Goal: Task Accomplishment & Management: Manage account settings

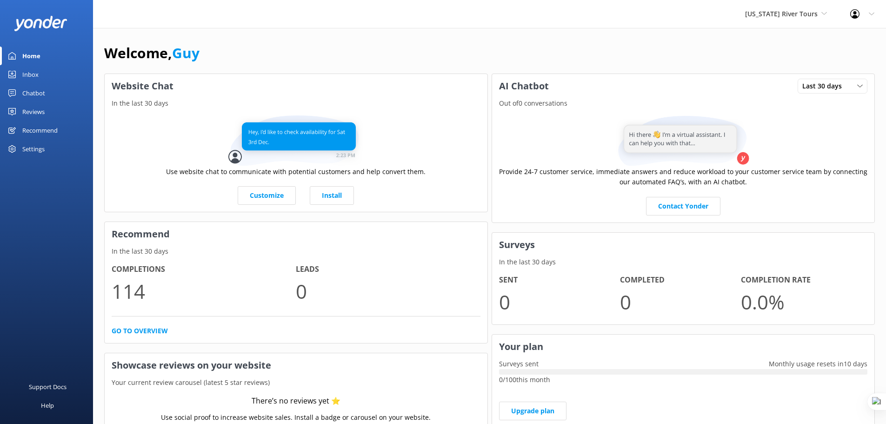
click at [503, 54] on div "Welcome, Guy" at bounding box center [489, 58] width 771 height 32
click at [803, 15] on span "[US_STATE] River Tours" at bounding box center [781, 13] width 73 height 9
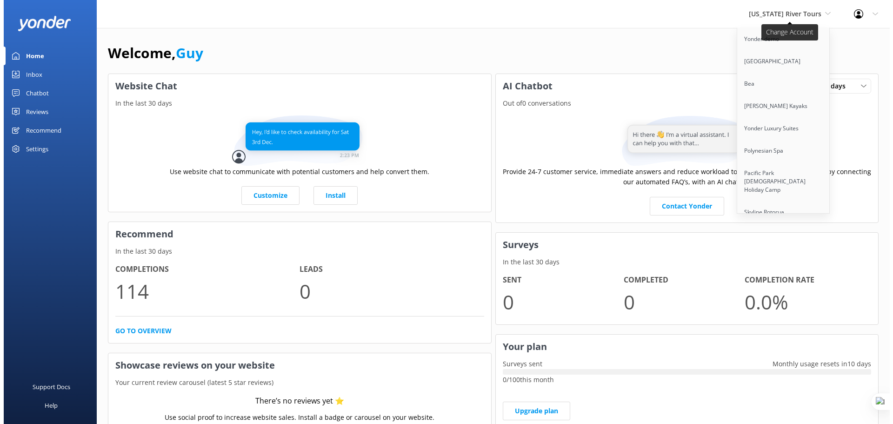
scroll to position [1911, 0]
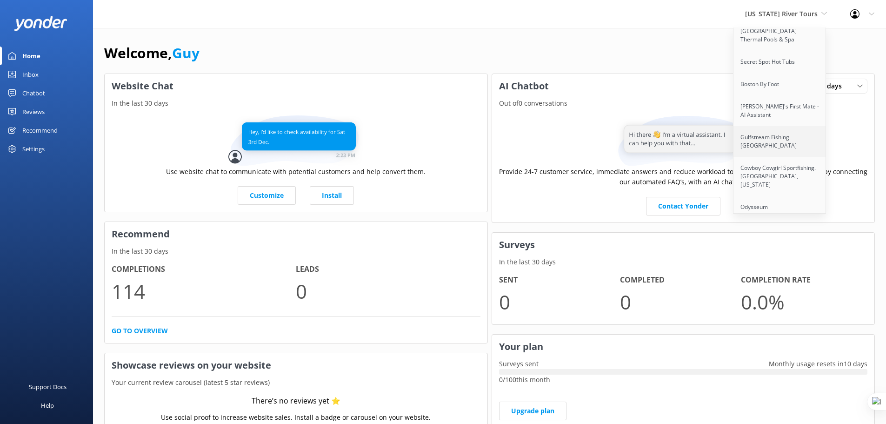
click at [787, 126] on link "Gulfstream Fishing [GEOGRAPHIC_DATA]" at bounding box center [779, 141] width 93 height 31
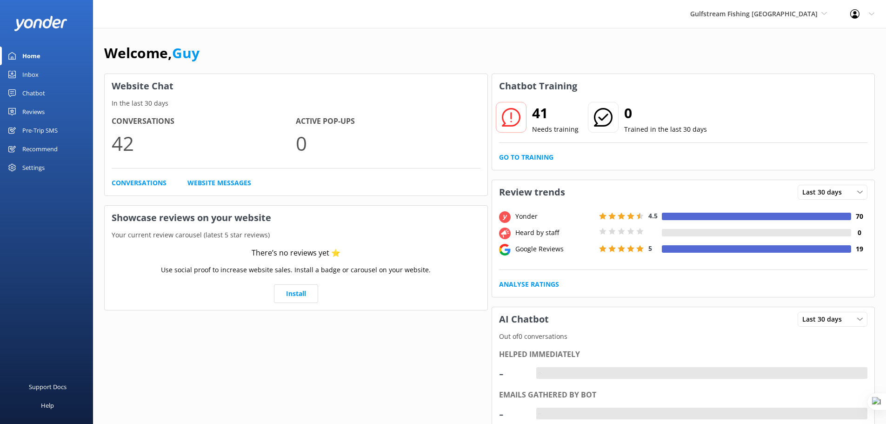
click at [49, 166] on div "Settings" at bounding box center [46, 167] width 93 height 19
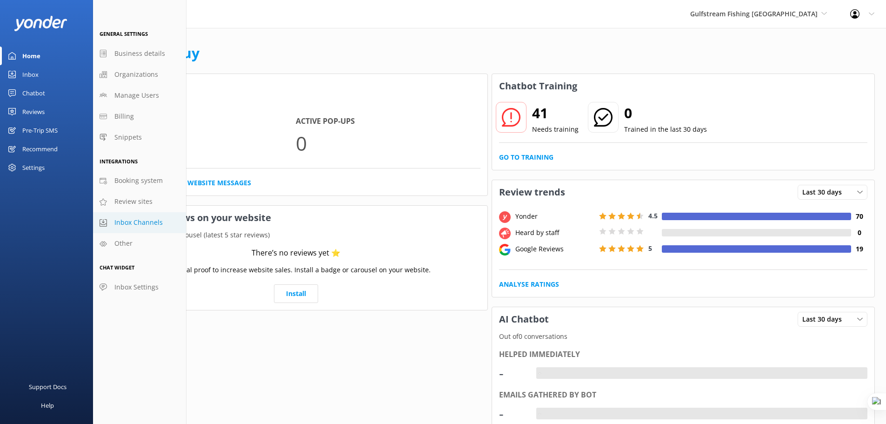
click at [145, 219] on span "Inbox Channels" at bounding box center [138, 222] width 48 height 10
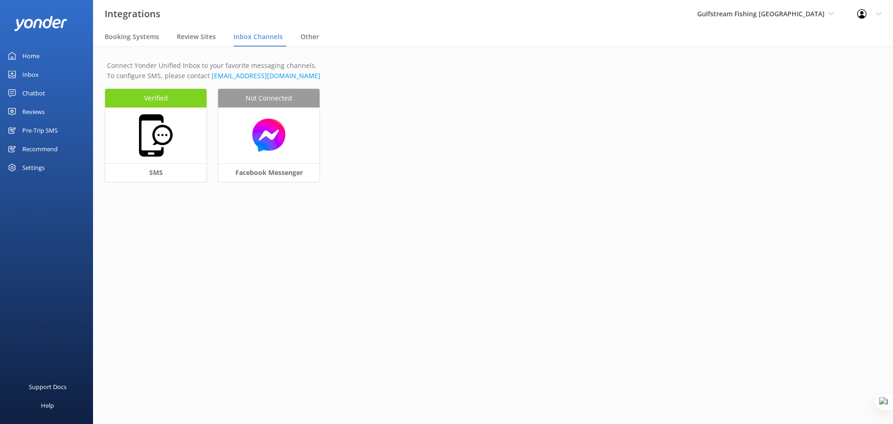
click at [40, 166] on div "Settings" at bounding box center [33, 167] width 22 height 19
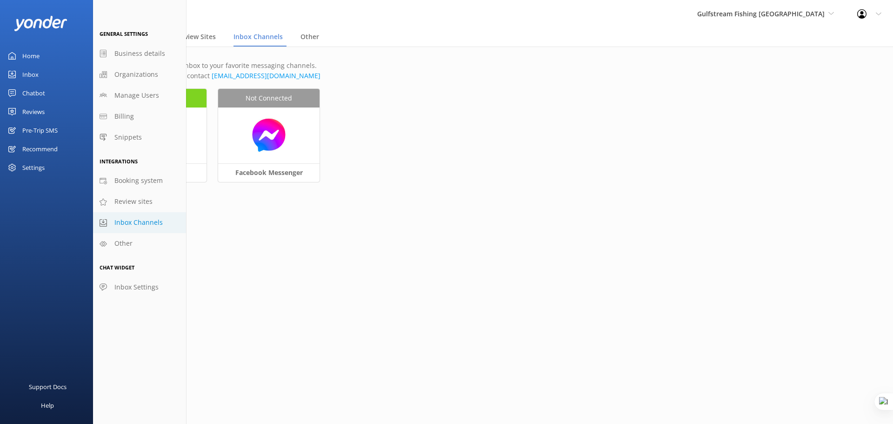
click at [42, 162] on div "Settings" at bounding box center [33, 167] width 22 height 19
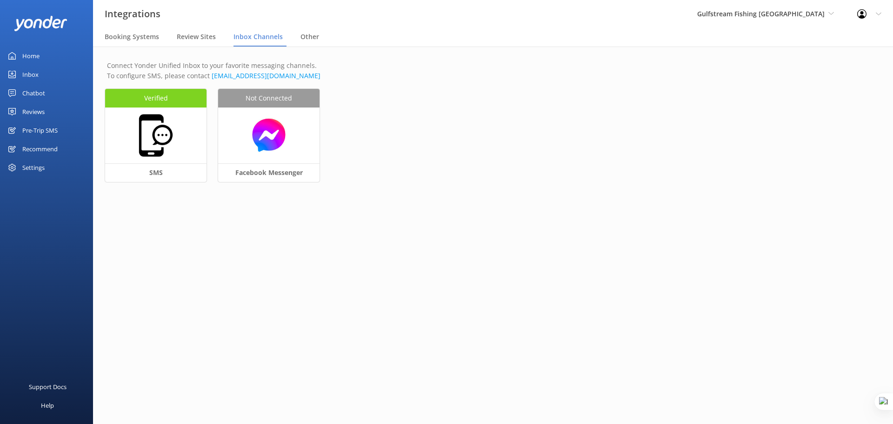
click at [42, 167] on div "Settings" at bounding box center [33, 167] width 22 height 19
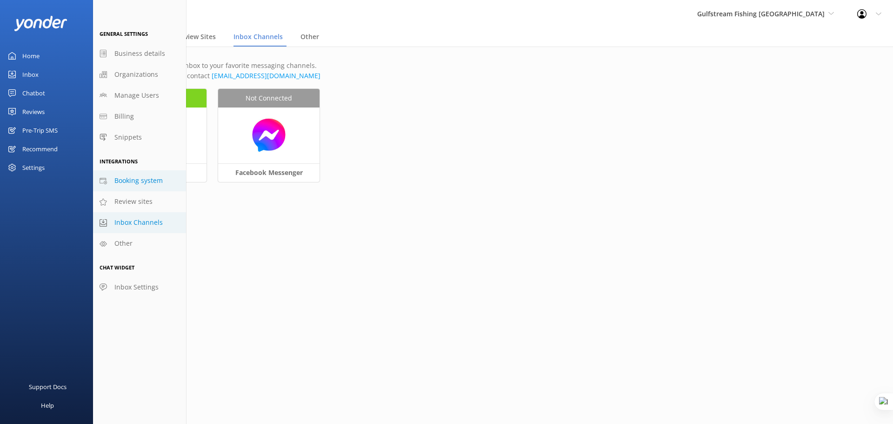
drag, startPoint x: 130, startPoint y: 176, endPoint x: 157, endPoint y: 174, distance: 26.6
click at [130, 176] on span "Booking system" at bounding box center [138, 180] width 48 height 10
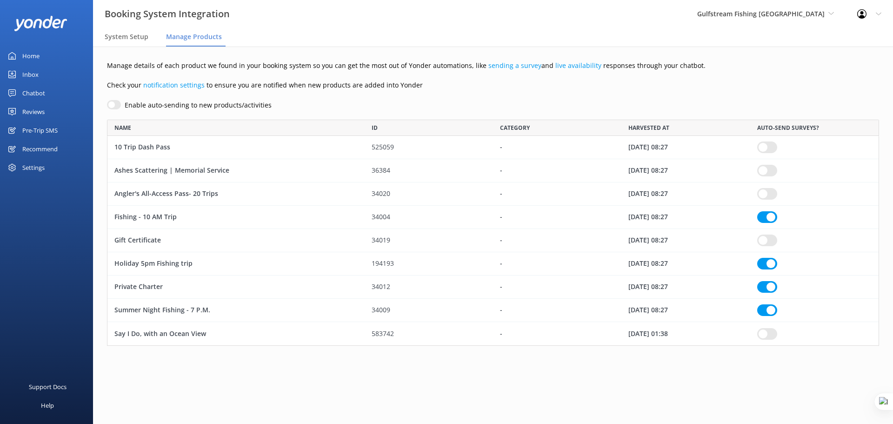
scroll to position [219, 765]
click at [127, 36] on span "System Setup" at bounding box center [127, 36] width 44 height 9
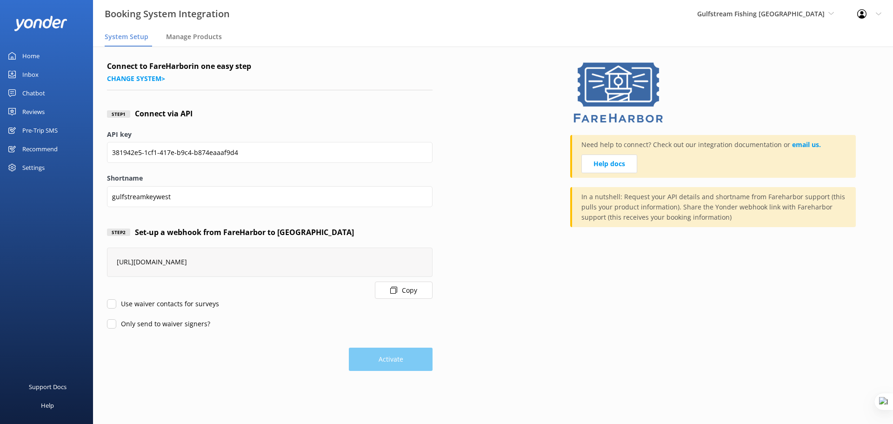
click at [111, 306] on input "Use waiver contacts for surveys" at bounding box center [111, 303] width 9 height 9
checkbox input "true"
click at [110, 324] on input "Only send to waiver signers?" at bounding box center [111, 323] width 9 height 9
checkbox input "true"
click at [380, 365] on button "Activate" at bounding box center [391, 358] width 84 height 23
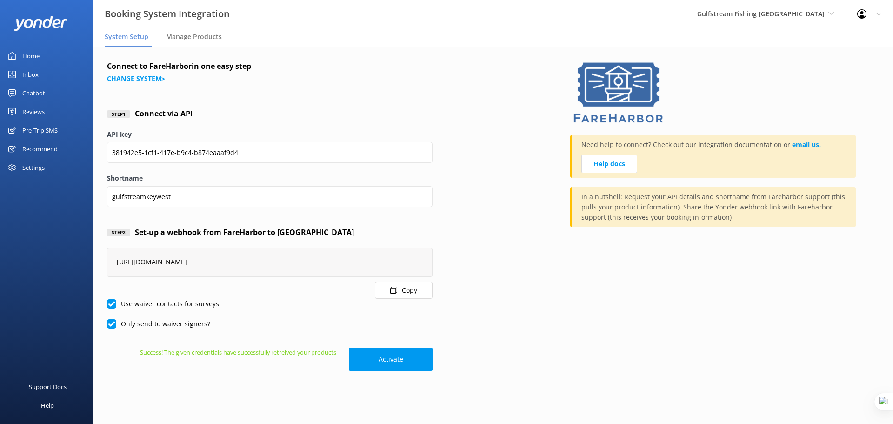
click at [37, 169] on div "Settings" at bounding box center [33, 167] width 22 height 19
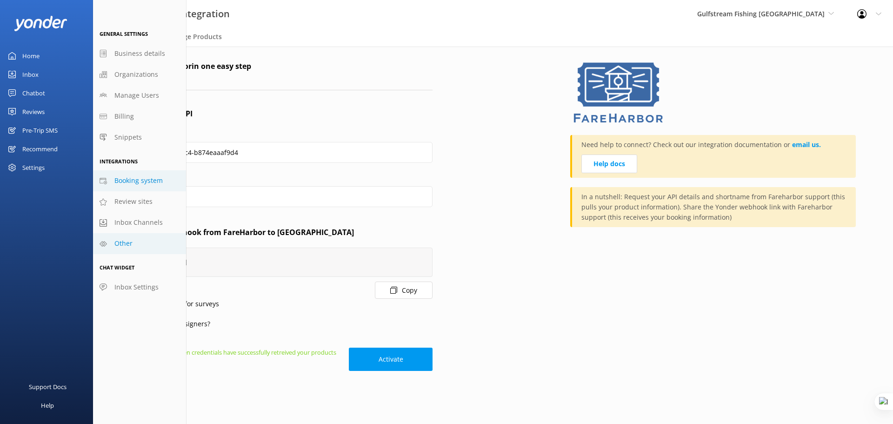
click at [132, 240] on span "Other" at bounding box center [123, 243] width 18 height 10
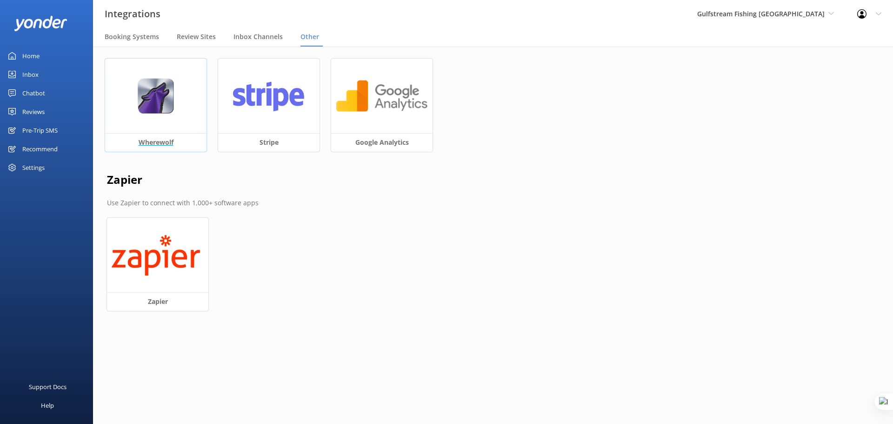
click at [149, 102] on img at bounding box center [155, 96] width 37 height 36
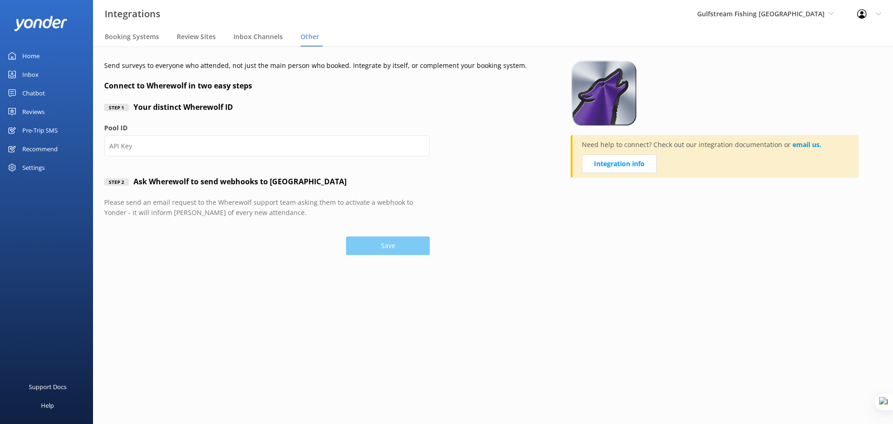
click at [39, 132] on div "Pre-Trip SMS" at bounding box center [39, 130] width 35 height 19
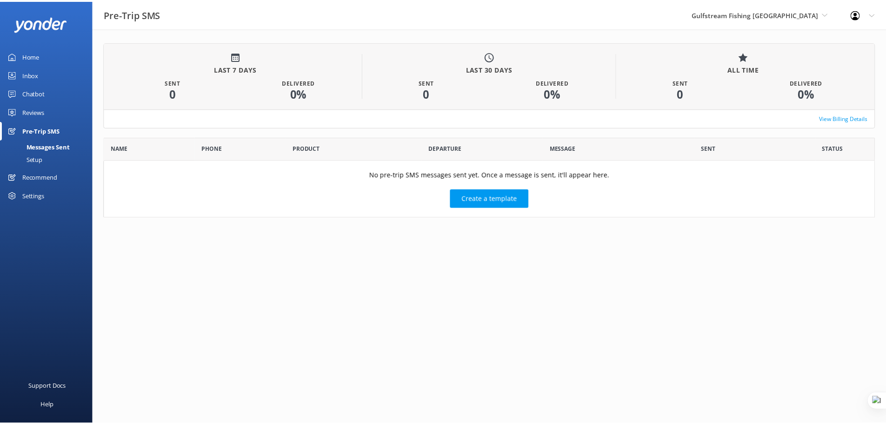
scroll to position [74, 771]
click at [509, 200] on button "Create a template" at bounding box center [492, 198] width 79 height 19
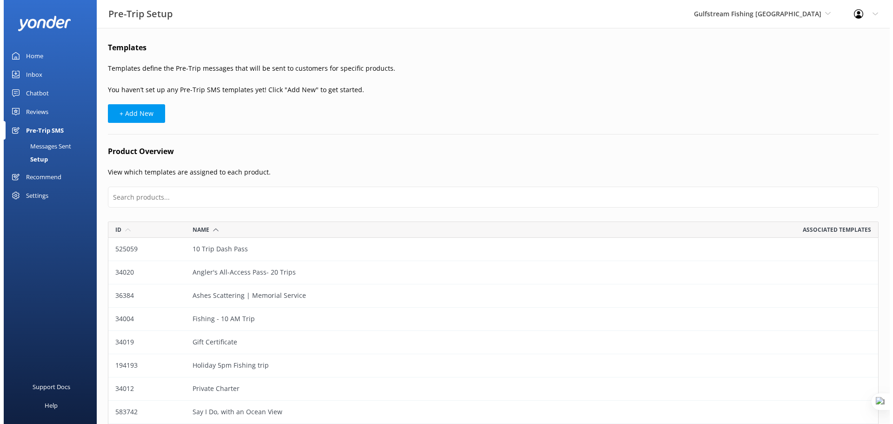
scroll to position [219, 764]
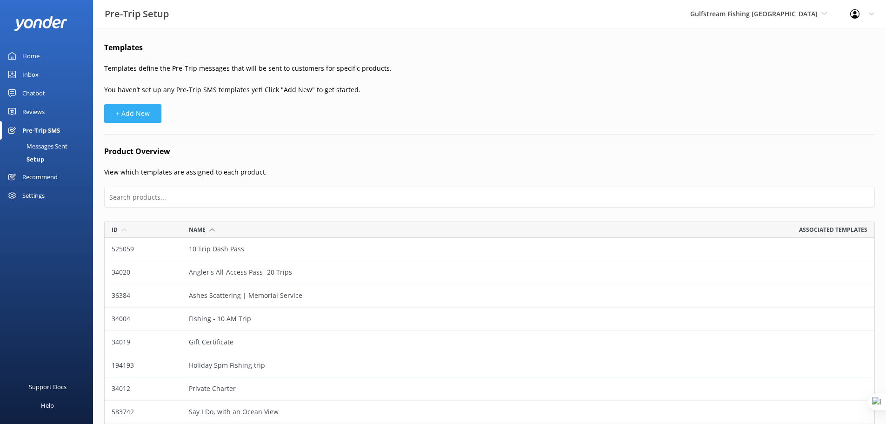
click at [128, 117] on button "+ Add New" at bounding box center [132, 113] width 57 height 19
select select "17:00"
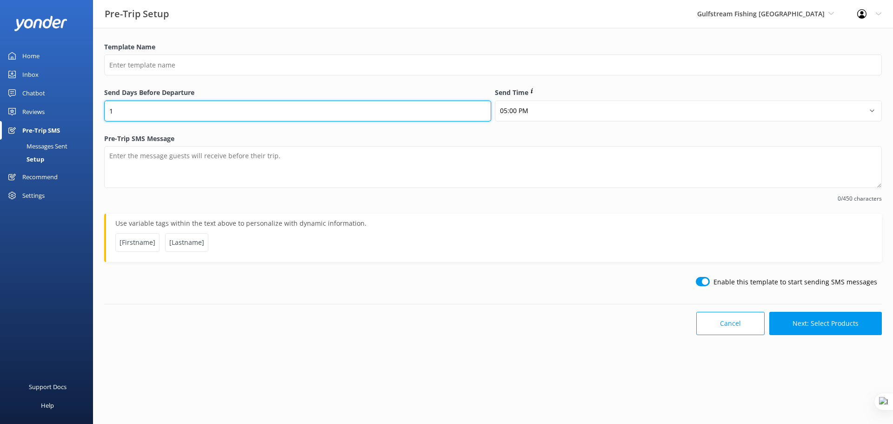
click at [474, 113] on input "1" at bounding box center [297, 110] width 387 height 21
click at [480, 110] on input "2" at bounding box center [297, 110] width 387 height 21
click at [484, 115] on input "1" at bounding box center [297, 110] width 387 height 21
click at [480, 113] on input "0" at bounding box center [297, 110] width 387 height 21
type input "1"
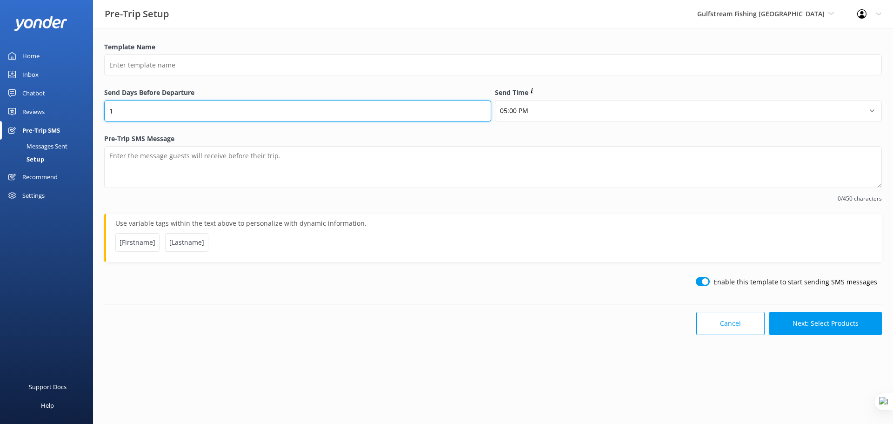
click at [482, 107] on input "1" at bounding box center [297, 110] width 387 height 21
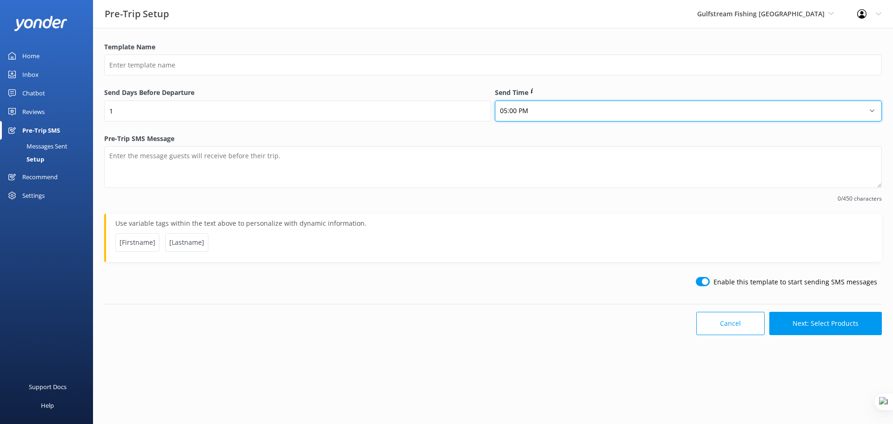
click at [522, 110] on select "12:00 AM 01:00 AM 02:00 AM 03:00 AM 04:00 AM 05:00 AM 06:00 AM 07:00 AM 08:00 A…" at bounding box center [688, 110] width 387 height 21
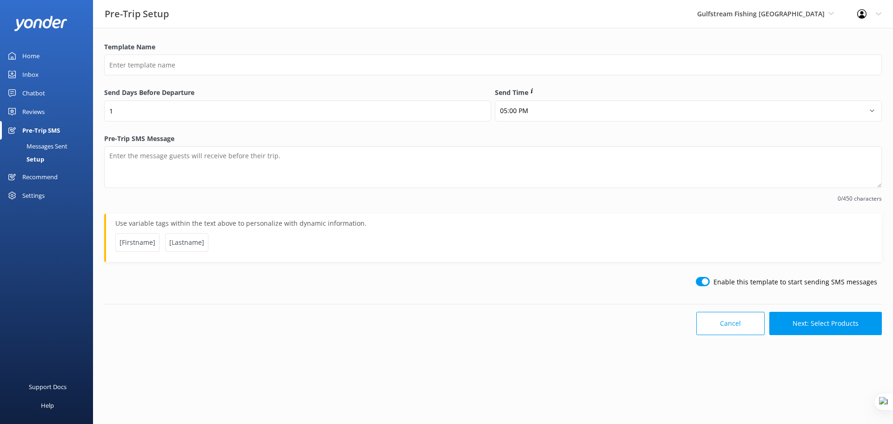
click at [439, 88] on label "Send Days Before Departure" at bounding box center [297, 92] width 387 height 10
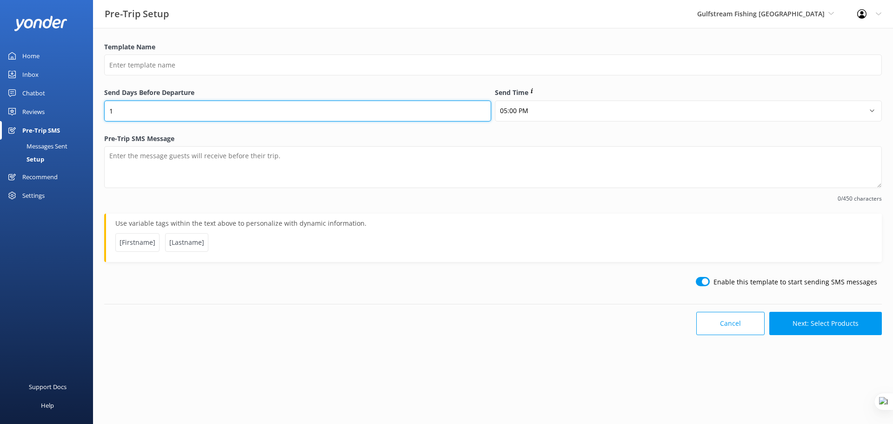
click at [439, 100] on input "1" at bounding box center [297, 110] width 387 height 21
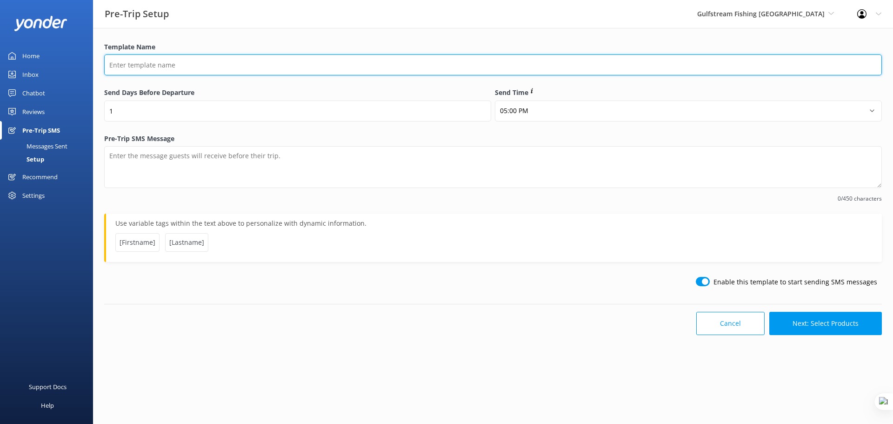
click at [206, 67] on input "Template Name" at bounding box center [493, 64] width 778 height 21
click at [139, 67] on input "Waiver REminder" at bounding box center [493, 64] width 778 height 21
type input "Waiver Reminder"
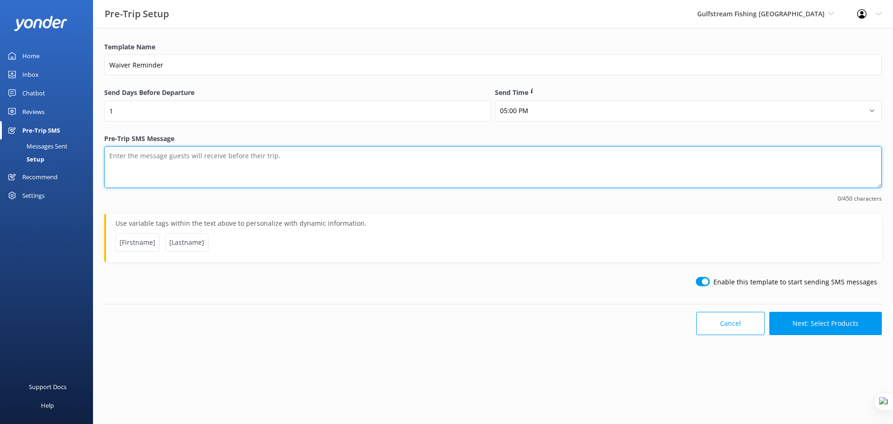
click at [156, 157] on textarea "Pre-Trip SMS Message" at bounding box center [493, 167] width 778 height 42
drag, startPoint x: 112, startPoint y: 159, endPoint x: 106, endPoint y: 157, distance: 6.2
click at [106, 158] on textarea "Please remember to fill in your waiver form before we leave tomorrow." at bounding box center [493, 167] width 778 height 42
type textarea "If you haven't already , please remember to fill in your waiver form before we …"
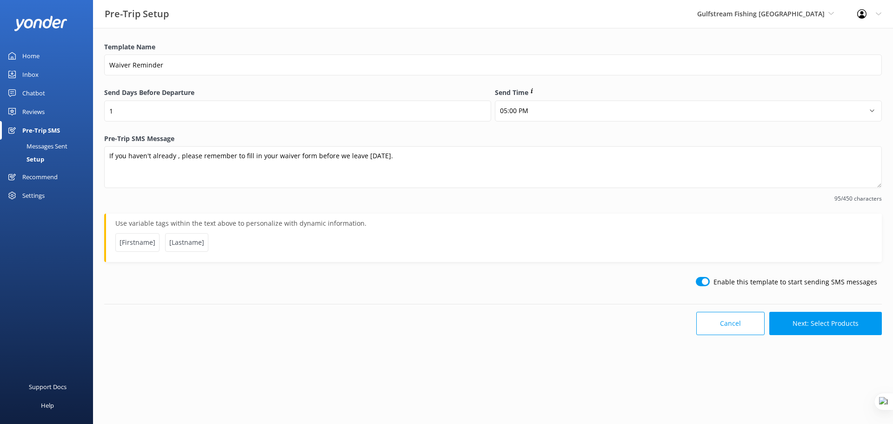
click at [705, 282] on input "checkbox" at bounding box center [703, 281] width 14 height 9
checkbox input "false"
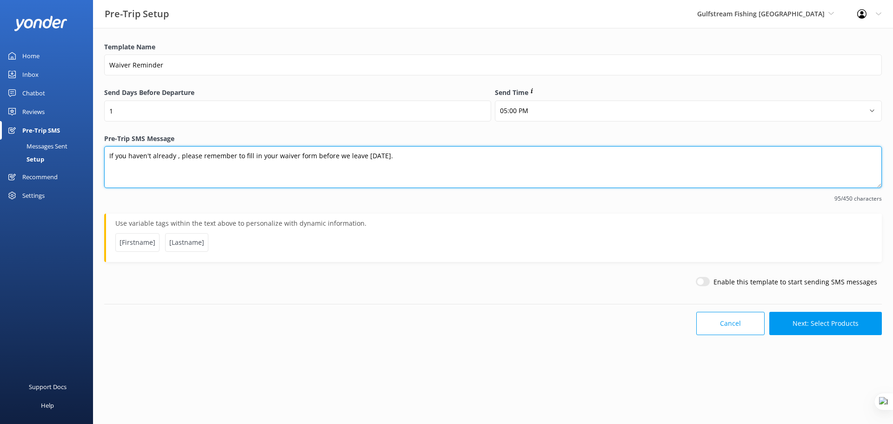
click at [106, 159] on textarea "If you haven't already , please remember to fill in your waiver form before we …" at bounding box center [493, 167] width 778 height 42
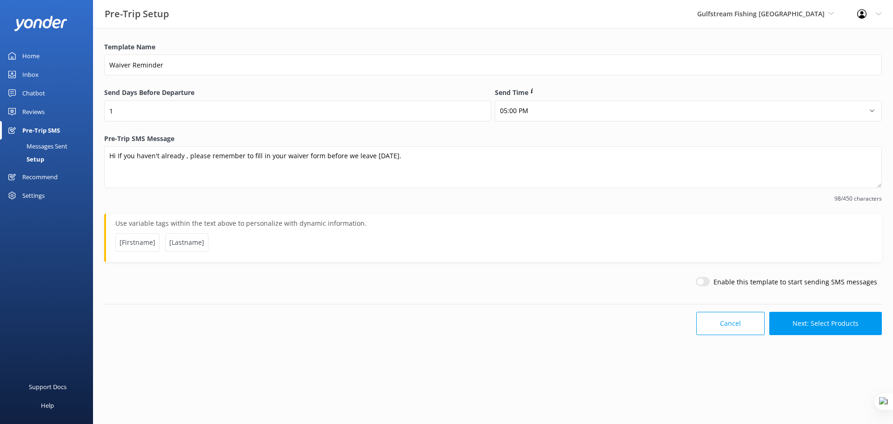
click at [127, 246] on span "[Firstname]" at bounding box center [137, 242] width 44 height 19
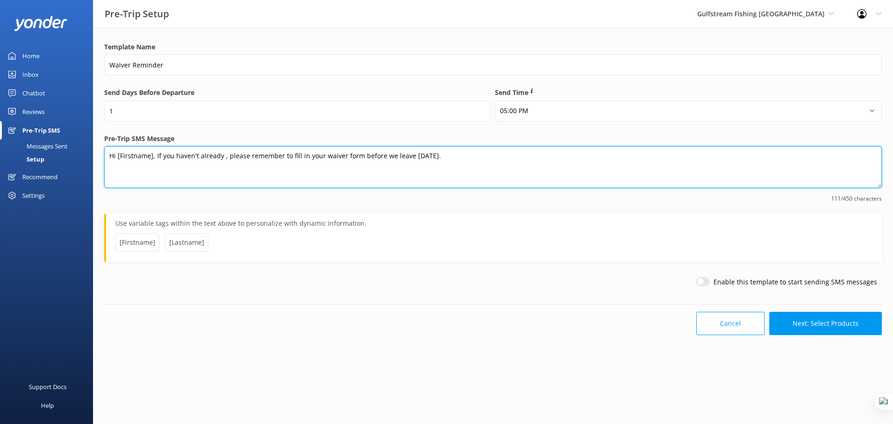
type textarea "Hi [Firstname], If you haven't already , please remember to fill in your waiver…"
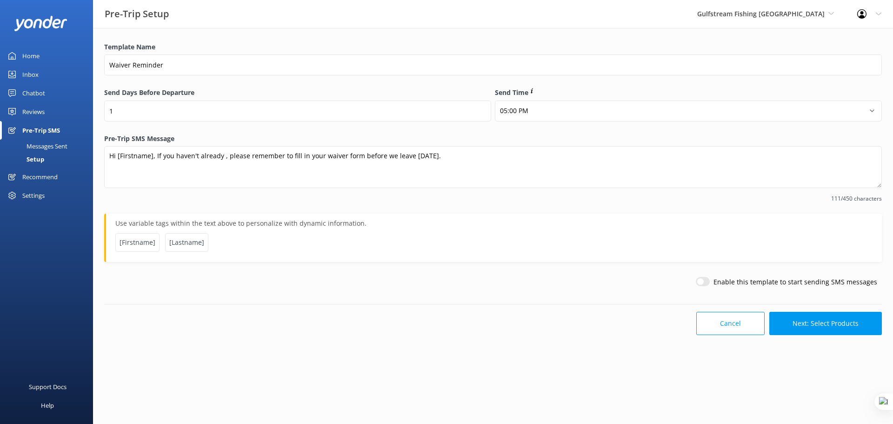
click at [703, 280] on input "checkbox" at bounding box center [703, 281] width 14 height 9
click at [710, 282] on input "checkbox" at bounding box center [703, 281] width 14 height 9
click at [709, 282] on input "checkbox" at bounding box center [703, 281] width 14 height 9
checkbox input "false"
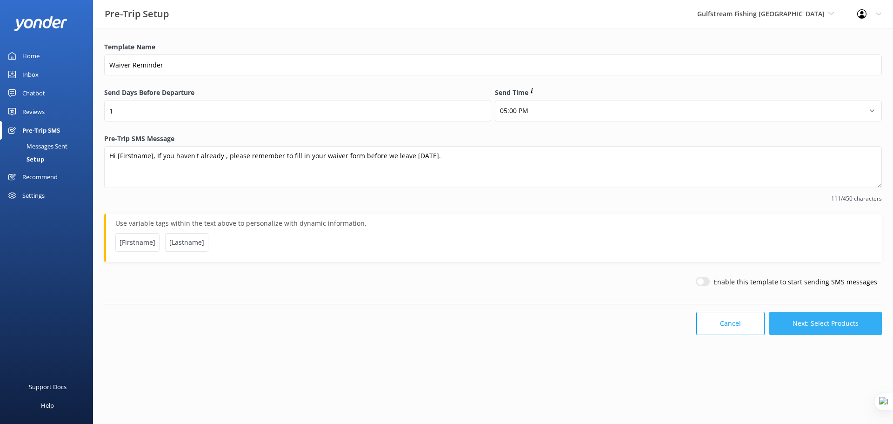
click at [813, 327] on button "Next: Select Products" at bounding box center [825, 323] width 113 height 23
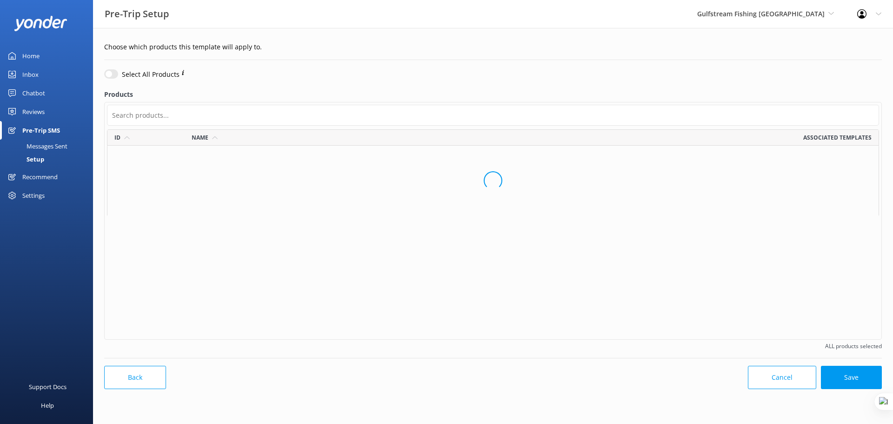
checkbox input "false"
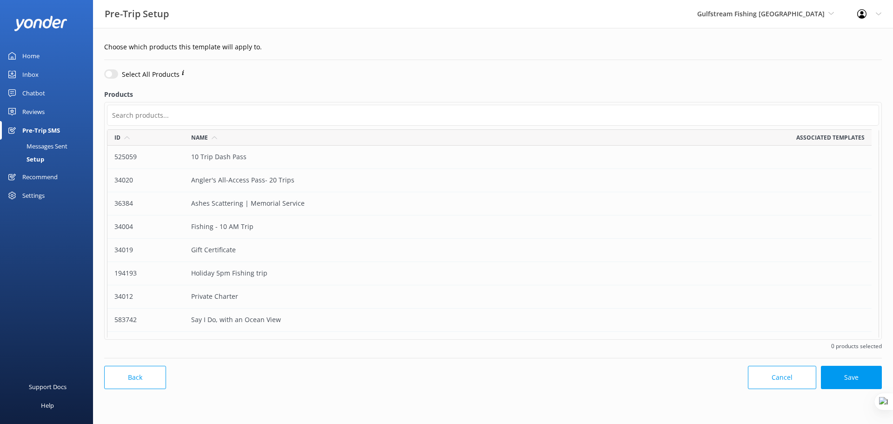
click at [248, 222] on div "Fishing - 10 AM Trip" at bounding box center [337, 226] width 306 height 23
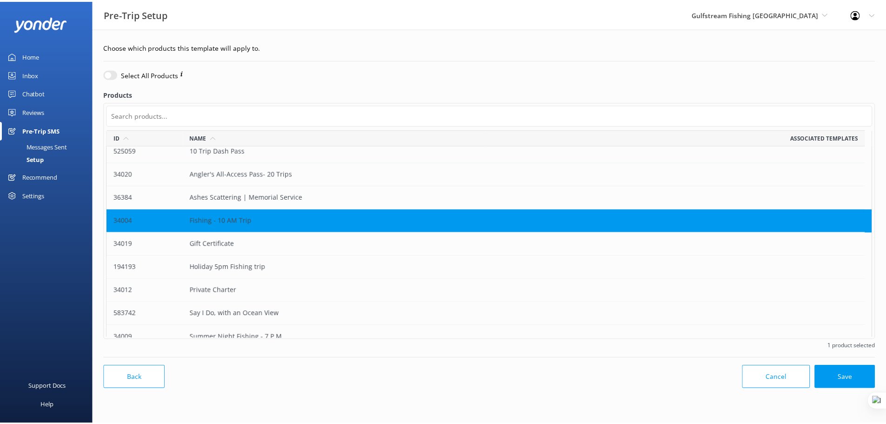
scroll to position [0, 0]
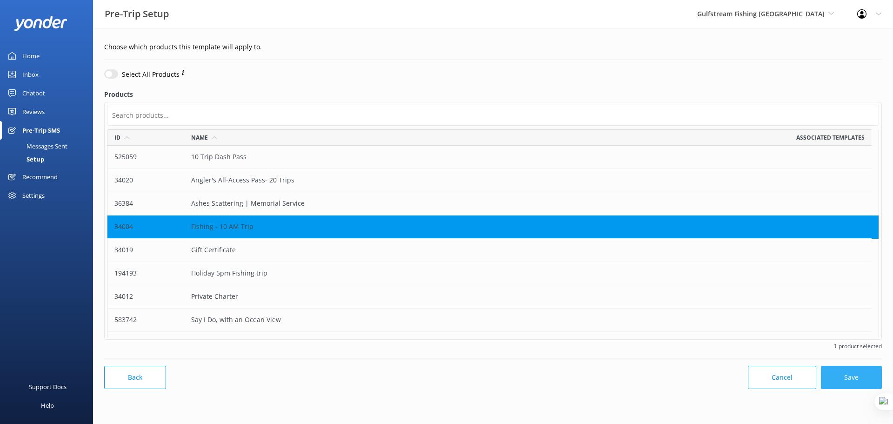
click at [850, 381] on button "Save" at bounding box center [851, 377] width 61 height 23
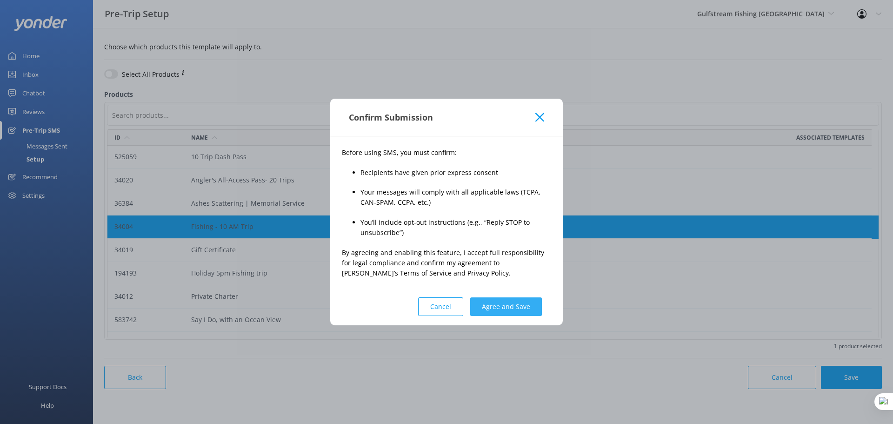
click at [510, 305] on button "Agree and Save" at bounding box center [506, 306] width 72 height 19
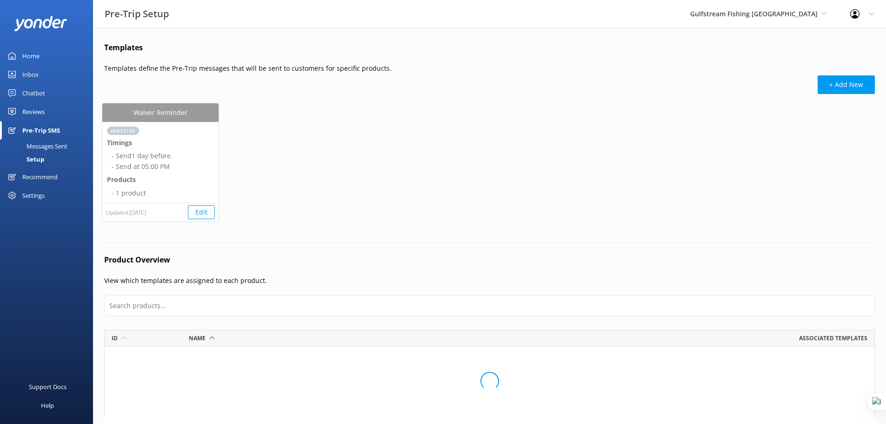
scroll to position [219, 764]
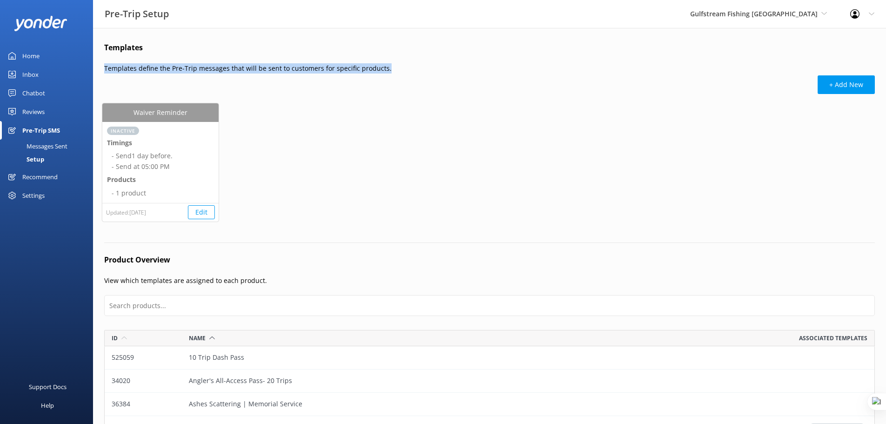
drag, startPoint x: 387, startPoint y: 66, endPoint x: 101, endPoint y: 72, distance: 286.1
click at [101, 72] on div "Templates Templates define the Pre-Trip messages that will be sent to customers…" at bounding box center [489, 301] width 793 height 546
click at [205, 75] on div "+ Add New" at bounding box center [489, 90] width 771 height 30
click at [813, 7] on div "Gulfstream Fishing Key West Yonder demo Musket Cove Island Resort & Marina Bea …" at bounding box center [759, 14] width 160 height 28
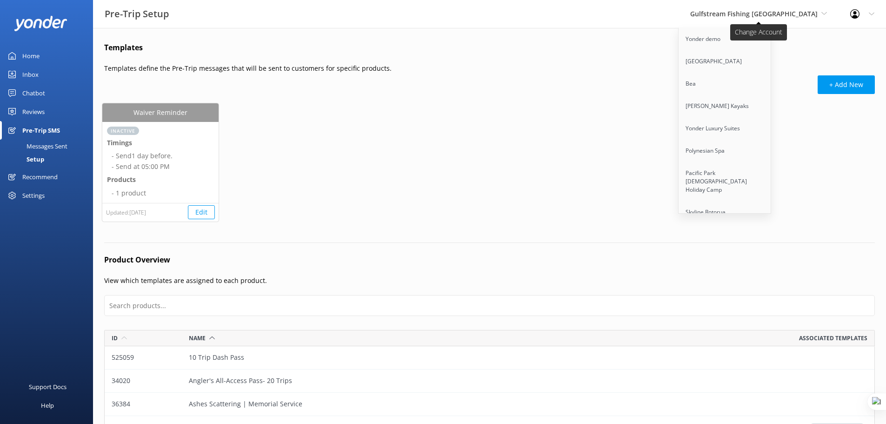
scroll to position [5796, 0]
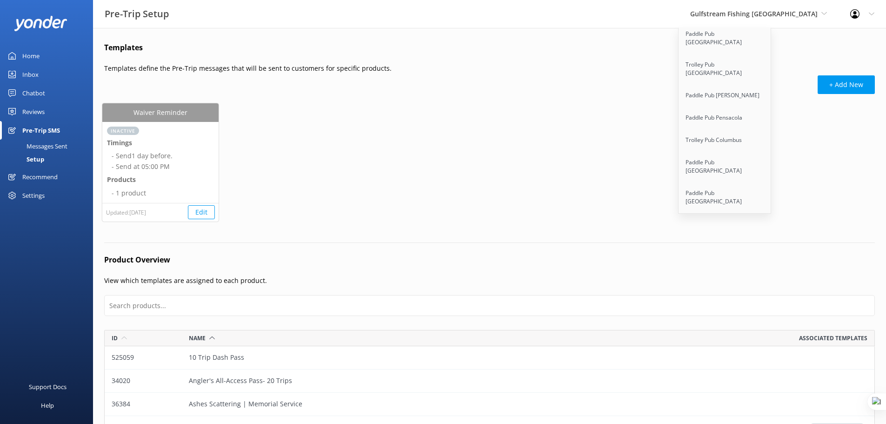
click at [771, 394] on link "Sunset Watersports" at bounding box center [725, 405] width 93 height 22
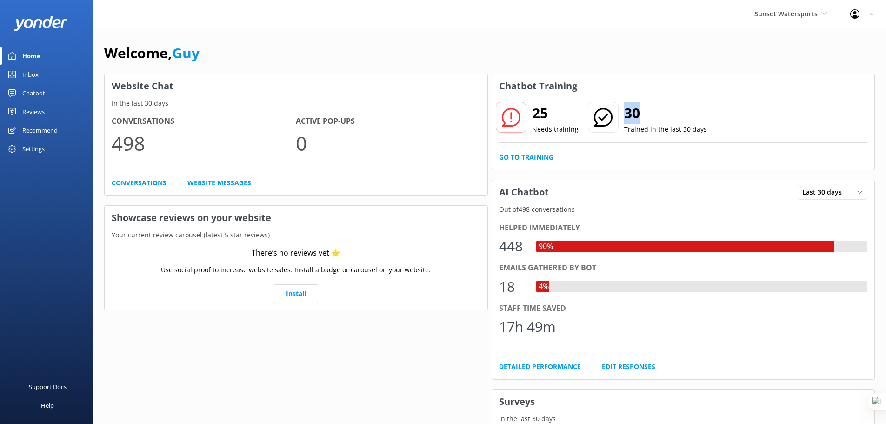
drag, startPoint x: 625, startPoint y: 113, endPoint x: 637, endPoint y: 112, distance: 12.6
click at [637, 112] on h2 "30" at bounding box center [665, 113] width 83 height 22
drag, startPoint x: 553, startPoint y: 112, endPoint x: 570, endPoint y: 110, distance: 16.4
click at [570, 110] on h2 "25" at bounding box center [555, 113] width 47 height 22
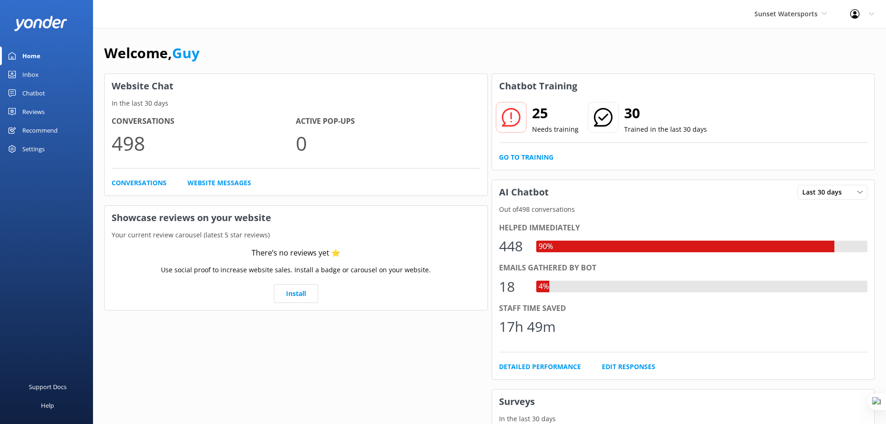
click at [797, 20] on div "Sunset Watersports Yonder demo Musket Cove Island Resort & Marina Bea Abel Tasm…" at bounding box center [791, 14] width 96 height 28
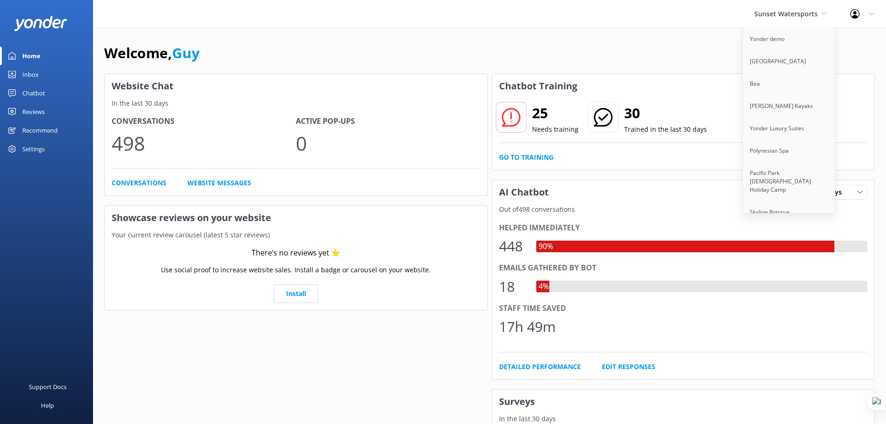
click at [693, 32] on div "Welcome, Guy Website Chat In the last 30 days Conversations 498 Active Pop-ups …" at bounding box center [489, 320] width 793 height 584
click at [780, 12] on span "Sunset Watersports" at bounding box center [785, 13] width 63 height 9
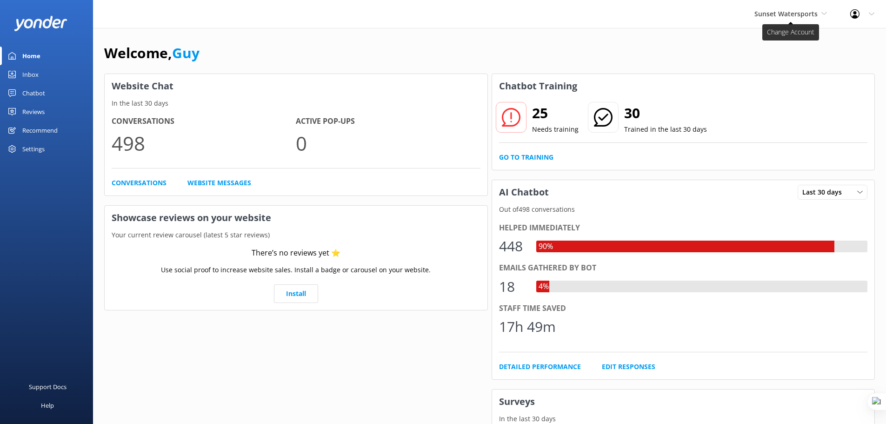
click at [768, 13] on span "Sunset Watersports" at bounding box center [785, 13] width 63 height 9
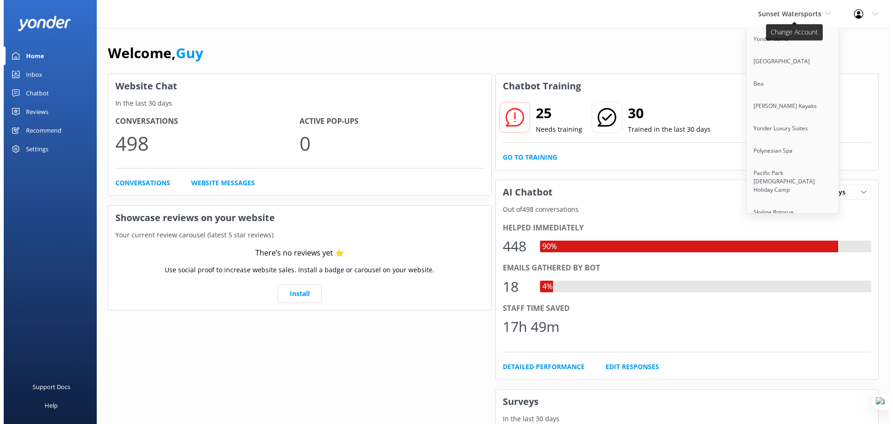
scroll to position [5572, 0]
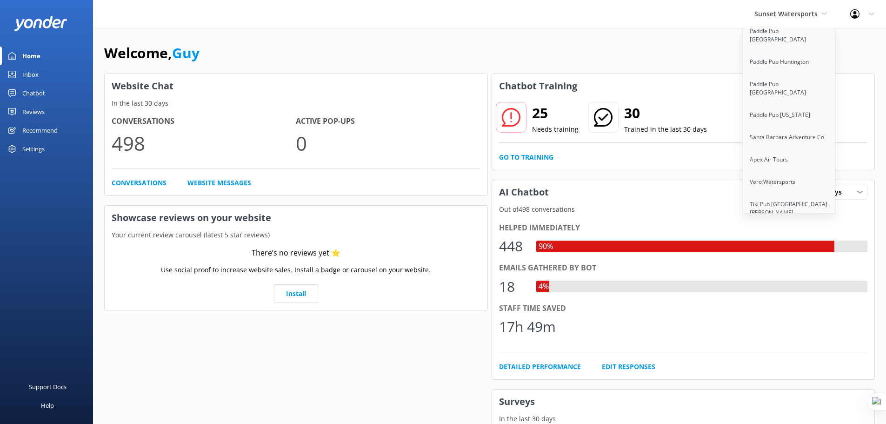
click at [780, 352] on link "Trolley Pub Columbus" at bounding box center [789, 363] width 93 height 22
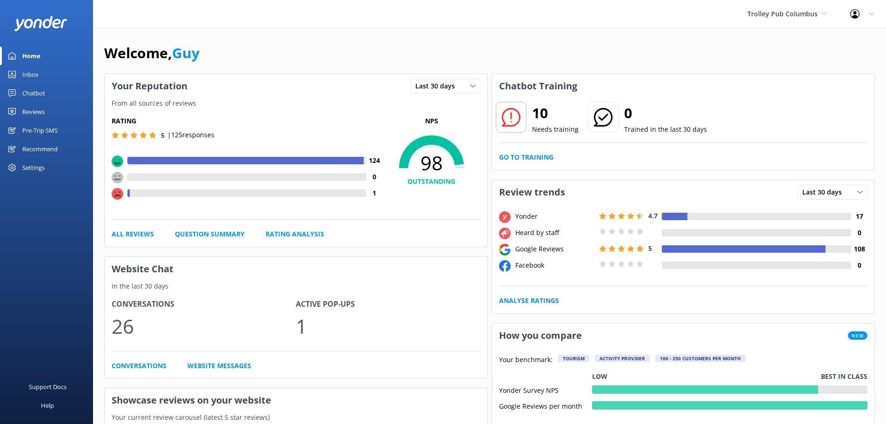
click at [29, 126] on div "Pre-Trip SMS" at bounding box center [39, 130] width 35 height 19
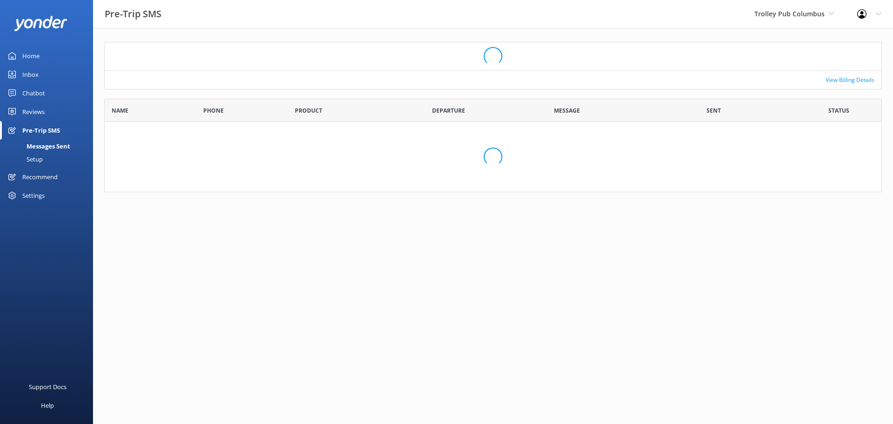
scroll to position [74, 771]
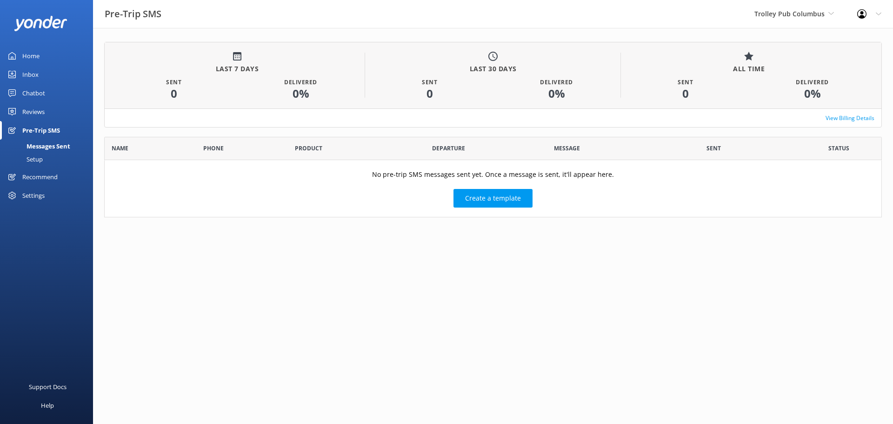
click at [44, 191] on div "Settings" at bounding box center [33, 195] width 22 height 19
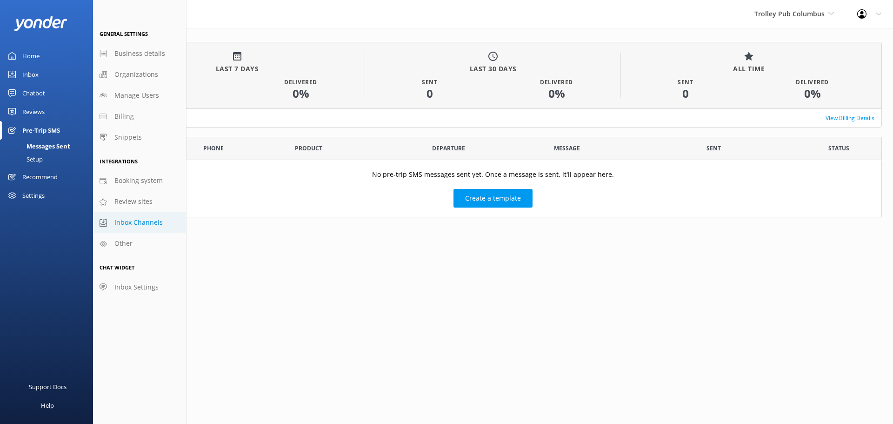
click at [143, 224] on span "Inbox Channels" at bounding box center [138, 222] width 48 height 10
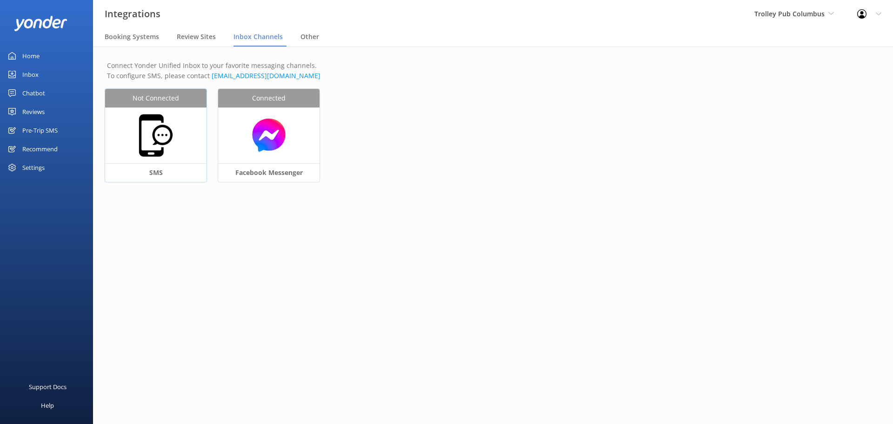
click at [170, 134] on img at bounding box center [156, 135] width 47 height 47
select select "US"
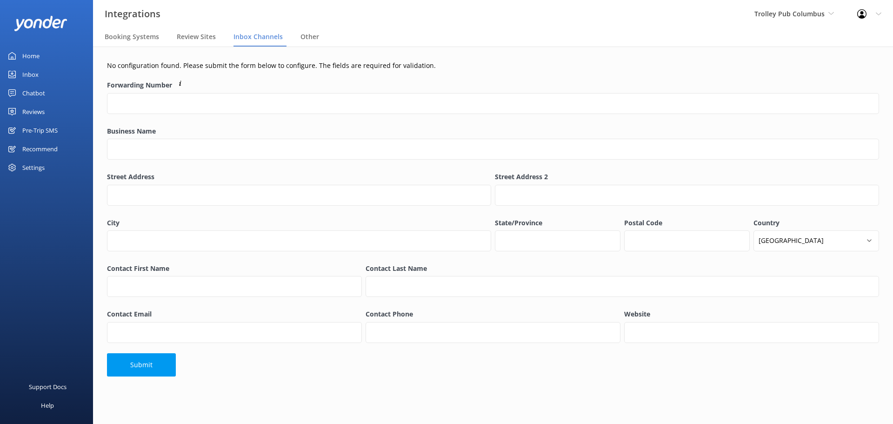
click at [27, 58] on div "Home" at bounding box center [30, 56] width 17 height 19
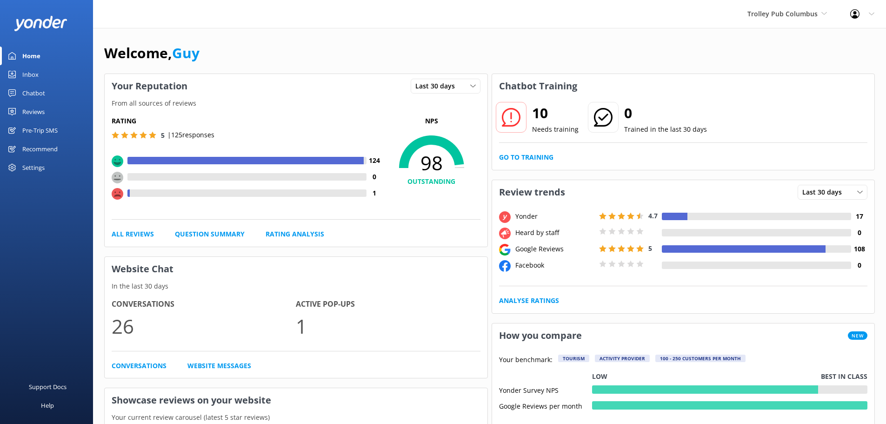
click at [34, 131] on div "Pre-Trip SMS" at bounding box center [39, 130] width 35 height 19
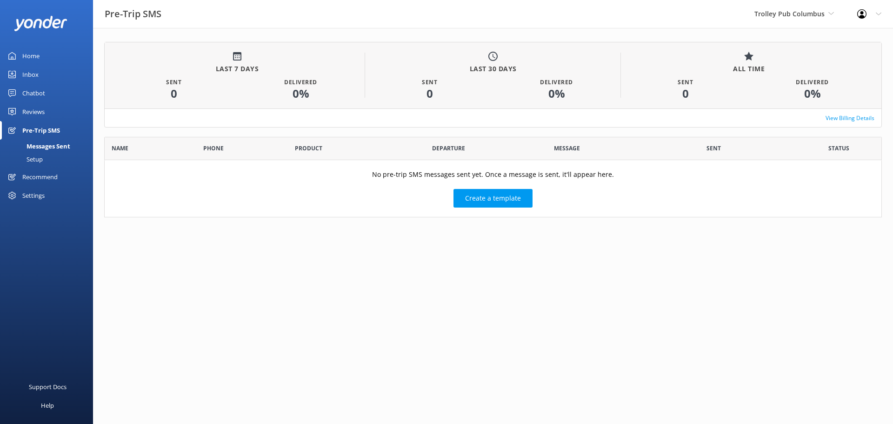
scroll to position [74, 771]
click at [51, 148] on div "Messages Sent" at bounding box center [38, 146] width 65 height 13
click at [47, 135] on div "Pre-Trip SMS" at bounding box center [41, 130] width 38 height 19
click at [34, 158] on div "Setup" at bounding box center [24, 159] width 37 height 13
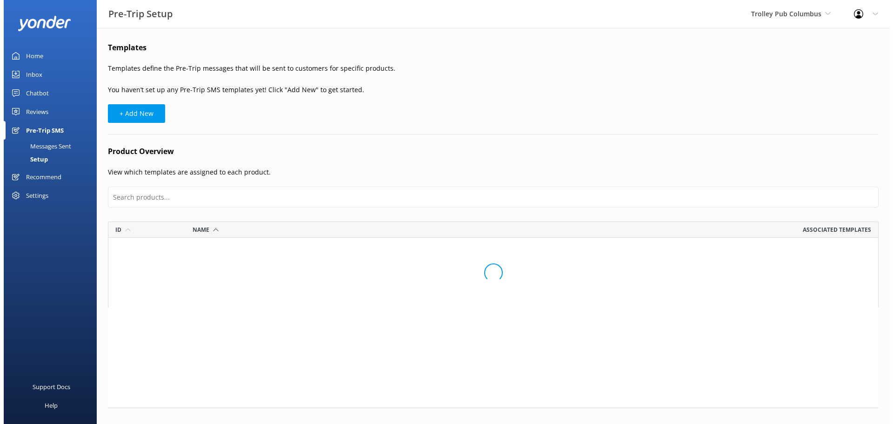
scroll to position [428, 764]
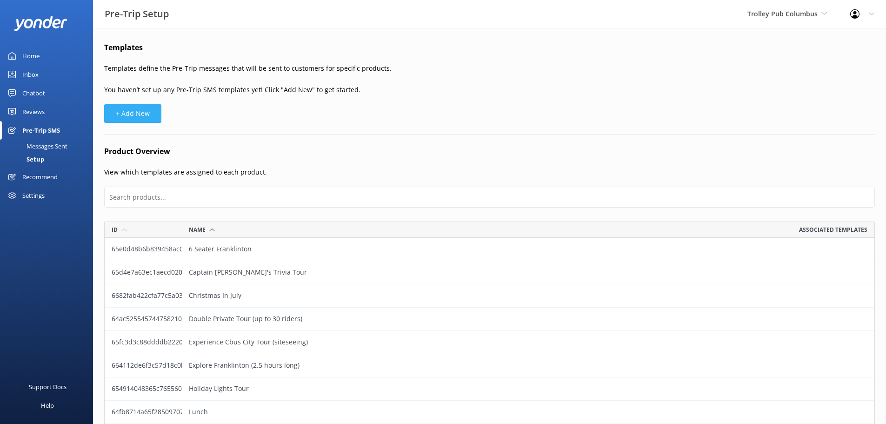
click at [145, 115] on button "+ Add New" at bounding box center [132, 113] width 57 height 19
select select "17:00"
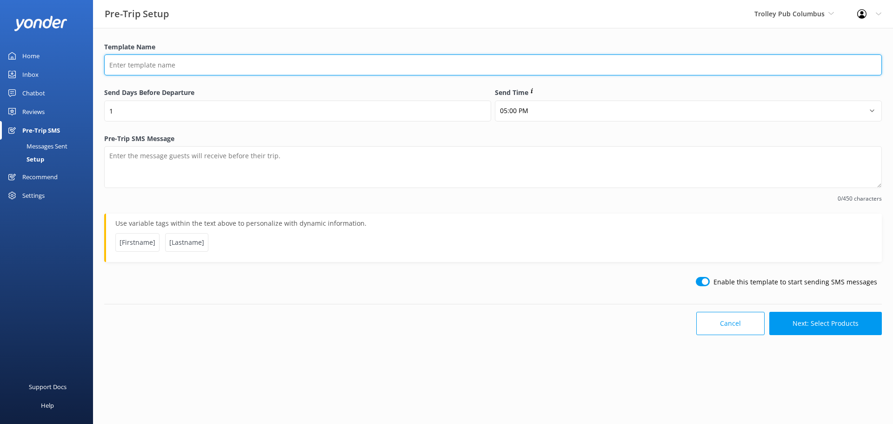
click at [230, 66] on input "Template Name" at bounding box center [493, 64] width 778 height 21
type input "Check-in Time"
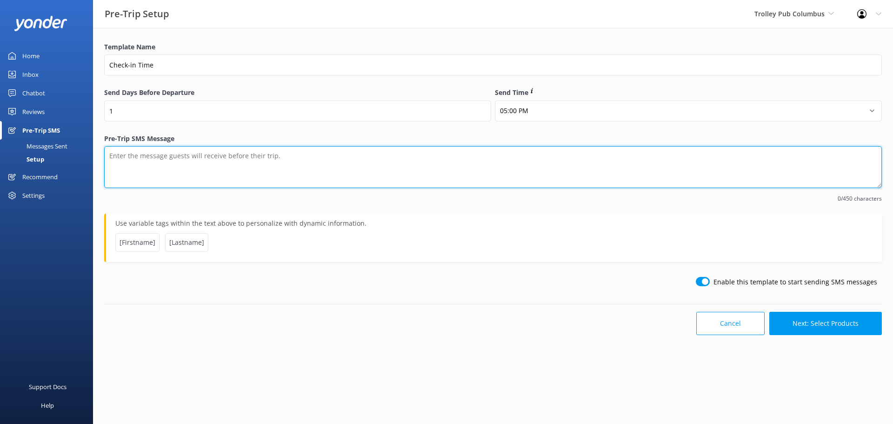
click at [213, 159] on textarea "Pre-Trip SMS Message" at bounding box center [493, 167] width 778 height 42
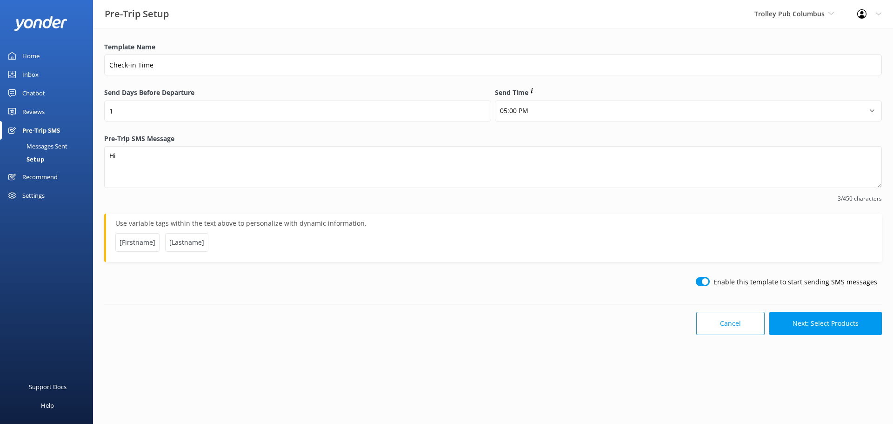
click at [133, 247] on span "[Firstname]" at bounding box center [137, 242] width 44 height 19
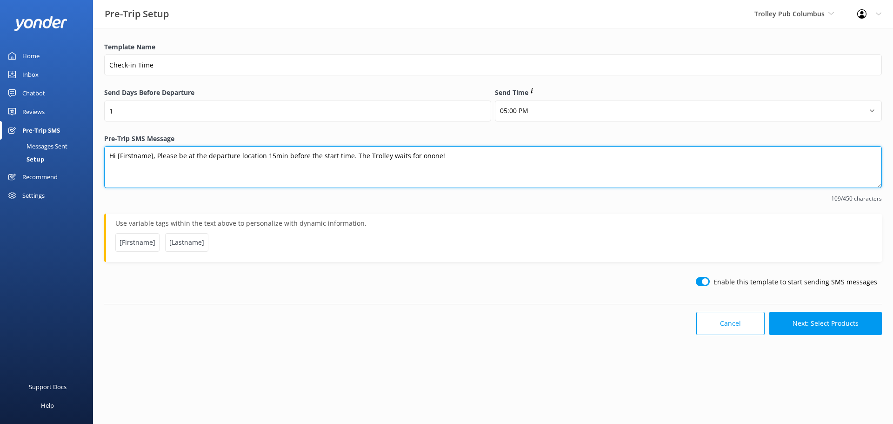
click at [422, 159] on textarea "Hi [Firstname], Please be at the departure location 15min before the start time…" at bounding box center [493, 167] width 778 height 42
type textarea "Hi [Firstname], Please be at the departure location 15min before the start time…"
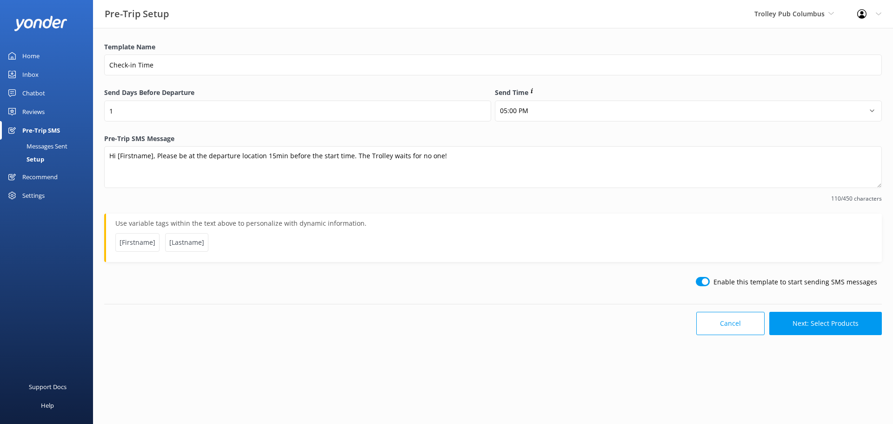
click at [708, 283] on input "checkbox" at bounding box center [703, 281] width 14 height 9
checkbox input "false"
click at [824, 327] on button "Next: Select Products" at bounding box center [825, 323] width 113 height 23
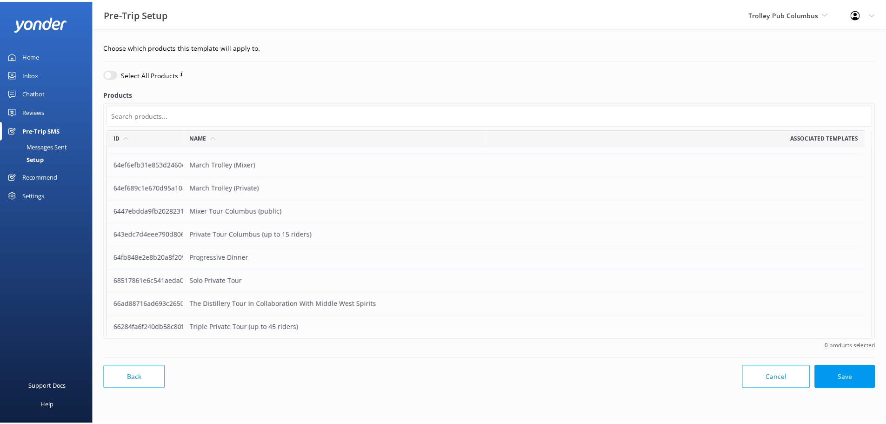
scroll to position [156, 0]
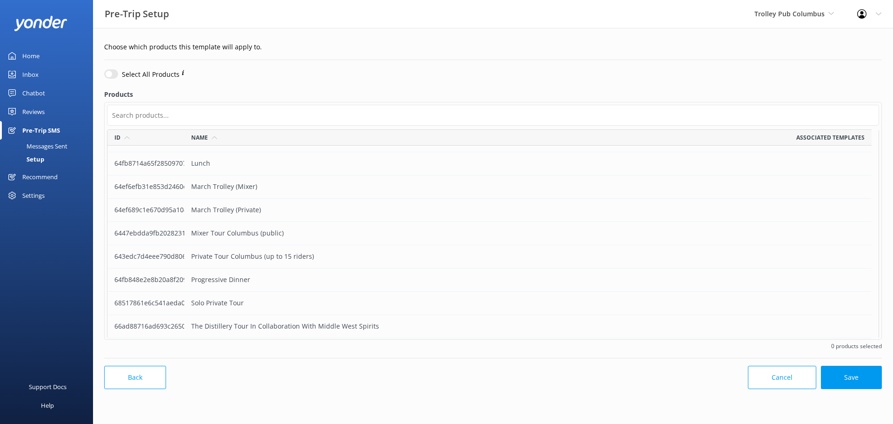
click at [228, 258] on div "Private Tour Columbus (up to 15 riders)" at bounding box center [337, 256] width 306 height 23
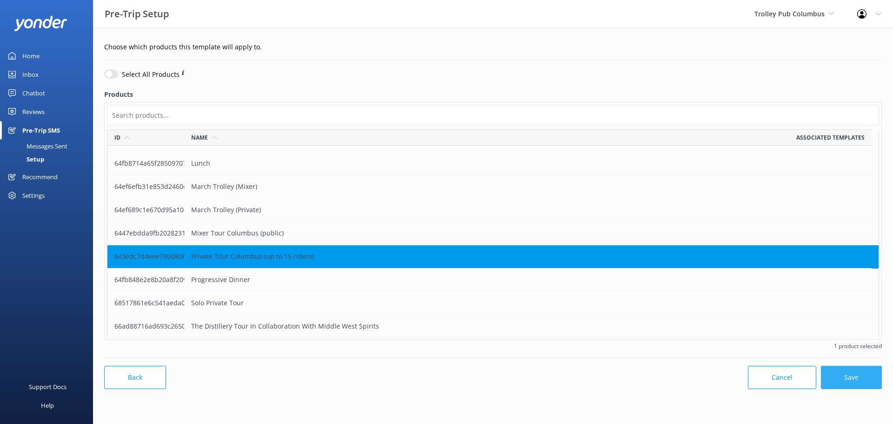
click at [857, 378] on button "Save" at bounding box center [851, 377] width 61 height 23
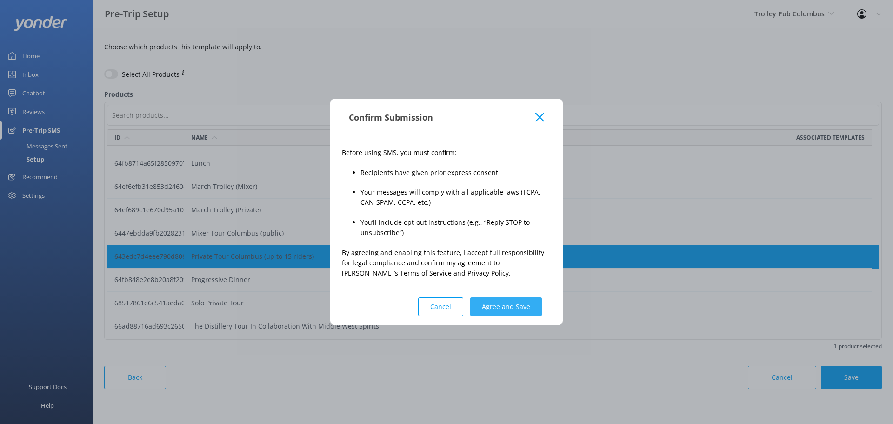
click at [523, 312] on button "Agree and Save" at bounding box center [506, 306] width 72 height 19
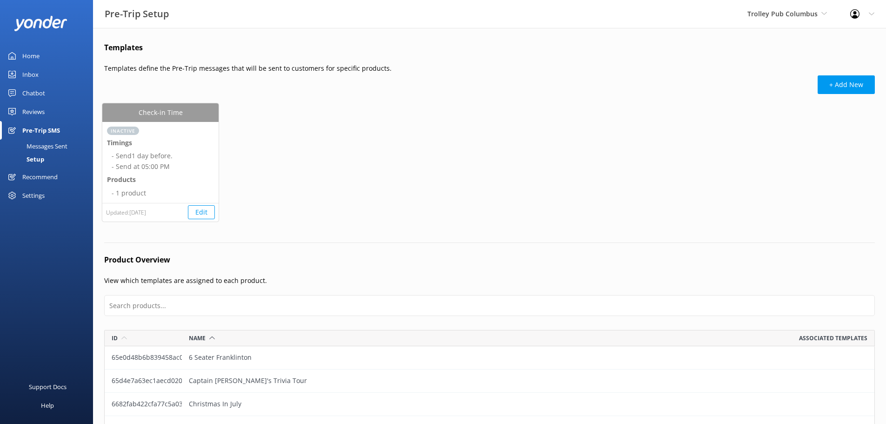
scroll to position [428, 764]
click at [202, 214] on button "Edit" at bounding box center [201, 212] width 27 height 14
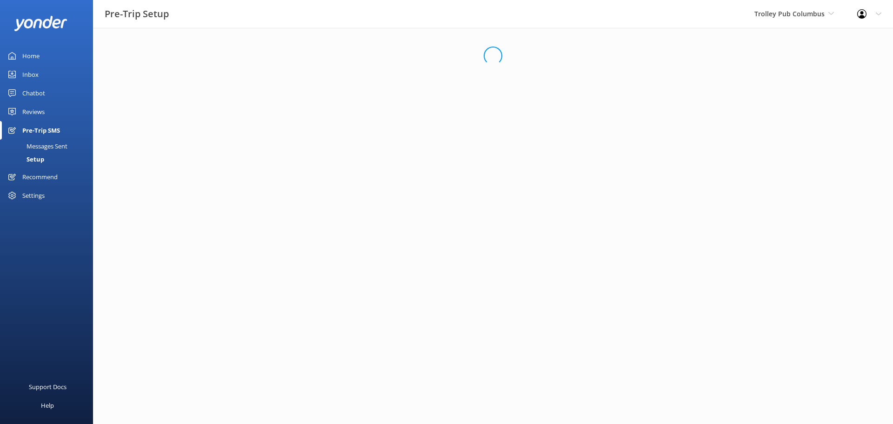
select select "17:00"
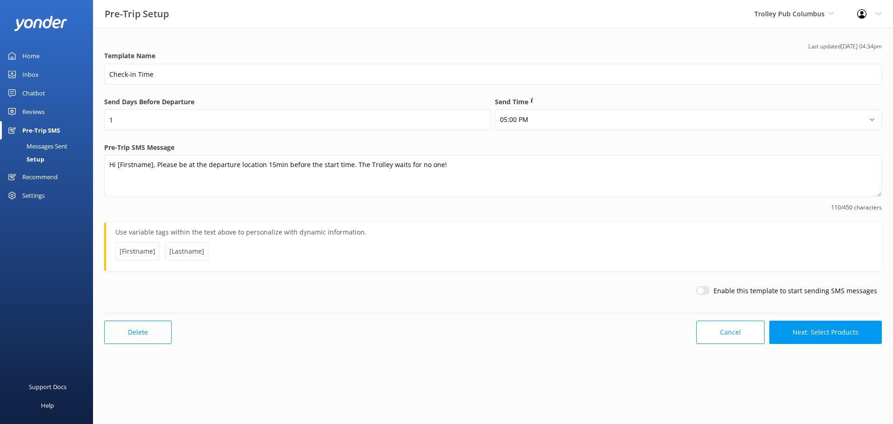
click at [157, 330] on button "Delete" at bounding box center [137, 331] width 67 height 23
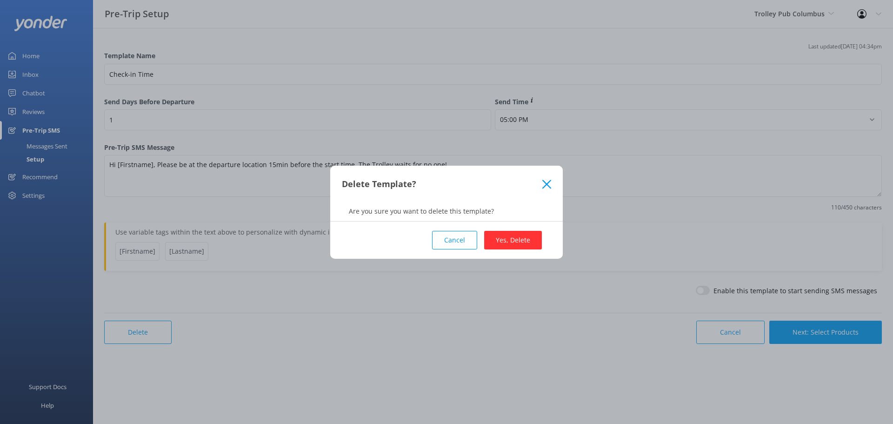
click at [509, 239] on button "Yes, Delete" at bounding box center [513, 240] width 58 height 19
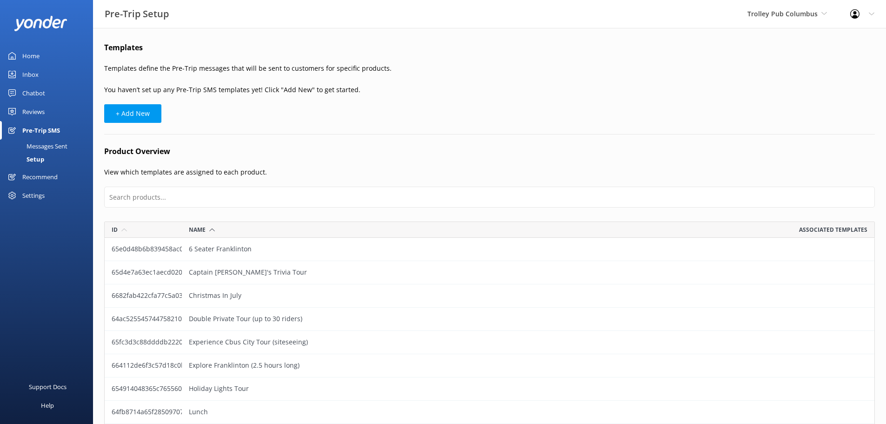
scroll to position [428, 764]
click at [31, 103] on div "Reviews" at bounding box center [33, 111] width 22 height 19
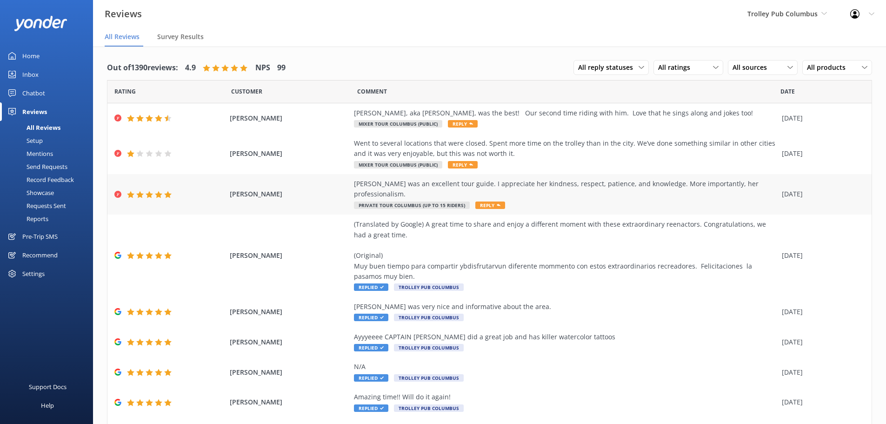
click at [480, 181] on div "Amelia was an excellent tour guide. I appreciate her kindness, respect, patienc…" at bounding box center [565, 189] width 423 height 21
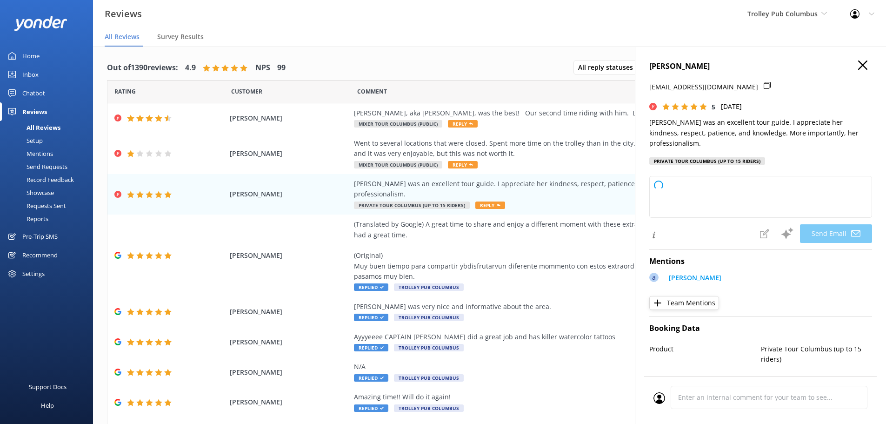
type textarea "Thank you so much for your wonderful review, Antoinett! We're delighted to hear…"
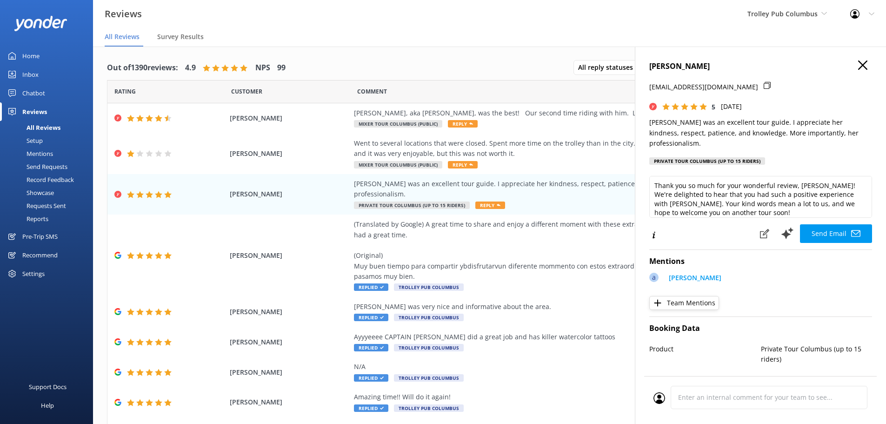
click at [858, 65] on icon "button" at bounding box center [862, 64] width 9 height 9
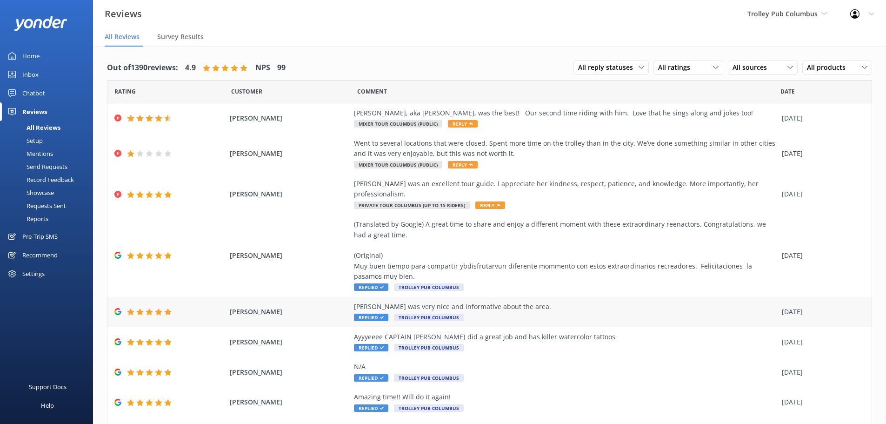
click at [520, 301] on div "Joe was very nice and informative about the area." at bounding box center [565, 306] width 423 height 10
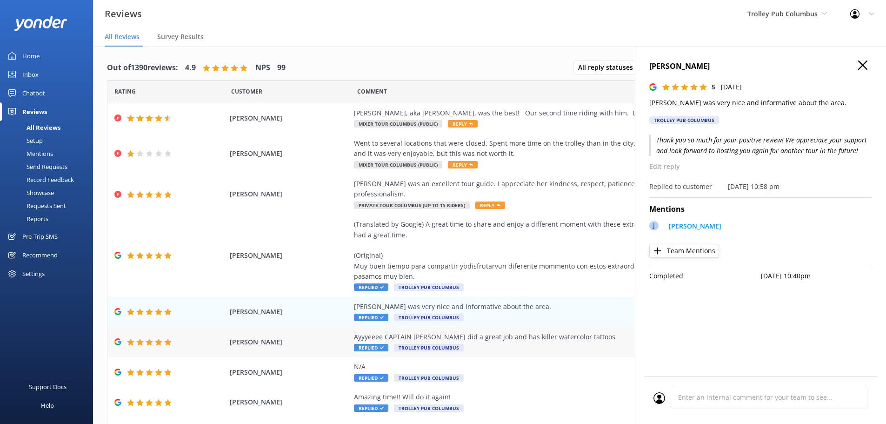
click at [550, 339] on div "Ayyyeeee CAPTAIN Julio did a great job and has killer watercolor tattoos Replie…" at bounding box center [565, 342] width 423 height 21
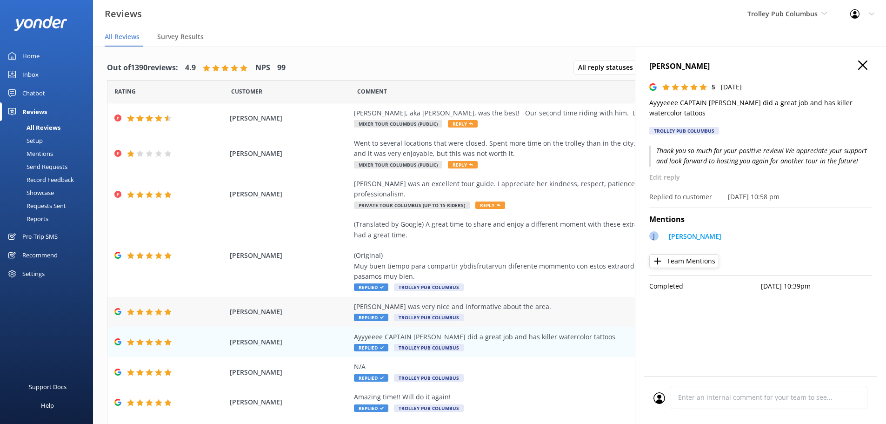
click at [541, 301] on div "Joe was very nice and informative about the area. Replied Trolley Pub Columbus" at bounding box center [565, 311] width 423 height 21
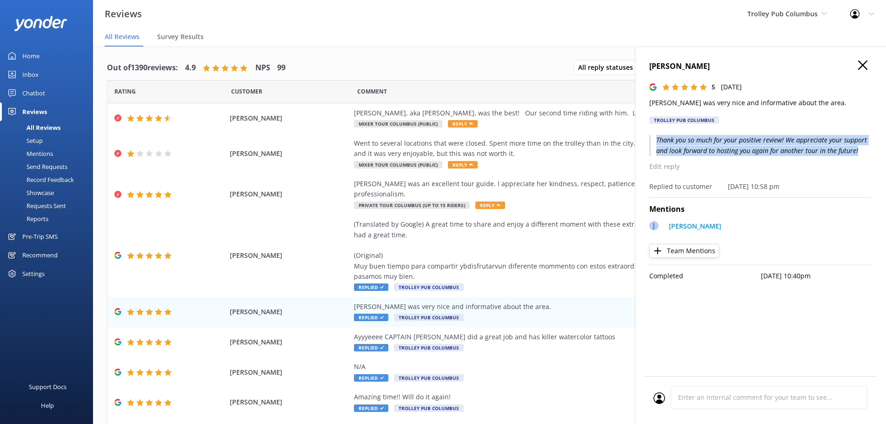
drag, startPoint x: 655, startPoint y: 138, endPoint x: 863, endPoint y: 147, distance: 208.6
click at [863, 147] on p "Thank you so much for your positive review! We appreciate your support and look…" at bounding box center [760, 145] width 223 height 21
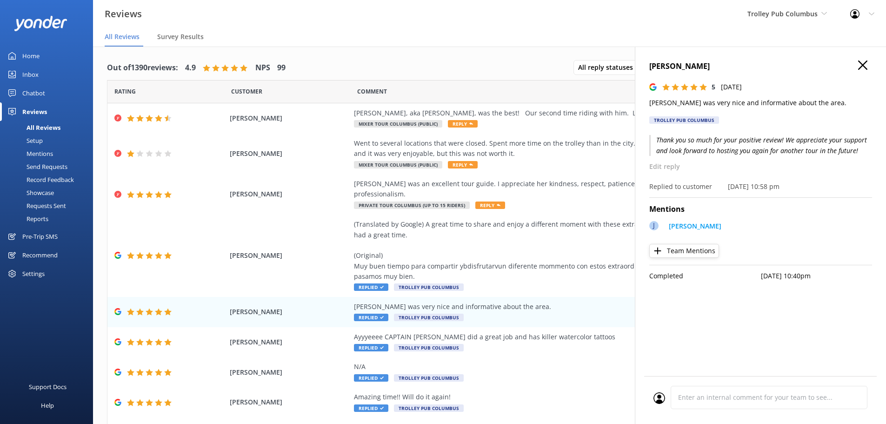
click at [754, 140] on p "Thank you so much for your positive review! We appreciate your support and look…" at bounding box center [760, 145] width 223 height 21
click at [862, 63] on icon "button" at bounding box center [862, 64] width 9 height 9
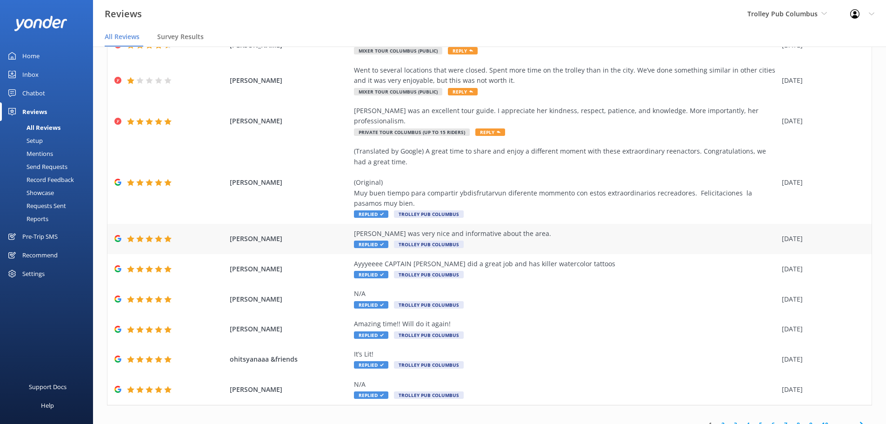
scroll to position [74, 0]
click at [540, 227] on div "Joe was very nice and informative about the area." at bounding box center [565, 232] width 423 height 10
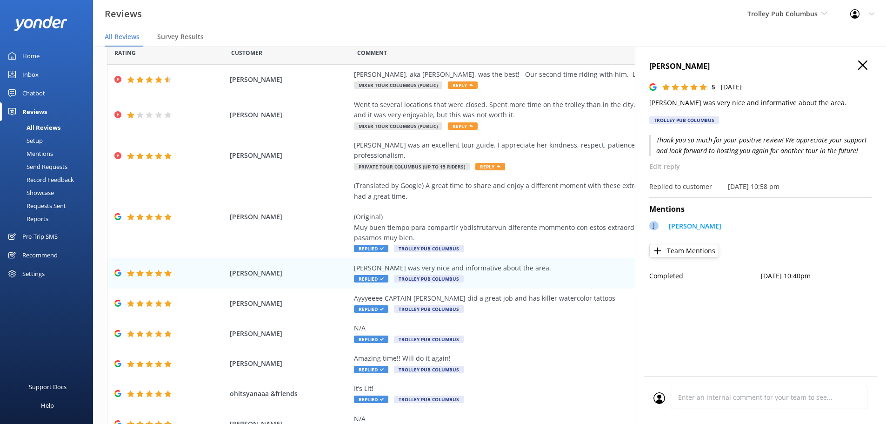
scroll to position [4, 0]
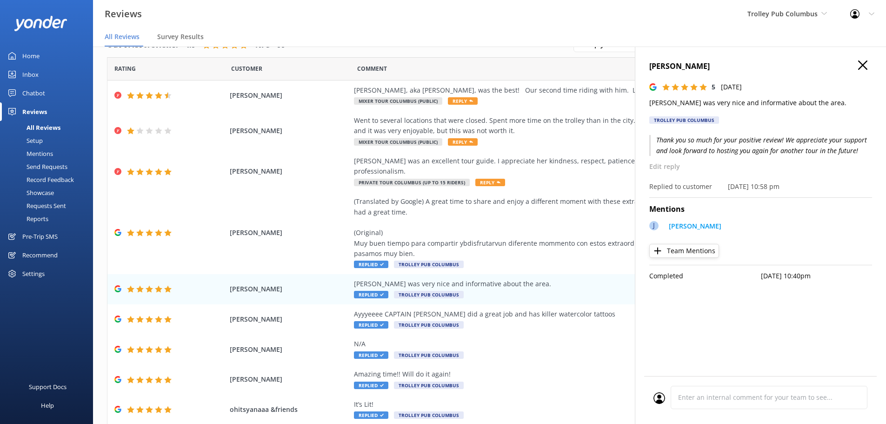
click at [866, 63] on icon "button" at bounding box center [862, 64] width 9 height 9
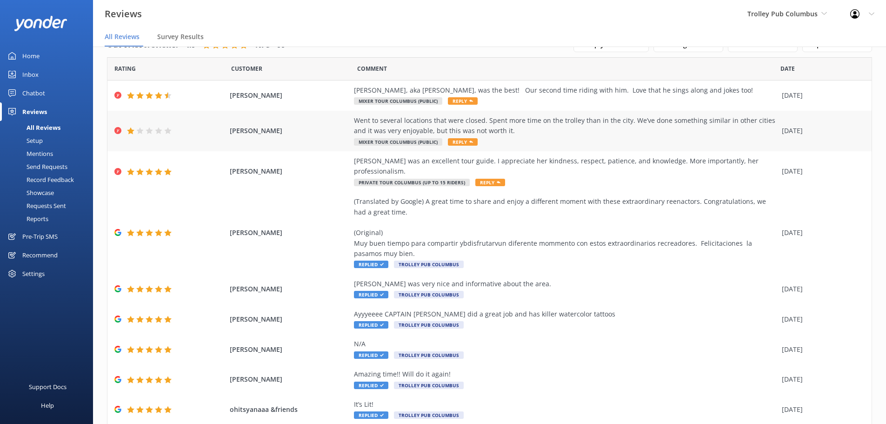
scroll to position [0, 0]
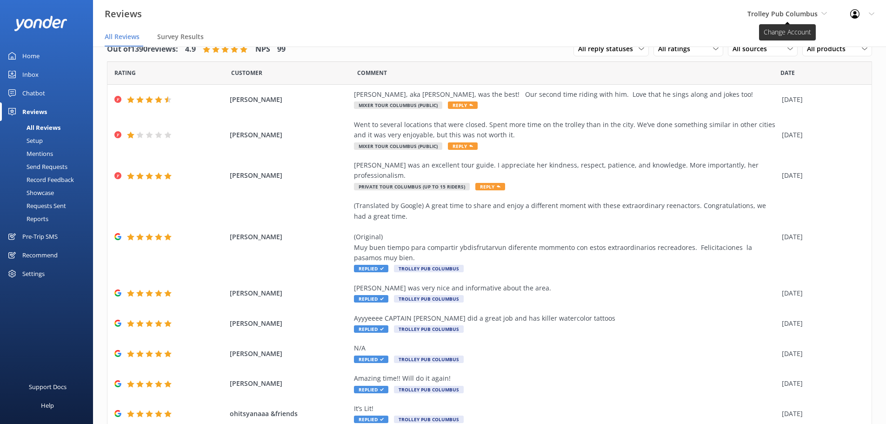
click at [805, 14] on span "Trolley Pub Columbus" at bounding box center [782, 13] width 70 height 9
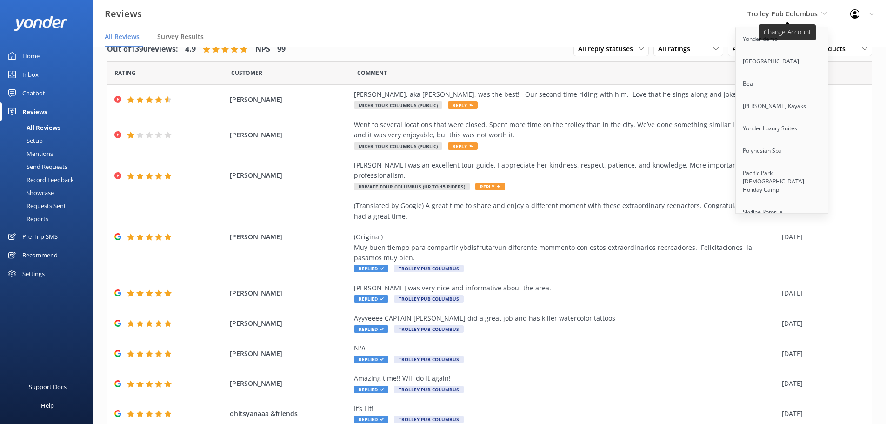
scroll to position [2151, 0]
click at [765, 160] on link "Cool Tours Inc" at bounding box center [782, 171] width 93 height 22
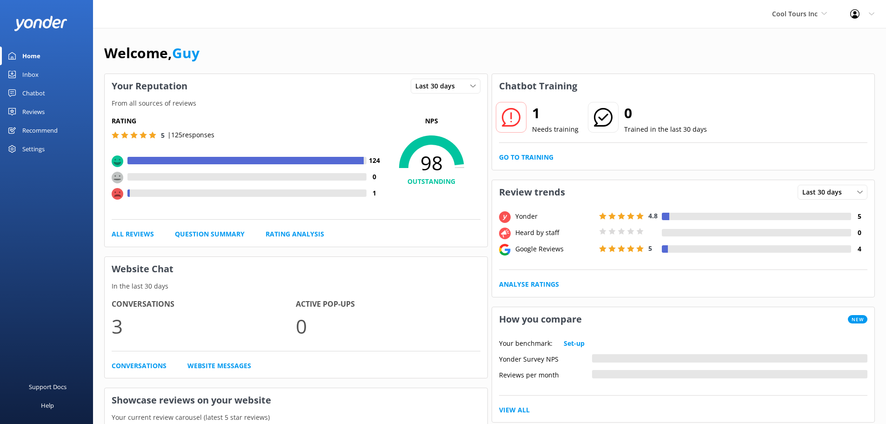
click at [31, 107] on div "Reviews" at bounding box center [33, 111] width 22 height 19
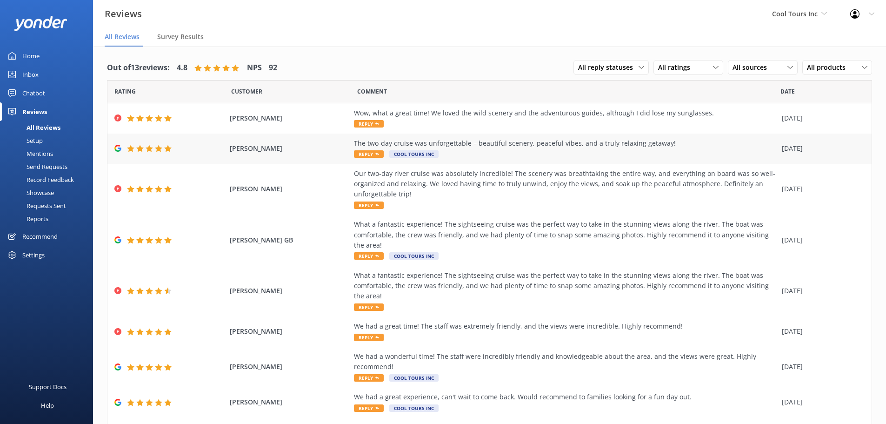
click at [523, 144] on div "The two-day cruise was unforgettable – beautiful scenery, peaceful vibes, and a…" at bounding box center [565, 143] width 423 height 10
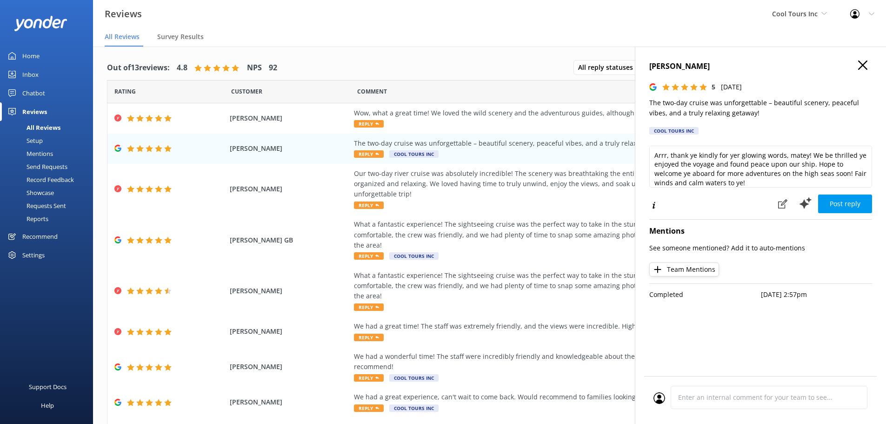
type textarea "Arrr, thank ye kindly for yer glowing words, matey! We be thrilled ye enjoyed t…"
drag, startPoint x: 689, startPoint y: 147, endPoint x: 689, endPoint y: 155, distance: 7.9
click at [689, 147] on textarea "Arrr, thank ye kindly for yer glowing words, matey! We be thrilled ye enjoyed t…" at bounding box center [760, 167] width 223 height 42
click at [649, 158] on textarea "Arrr, thank ye kindly for yer glowing words, matey! We be thrilled ye enjoyed t…" at bounding box center [760, 167] width 223 height 42
click at [780, 201] on icon at bounding box center [782, 203] width 9 height 9
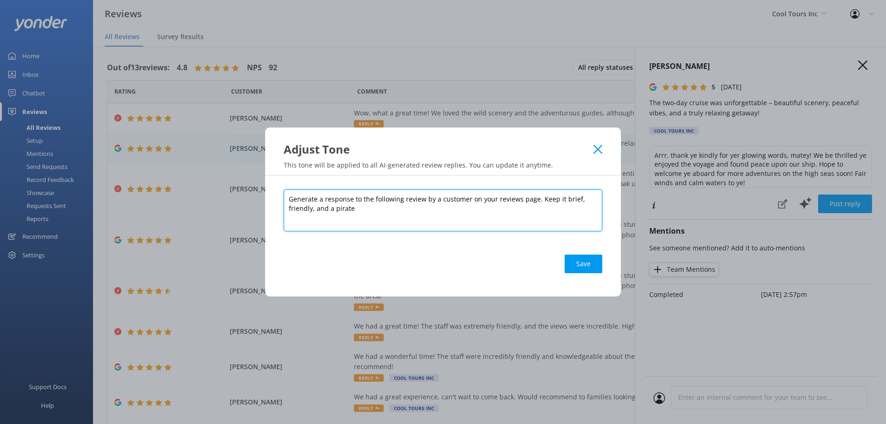
drag, startPoint x: 351, startPoint y: 211, endPoint x: 335, endPoint y: 208, distance: 16.0
click at [335, 208] on textarea "Generate a response to the following review by a customer on your reviews page.…" at bounding box center [443, 210] width 319 height 42
drag, startPoint x: 366, startPoint y: 207, endPoint x: 330, endPoint y: 210, distance: 36.4
click at [330, 210] on textarea "Generate a response to the following review by a customer on your reviews page.…" at bounding box center [443, 210] width 319 height 42
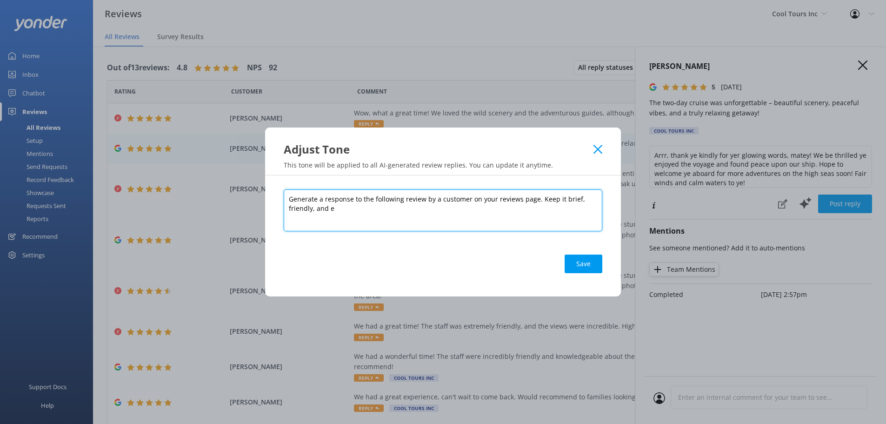
click at [288, 200] on textarea "Generate a response to the following review by a customer on your reviews page.…" at bounding box center [443, 210] width 319 height 42
click at [336, 210] on textarea "Generate a response to the following review by a customer on your reviews page.…" at bounding box center [443, 210] width 319 height 42
click at [290, 197] on textarea "Generate a response to the following review by a customer on your reviews page.…" at bounding box center [443, 210] width 319 height 42
type textarea "We are based in Columbus Ohio running Trolley Pub experiences. Generate a respo…"
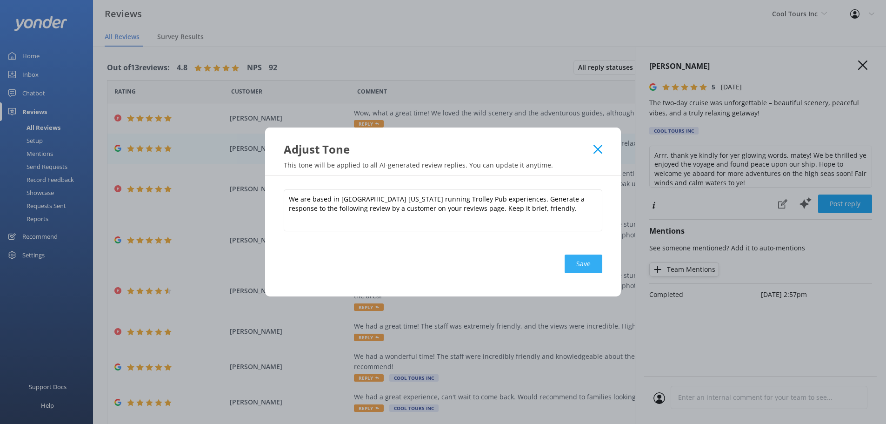
click at [578, 264] on button "Save" at bounding box center [584, 263] width 38 height 19
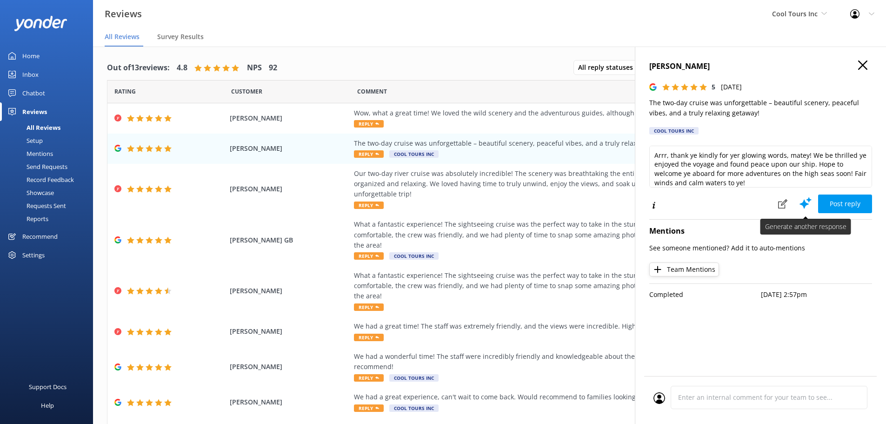
click at [805, 203] on use at bounding box center [806, 203] width 12 height 12
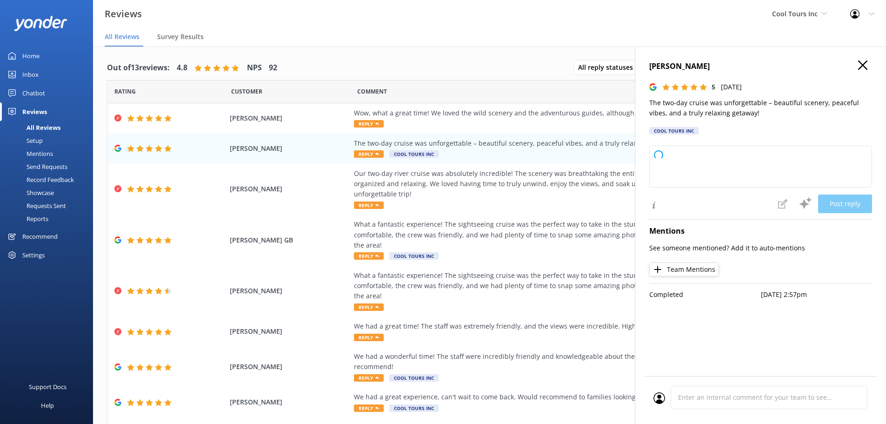
type textarea "Thank you so much for your wonderful review! We're thrilled to hear you had an …"
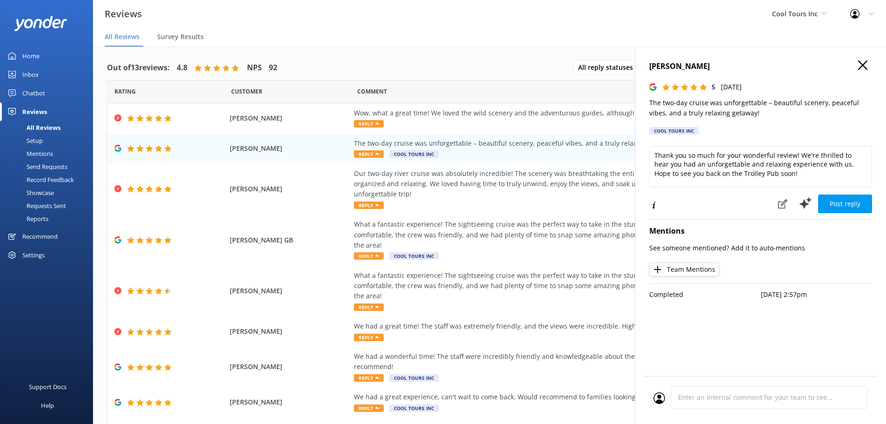
click at [860, 64] on icon "button" at bounding box center [862, 64] width 9 height 9
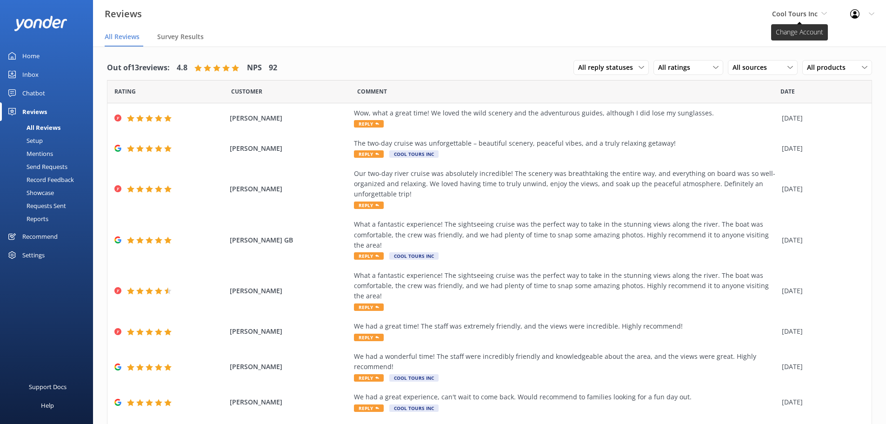
click at [813, 13] on span "Cool Tours Inc" at bounding box center [795, 13] width 46 height 9
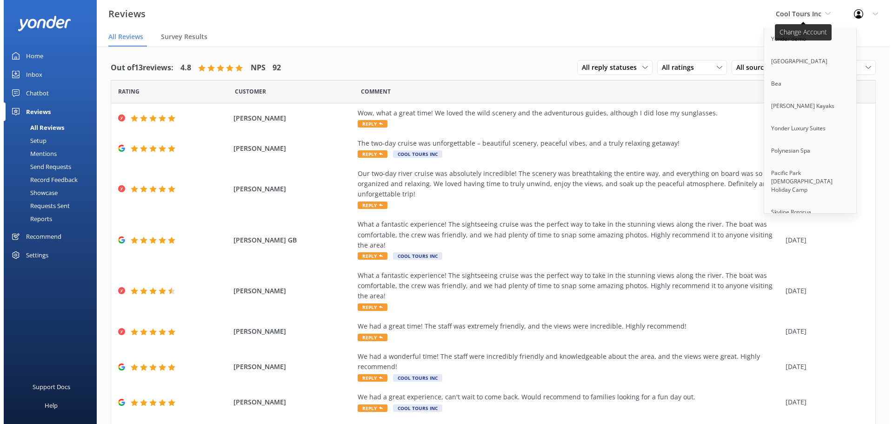
scroll to position [5572, 0]
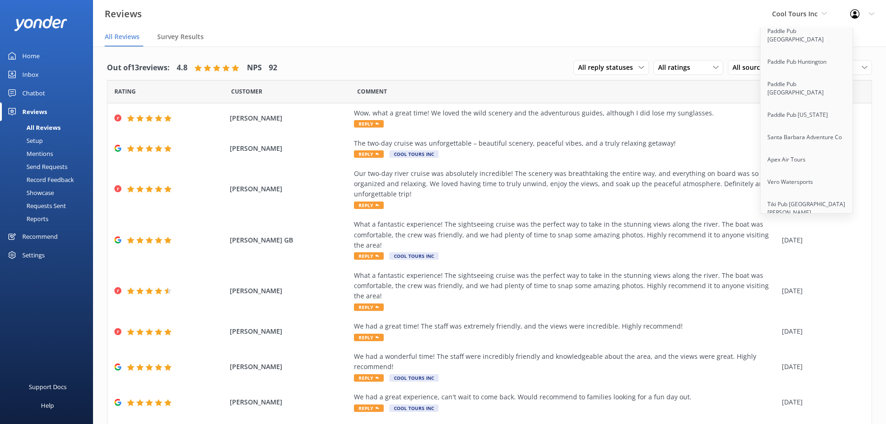
click at [790, 352] on link "Trolley Pub Columbus" at bounding box center [806, 363] width 93 height 22
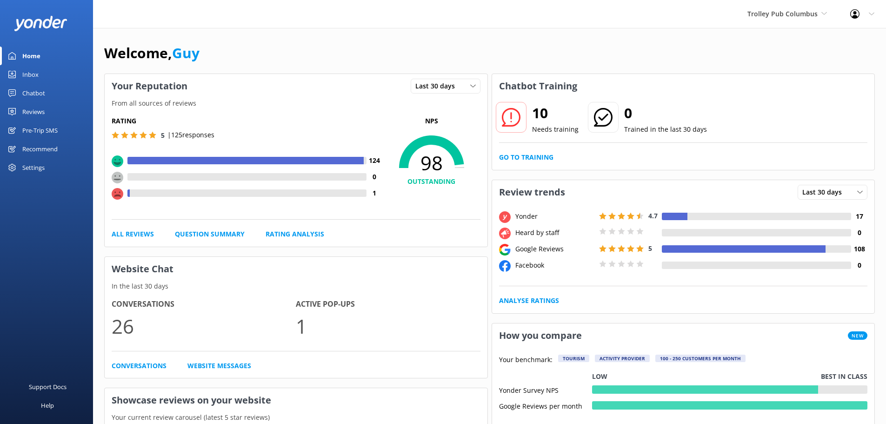
click at [39, 110] on div "Reviews" at bounding box center [33, 111] width 22 height 19
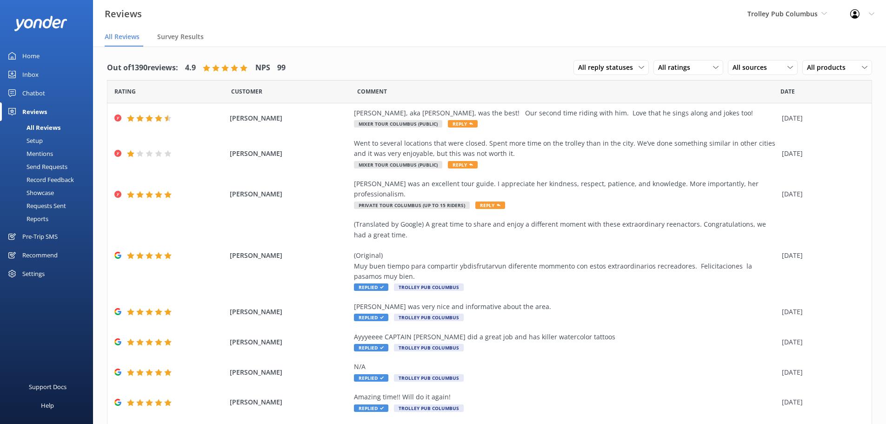
click at [34, 141] on div "Setup" at bounding box center [24, 140] width 37 height 13
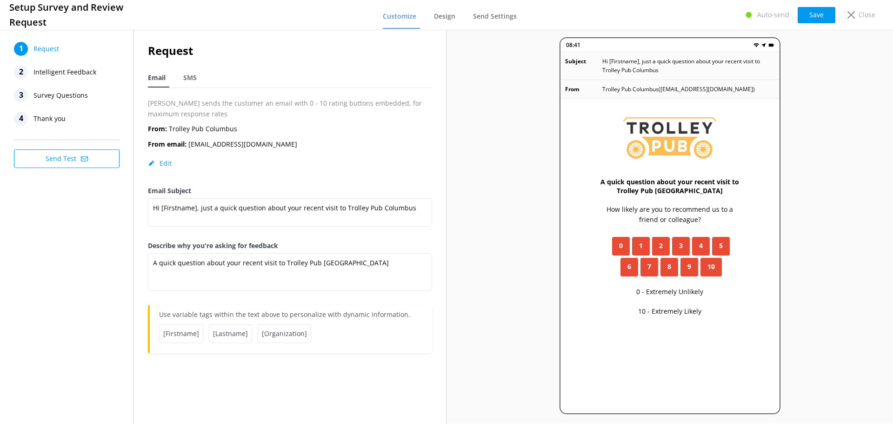
click at [65, 76] on span "Intelligent Feedback" at bounding box center [64, 72] width 63 height 14
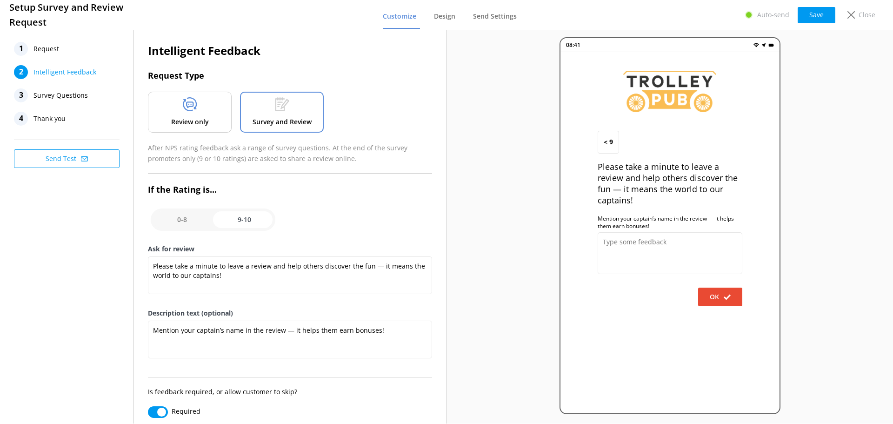
click at [85, 96] on span "Survey Questions" at bounding box center [60, 95] width 54 height 14
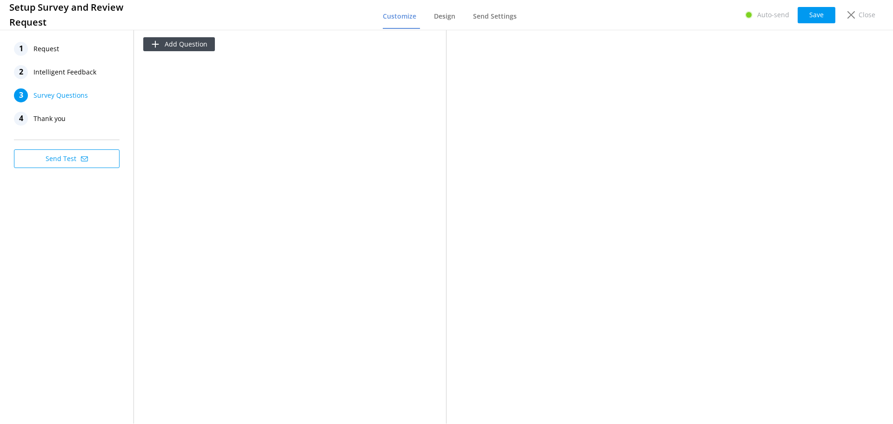
click at [43, 120] on span "Thank you" at bounding box center [49, 119] width 32 height 14
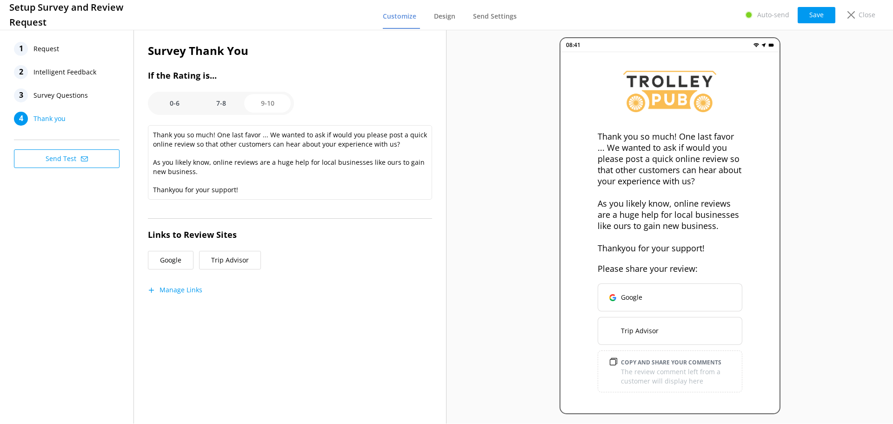
click at [50, 44] on span "Request" at bounding box center [46, 49] width 26 height 14
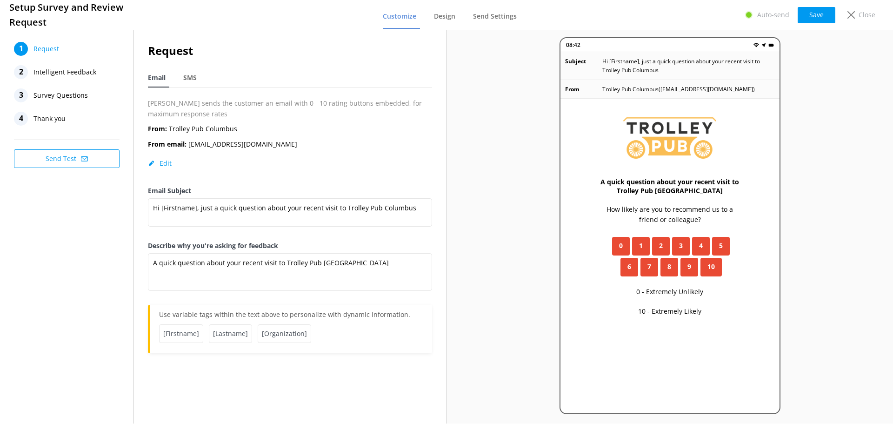
click at [50, 71] on span "Intelligent Feedback" at bounding box center [64, 72] width 63 height 14
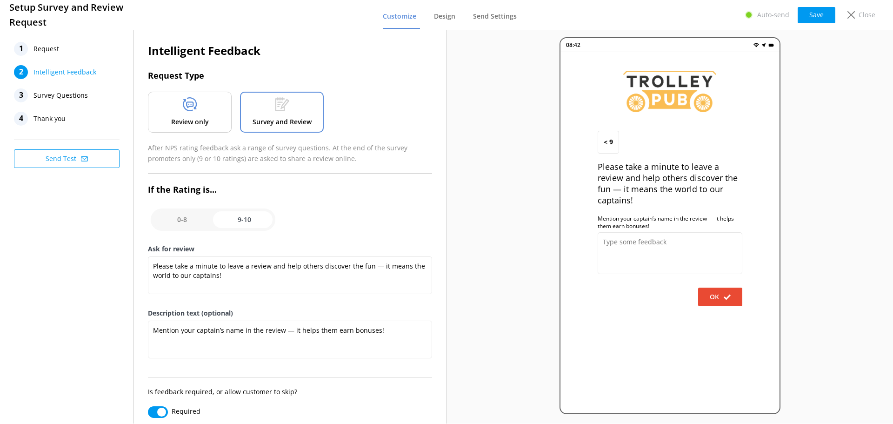
click at [51, 48] on span "Request" at bounding box center [46, 49] width 26 height 14
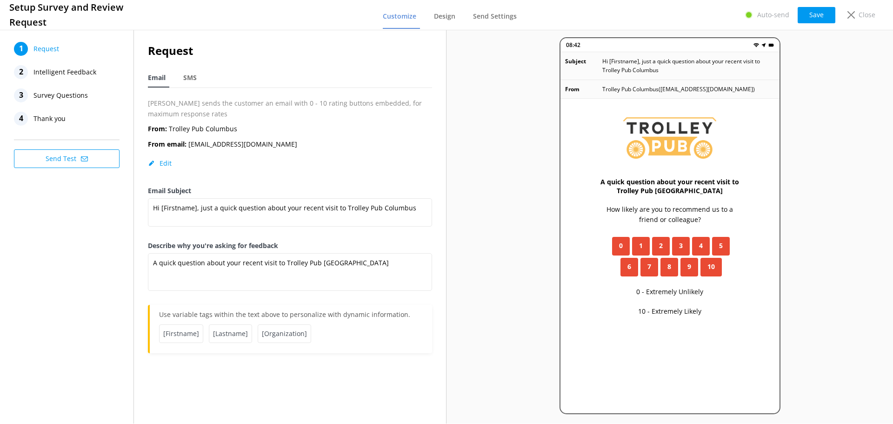
click at [73, 74] on span "Intelligent Feedback" at bounding box center [64, 72] width 63 height 14
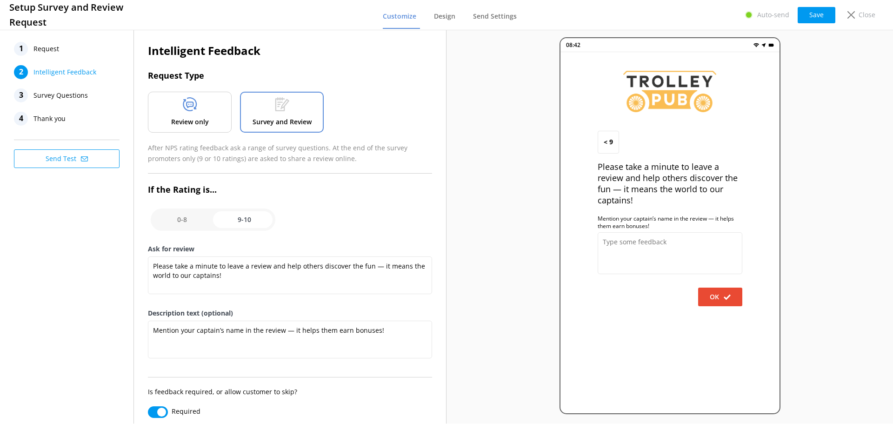
click at [60, 122] on span "Thank you" at bounding box center [49, 119] width 32 height 14
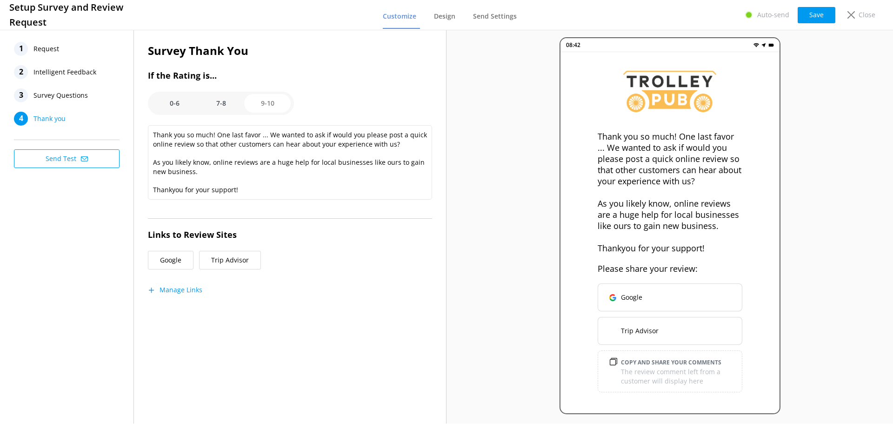
click at [54, 74] on span "Intelligent Feedback" at bounding box center [64, 72] width 63 height 14
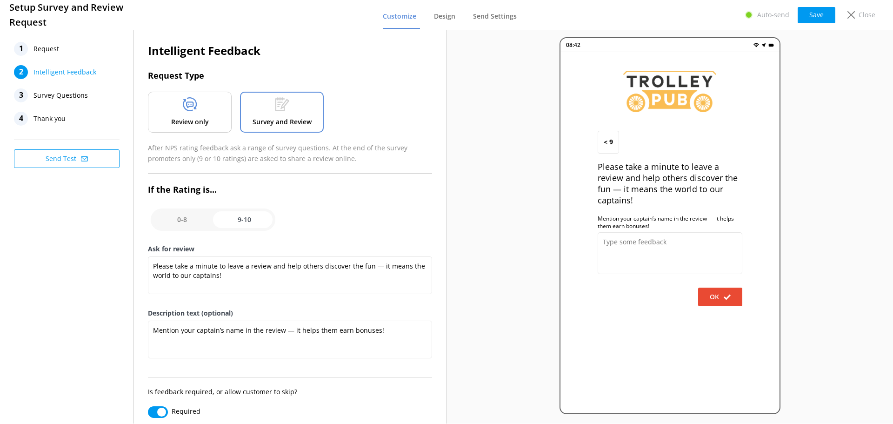
click at [187, 120] on p "Review only" at bounding box center [190, 122] width 38 height 10
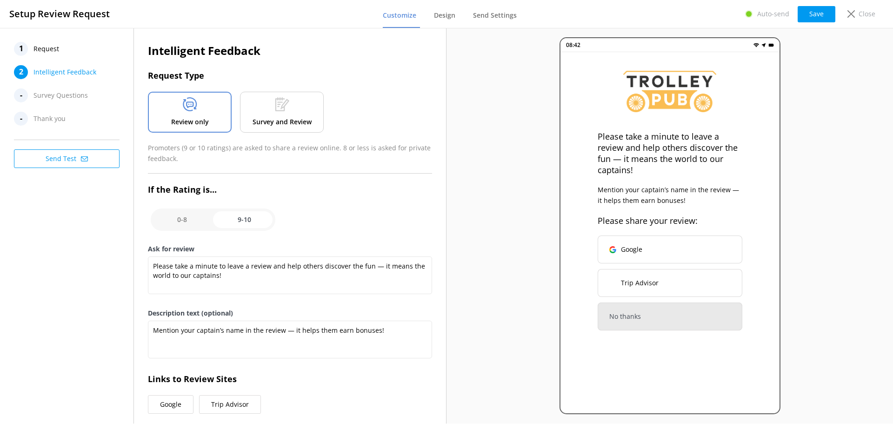
click at [47, 47] on span "Request" at bounding box center [46, 49] width 26 height 14
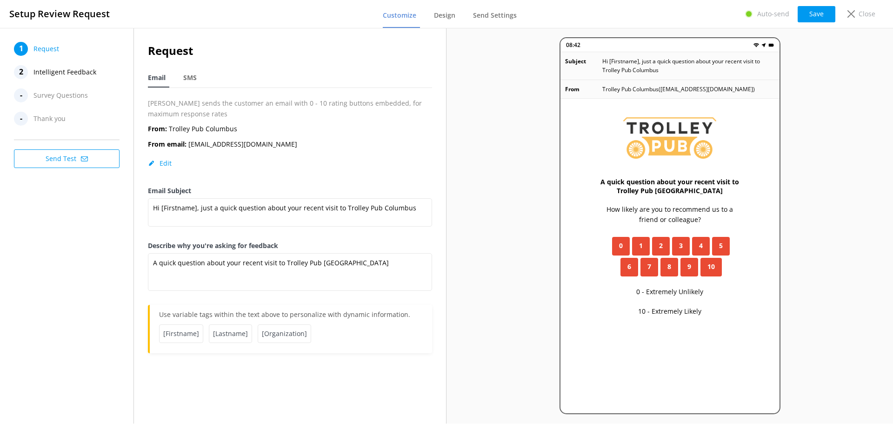
click at [711, 267] on span "10" at bounding box center [710, 266] width 7 height 10
click at [68, 72] on span "Intelligent Feedback" at bounding box center [64, 72] width 63 height 14
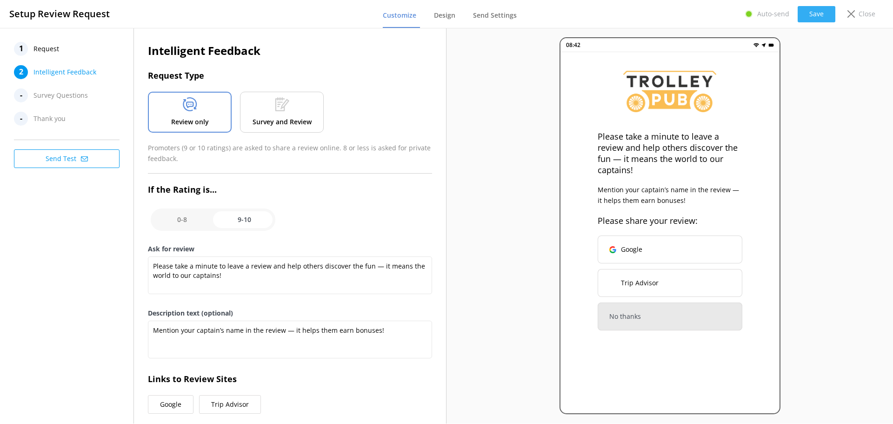
click at [824, 15] on button "Save" at bounding box center [817, 14] width 38 height 16
click at [856, 15] on div "Close" at bounding box center [859, 14] width 37 height 16
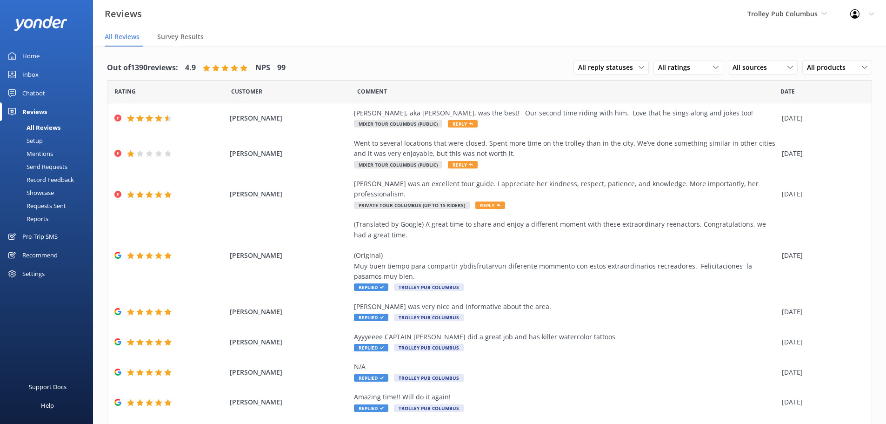
click at [40, 152] on div "Mentions" at bounding box center [29, 153] width 47 height 13
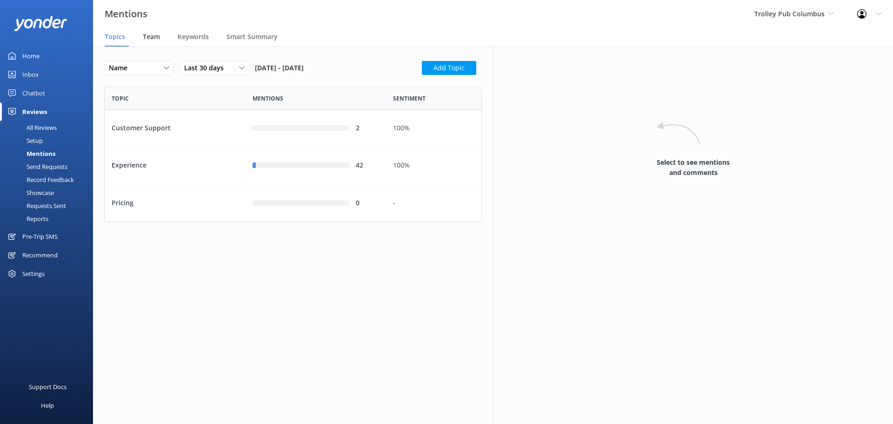
scroll to position [128, 371]
click at [386, 164] on div "42" at bounding box center [316, 165] width 141 height 37
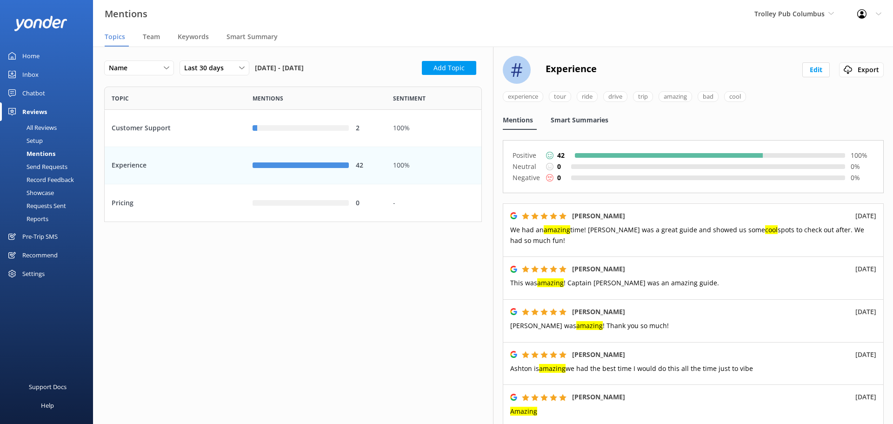
click at [583, 119] on span "Smart Summaries" at bounding box center [580, 119] width 58 height 9
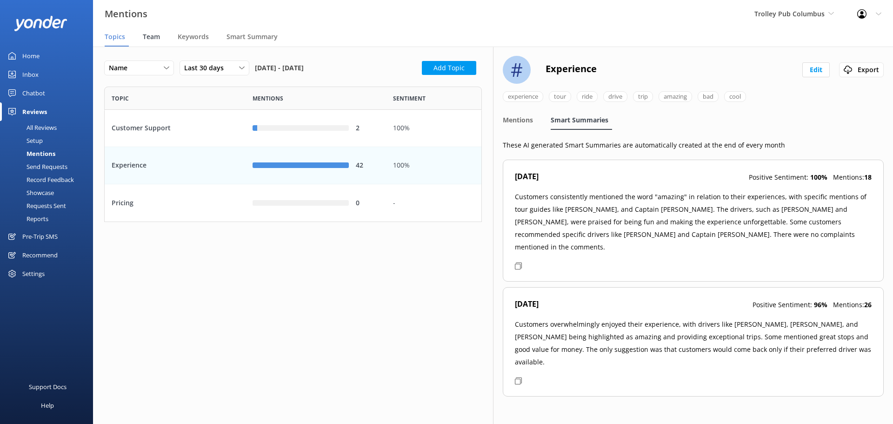
click at [155, 35] on span "Team" at bounding box center [151, 36] width 17 height 9
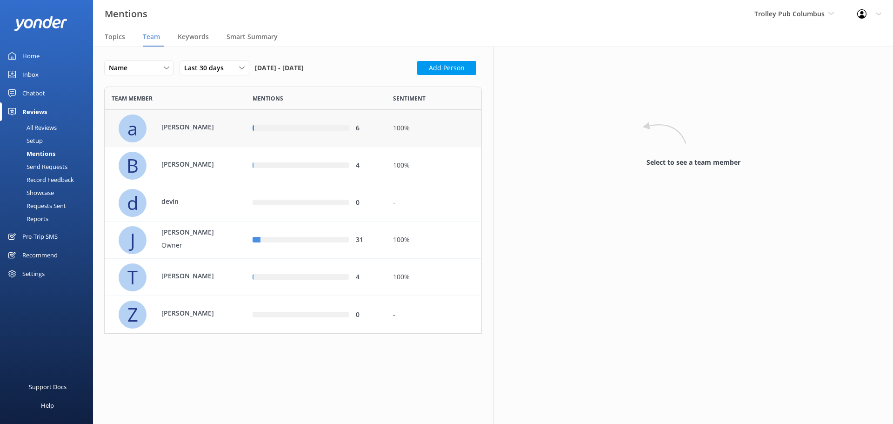
scroll to position [240, 371]
click at [198, 239] on div "Joe Owner" at bounding box center [187, 240] width 70 height 26
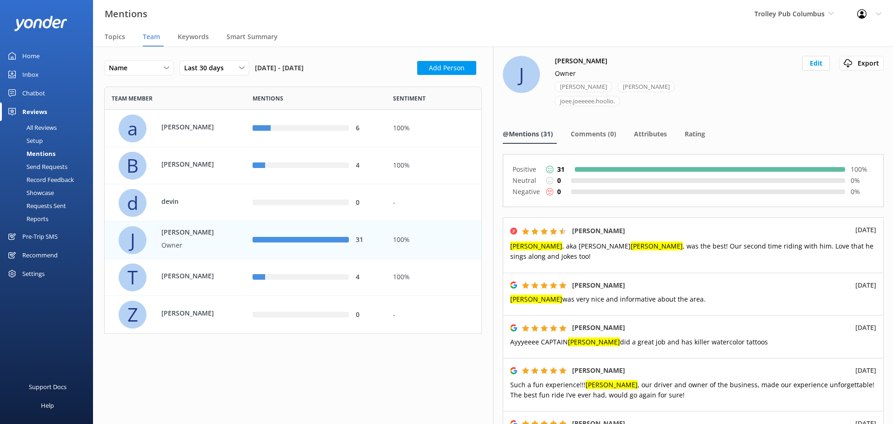
click at [36, 233] on div "Pre-Trip SMS" at bounding box center [39, 236] width 35 height 19
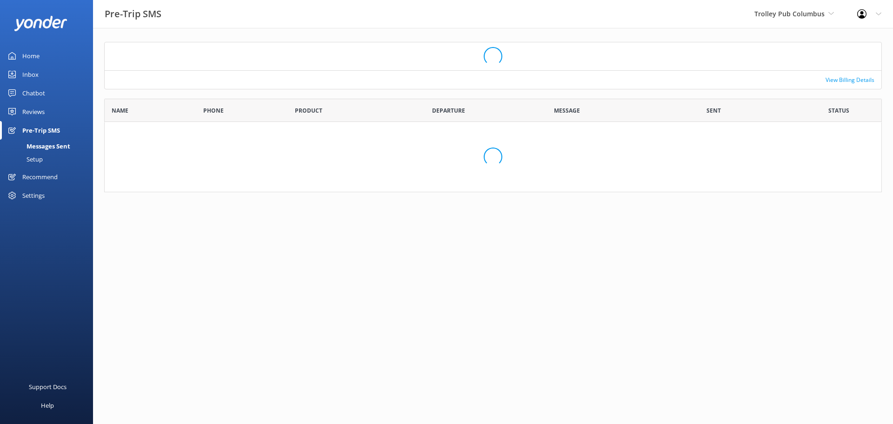
scroll to position [74, 771]
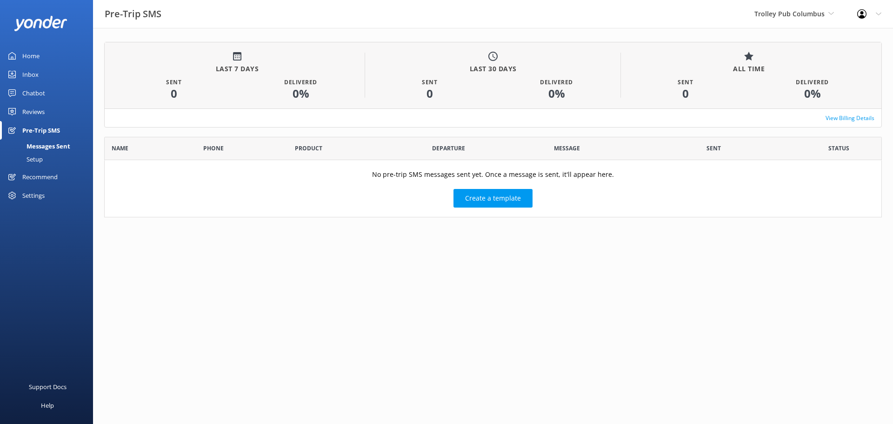
click at [38, 178] on div "Recommend" at bounding box center [39, 176] width 35 height 19
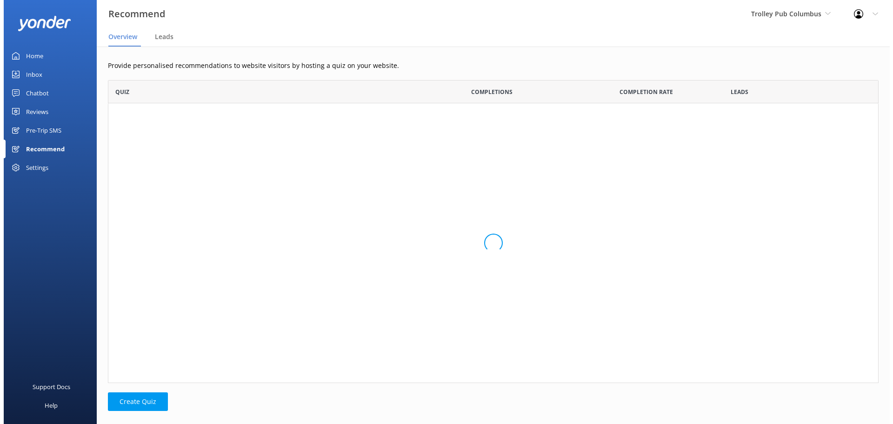
scroll to position [40, 771]
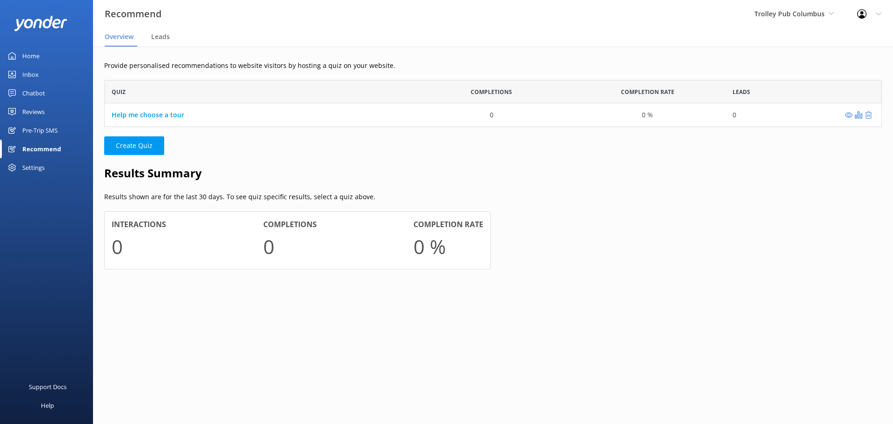
click at [39, 166] on div "Settings" at bounding box center [33, 167] width 22 height 19
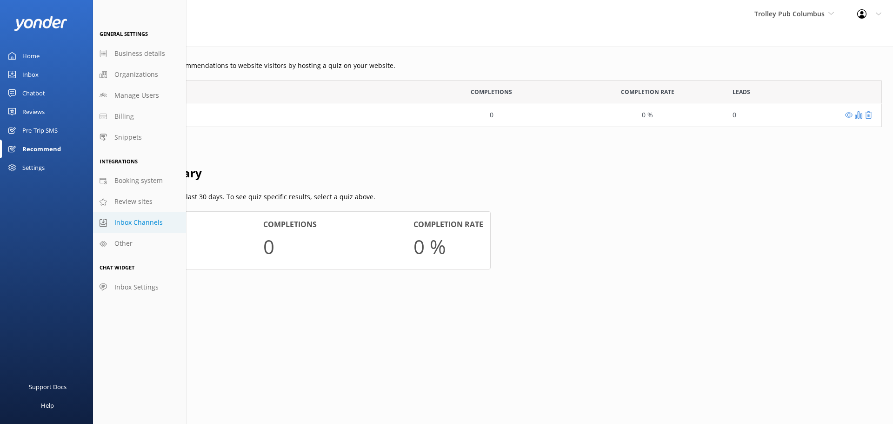
click at [143, 220] on span "Inbox Channels" at bounding box center [138, 222] width 48 height 10
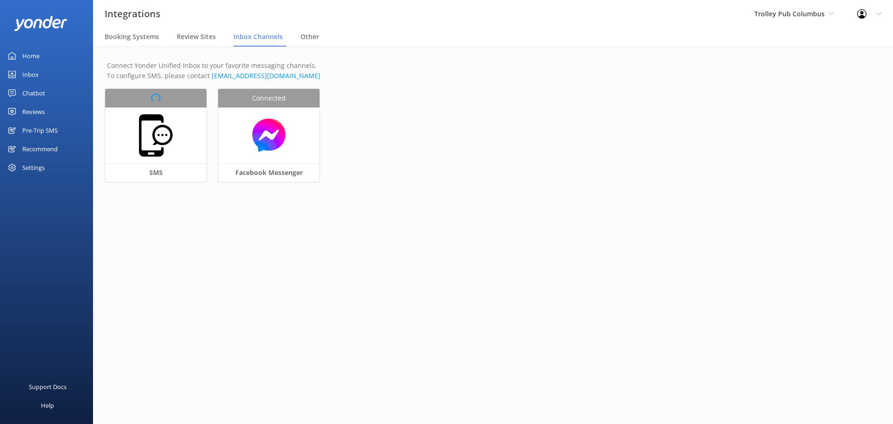
click at [153, 140] on div "Loading.. SMS Connected Facebook Messenger" at bounding box center [493, 141] width 776 height 105
click at [155, 141] on img at bounding box center [156, 135] width 47 height 47
select select "US"
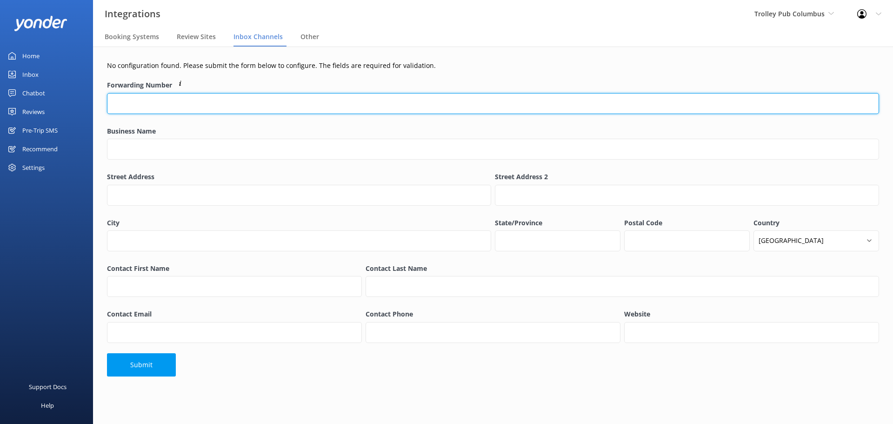
click at [157, 106] on input "Forwarding Number" at bounding box center [493, 103] width 772 height 21
click at [171, 102] on input "Forwarding Number" at bounding box center [493, 103] width 772 height 21
paste input "(614) 808 6544"
click at [113, 102] on input "(614) 808 6544" at bounding box center [493, 103] width 772 height 21
drag, startPoint x: 99, startPoint y: 102, endPoint x: 87, endPoint y: 103, distance: 11.2
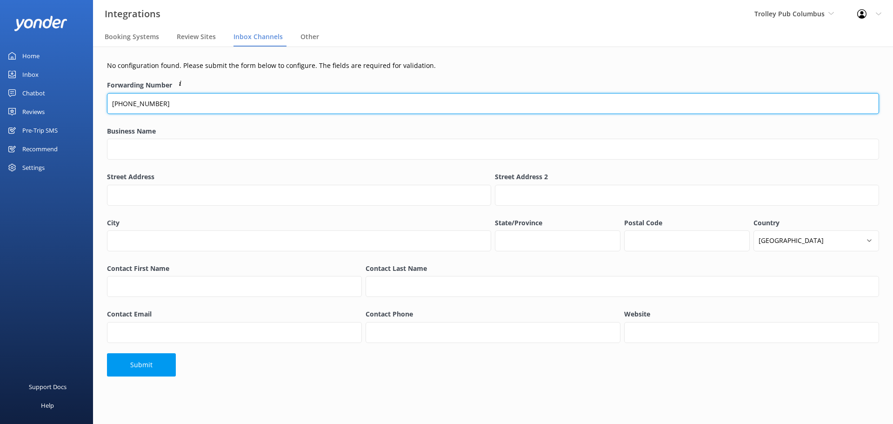
click at [87, 103] on div "Integrations Trolley Pub Columbus Yonder demo Musket Cove Island Resort & Marin…" at bounding box center [446, 235] width 893 height 377
type input "+1 (614) 808 6544"
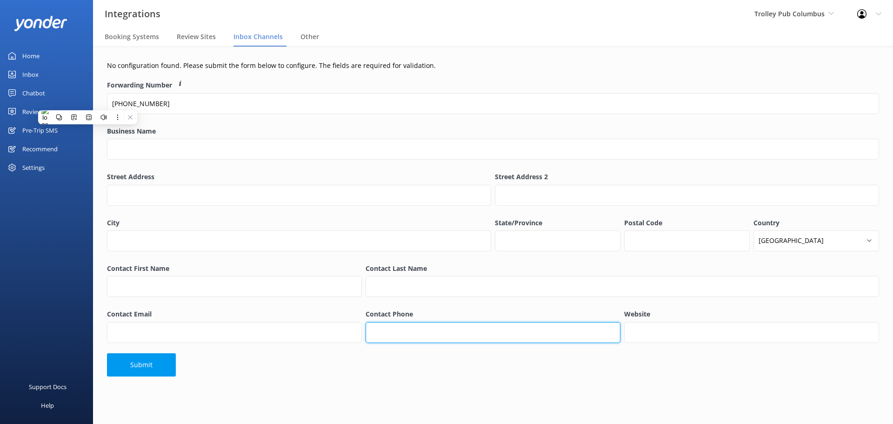
click at [406, 333] on input "Contact Phone" at bounding box center [493, 332] width 255 height 21
paste input "+1 (614) 808 6544"
type input "+1 (614) 808 6544"
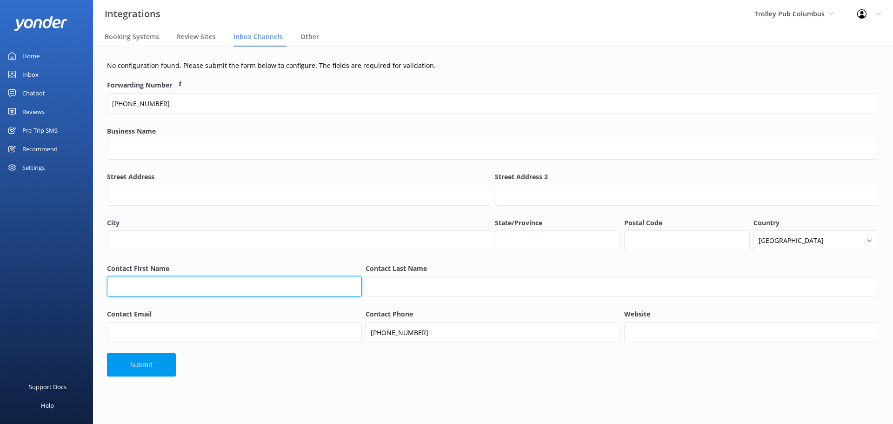
click at [171, 291] on input "Contact First Name" at bounding box center [234, 286] width 255 height 21
type input "Joe"
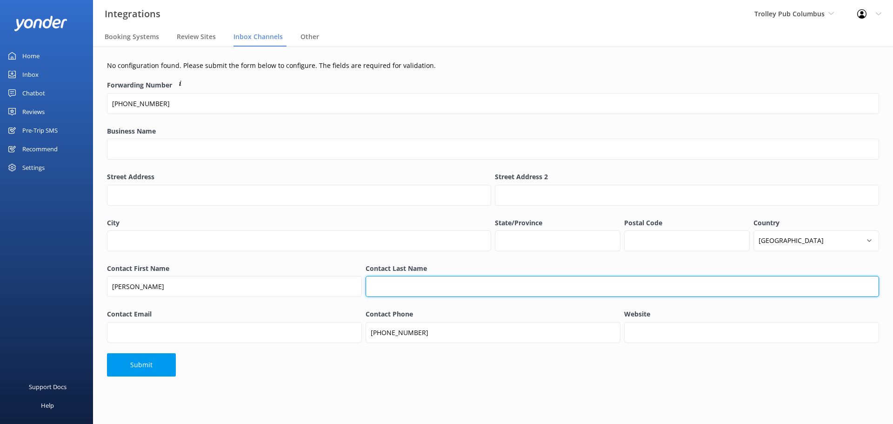
click at [407, 288] on input "Contact Last Name" at bounding box center [622, 286] width 513 height 21
type input "Kapferer"
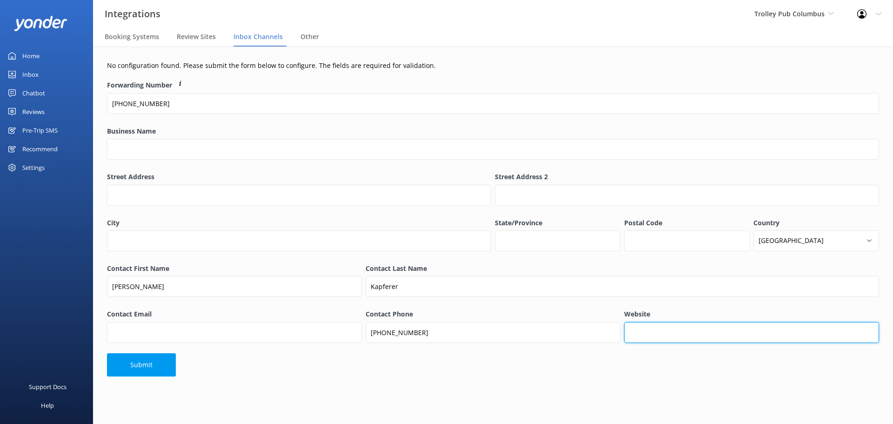
click at [670, 328] on input "Website" at bounding box center [751, 332] width 255 height 21
paste input "https://trolleypub.com/columbus/"
type input "https://trolleypub.com/columbus/"
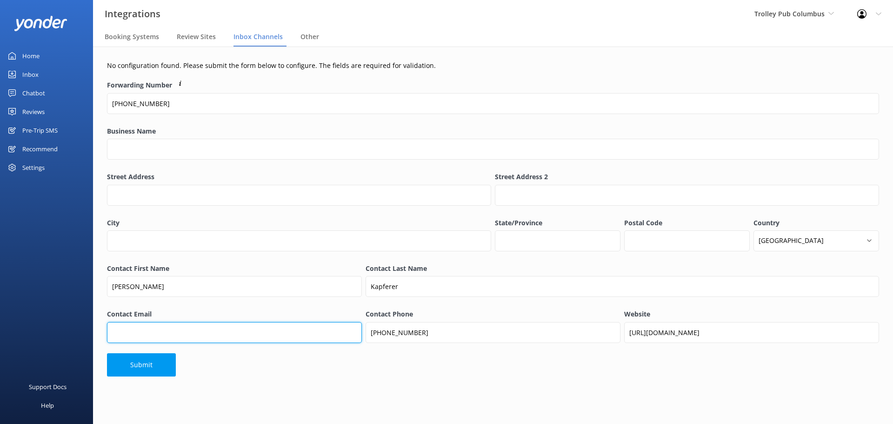
click at [162, 334] on input "Contact Email" at bounding box center [234, 332] width 255 height 21
click at [234, 330] on input "Contact Email" at bounding box center [234, 332] width 255 height 21
paste input "columbus@trolleypub.com"
type input "columbus@trolleypub.com"
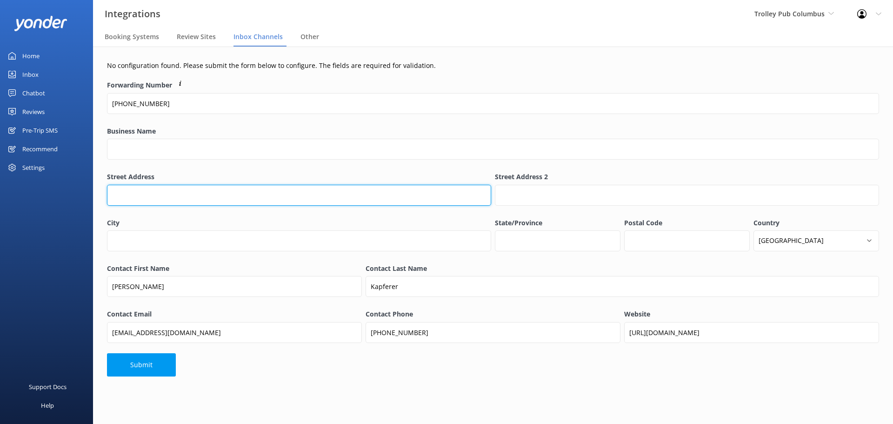
click at [167, 194] on input "Street Address" at bounding box center [299, 195] width 384 height 21
paste input "152 N Young St,"
type input "152 N Young St"
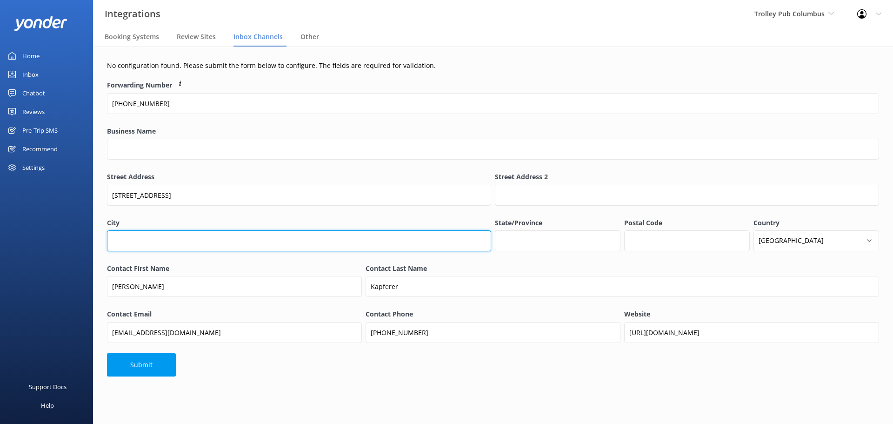
click at [175, 238] on input "City" at bounding box center [299, 240] width 384 height 21
type input "Columbus"
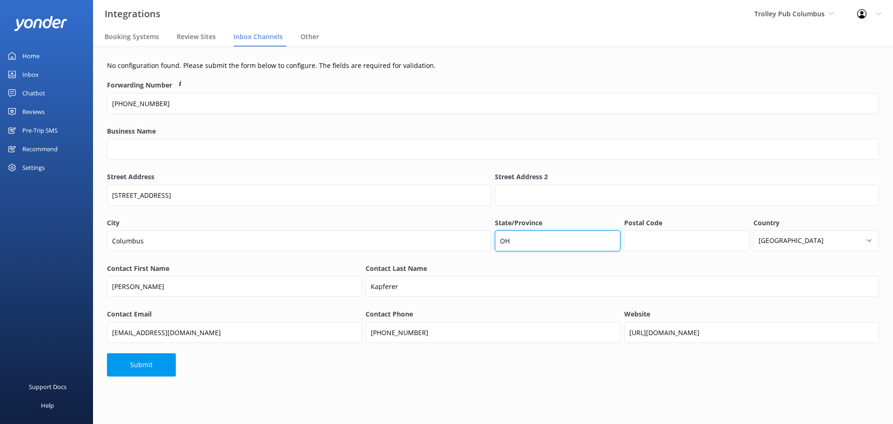
type input "OH"
type input "43215"
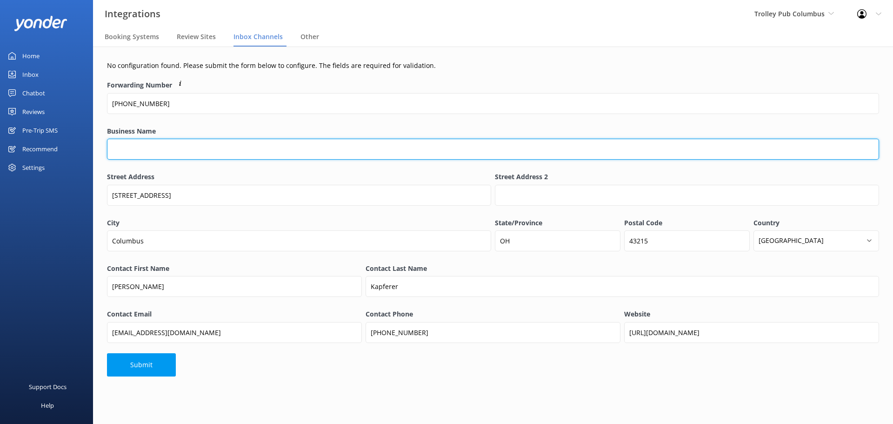
click at [190, 150] on input "Business Name" at bounding box center [493, 149] width 772 height 21
click at [175, 147] on input "Business Name" at bounding box center [493, 149] width 772 height 21
paste input "Trolley Pub Columbus"
type input "Trolley Pub Columbus"
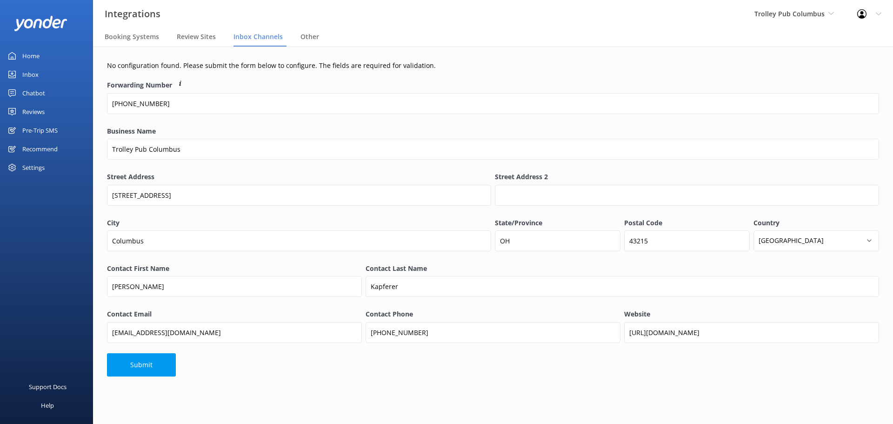
click at [235, 173] on label "Street Address" at bounding box center [299, 177] width 384 height 10
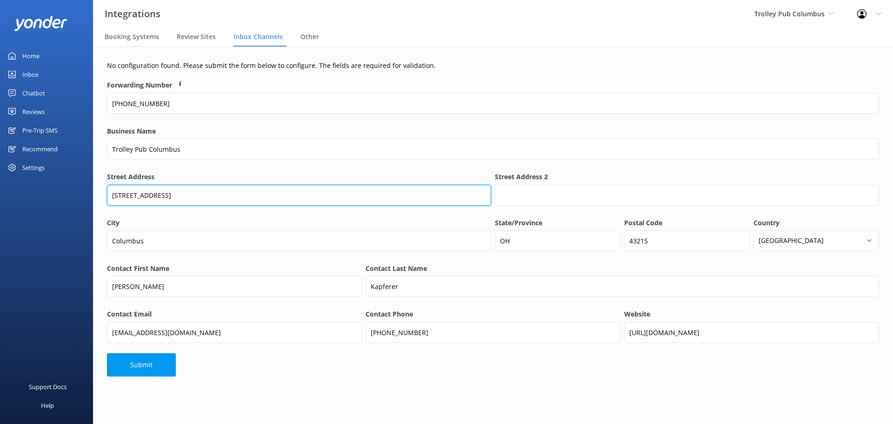
click at [235, 185] on input "152 N Young St" at bounding box center [299, 195] width 384 height 21
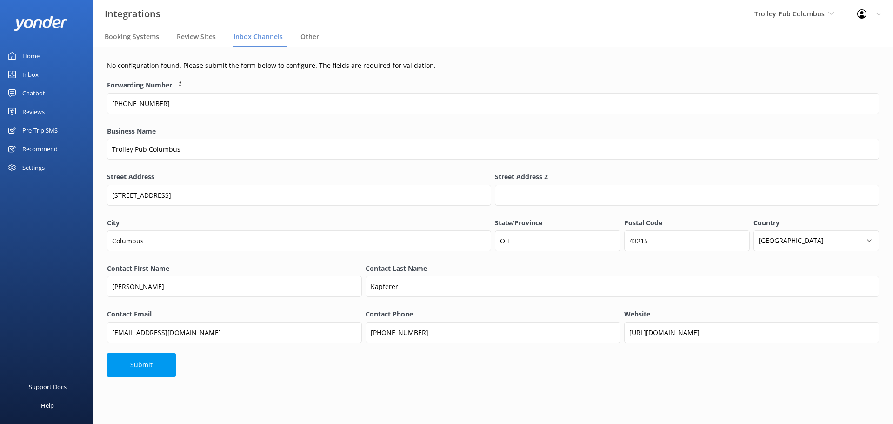
click at [284, 163] on div "Business Name Trolley Pub Columbus" at bounding box center [493, 148] width 772 height 44
click at [165, 365] on button "Submit" at bounding box center [141, 364] width 69 height 23
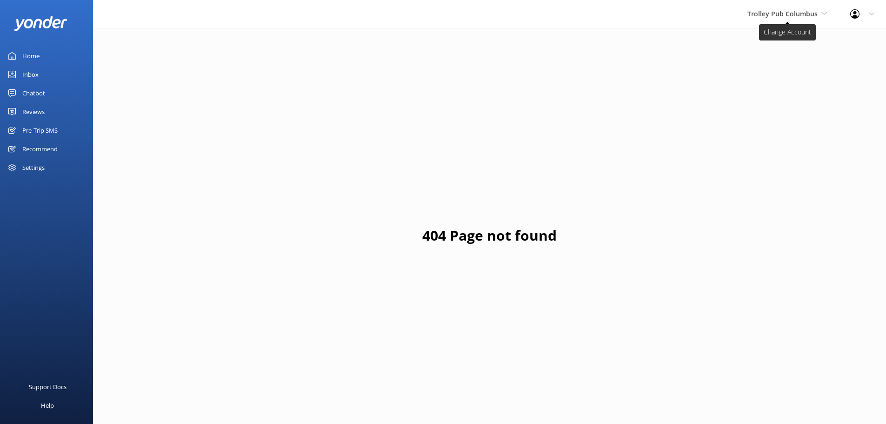
click at [779, 13] on span "Trolley Pub Columbus" at bounding box center [782, 13] width 70 height 9
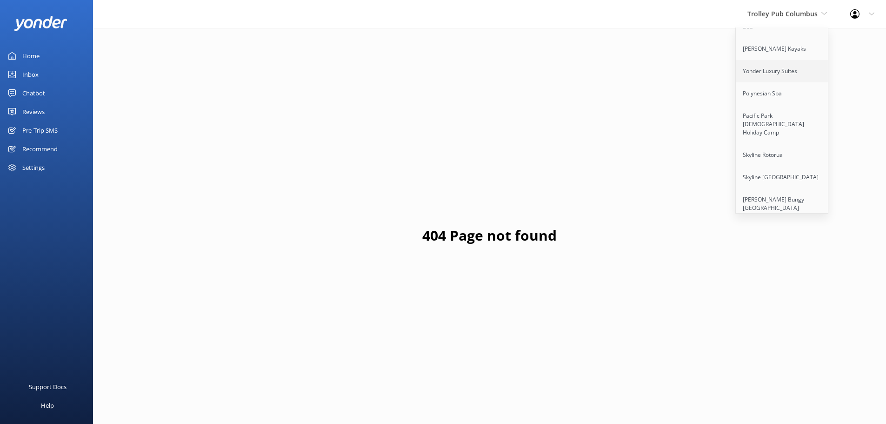
scroll to position [47, 0]
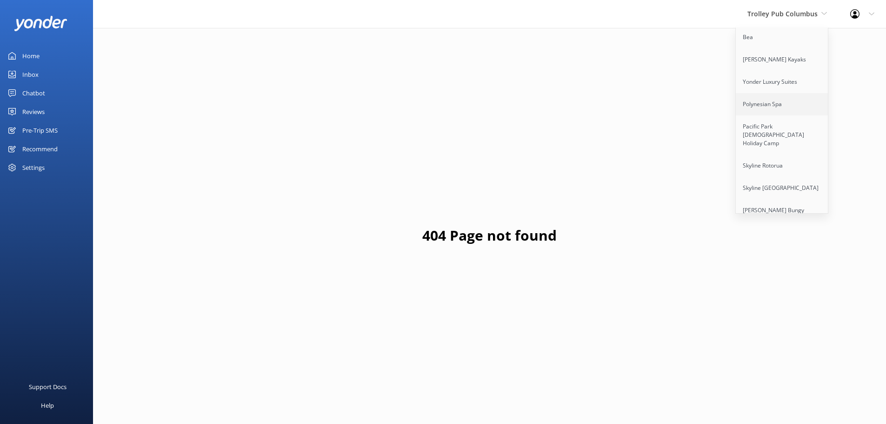
click at [787, 115] on link "Polynesian Spa" at bounding box center [782, 104] width 93 height 22
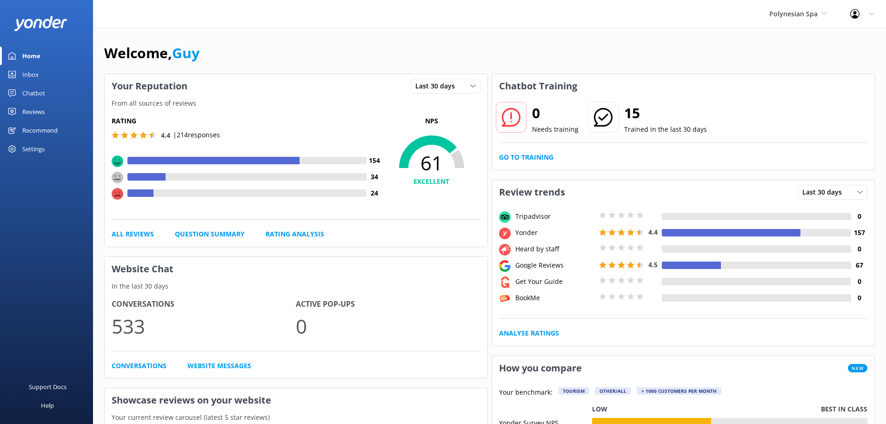
drag, startPoint x: 38, startPoint y: 213, endPoint x: 24, endPoint y: 184, distance: 32.3
click at [38, 213] on div "Support Docs Help" at bounding box center [46, 318] width 93 height 212
click at [34, 93] on div "Chatbot" at bounding box center [33, 93] width 23 height 19
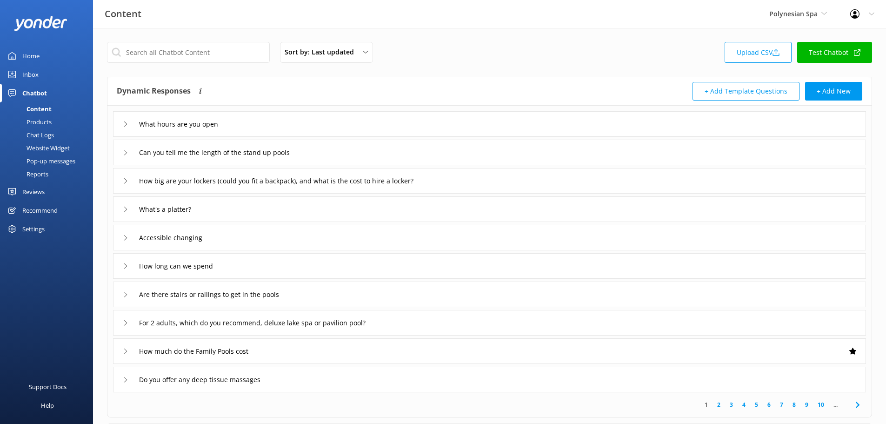
click at [46, 171] on div "Reports" at bounding box center [27, 173] width 43 height 13
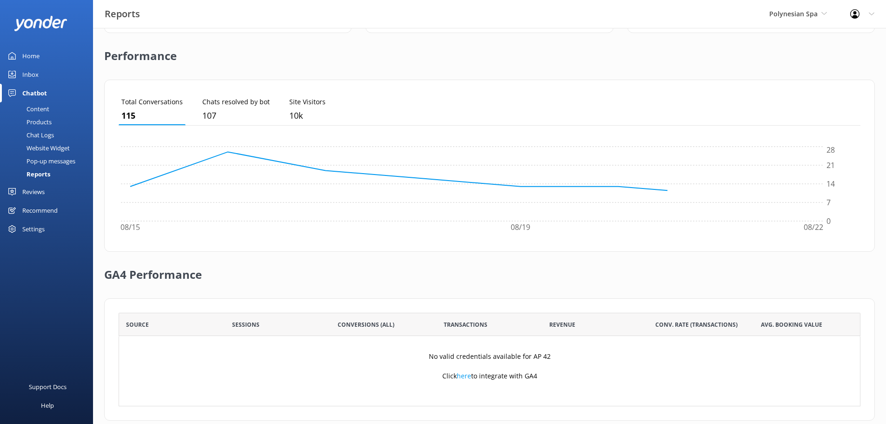
scroll to position [225, 0]
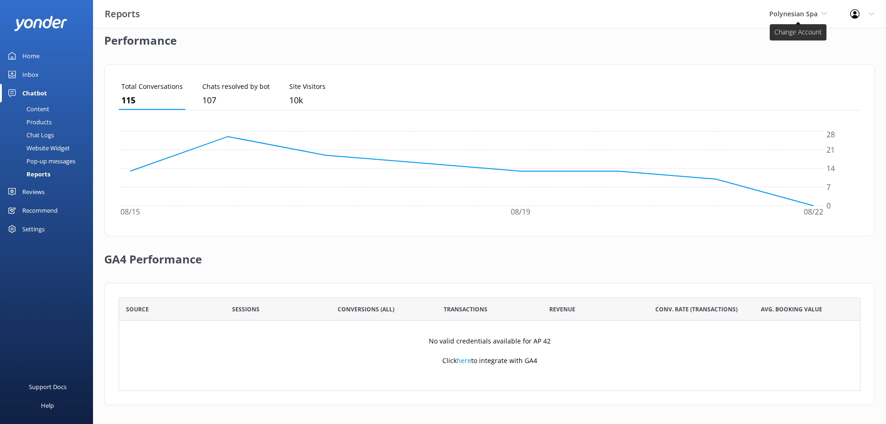
click at [797, 16] on span "Polynesian Spa" at bounding box center [793, 13] width 48 height 9
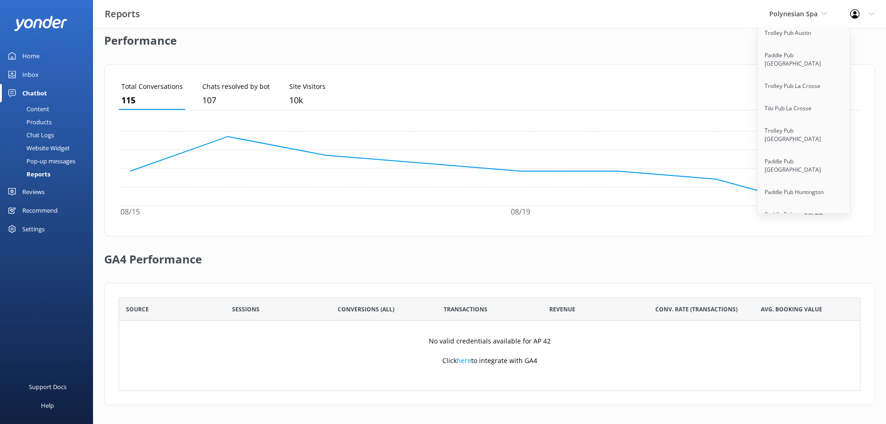
scroll to position [5417, 0]
click at [792, 304] on link "Apex Air Tours" at bounding box center [804, 315] width 93 height 22
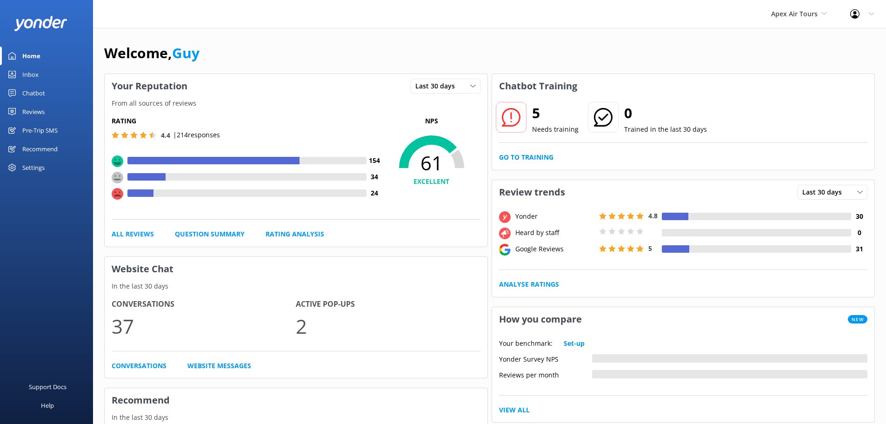
click at [27, 91] on div "Chatbot" at bounding box center [33, 93] width 23 height 19
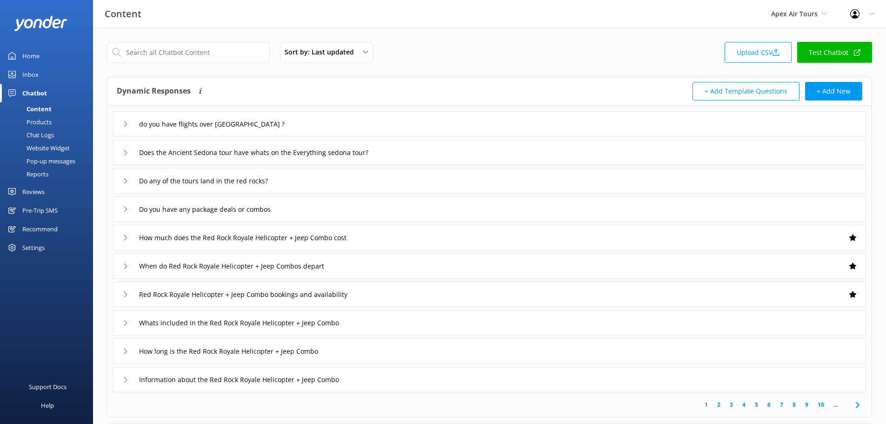
click at [43, 170] on div "Reports" at bounding box center [27, 173] width 43 height 13
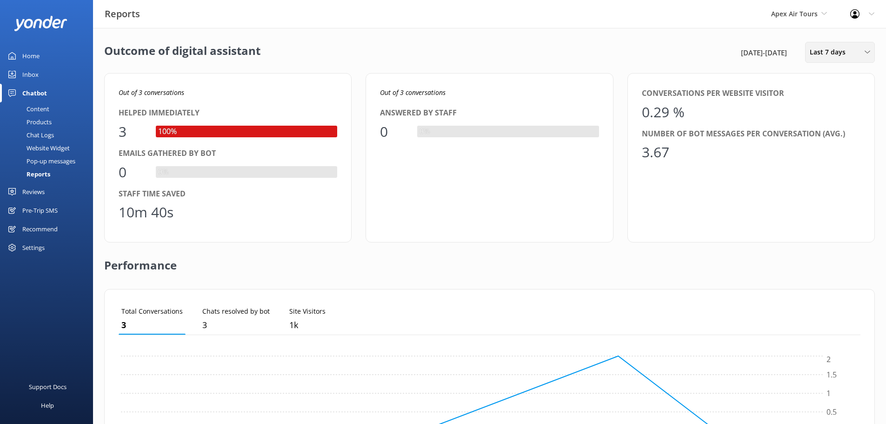
click at [833, 50] on span "Last 7 days" at bounding box center [830, 52] width 41 height 10
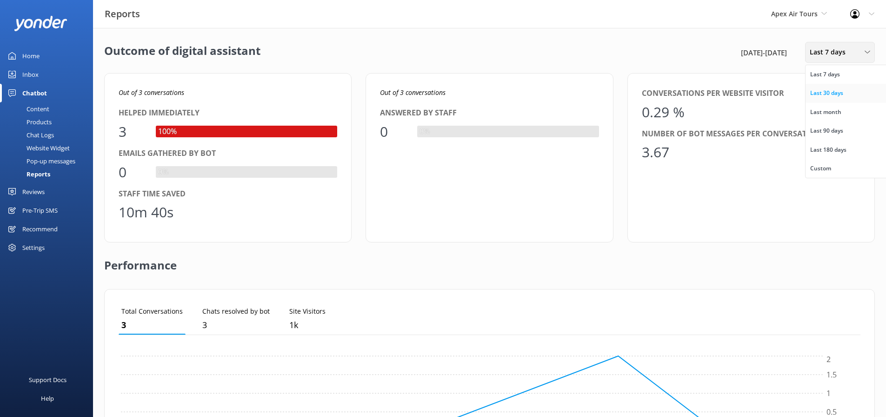
click at [834, 93] on div "Last 30 days" at bounding box center [826, 92] width 33 height 9
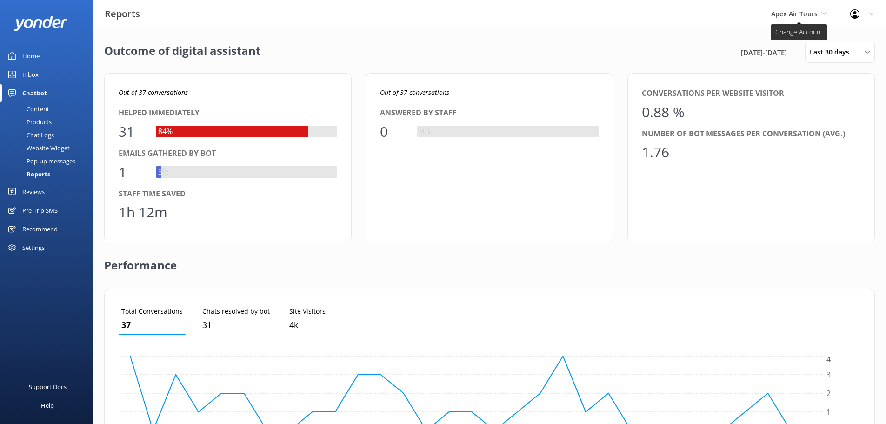
click at [807, 14] on span "Apex Air Tours" at bounding box center [794, 13] width 47 height 9
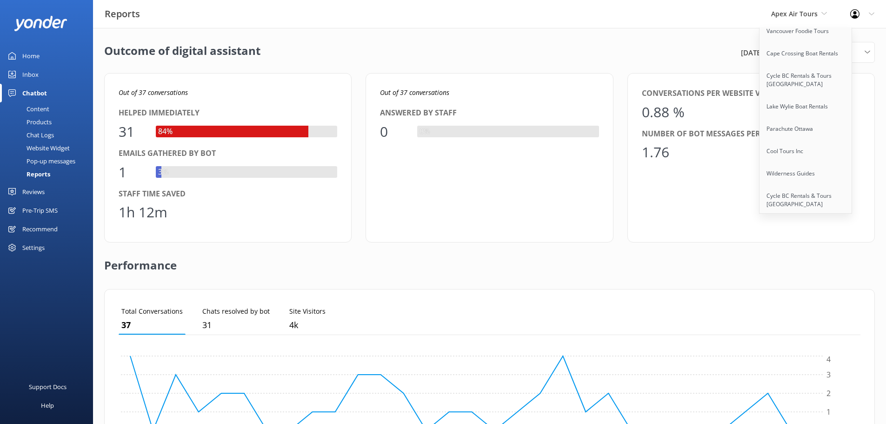
scroll to position [2174, 0]
click at [617, 52] on div "Outcome of digital assistant 23rd Jul 25 - 22nd Aug 25 Last 30 days Last 7 days…" at bounding box center [489, 52] width 771 height 21
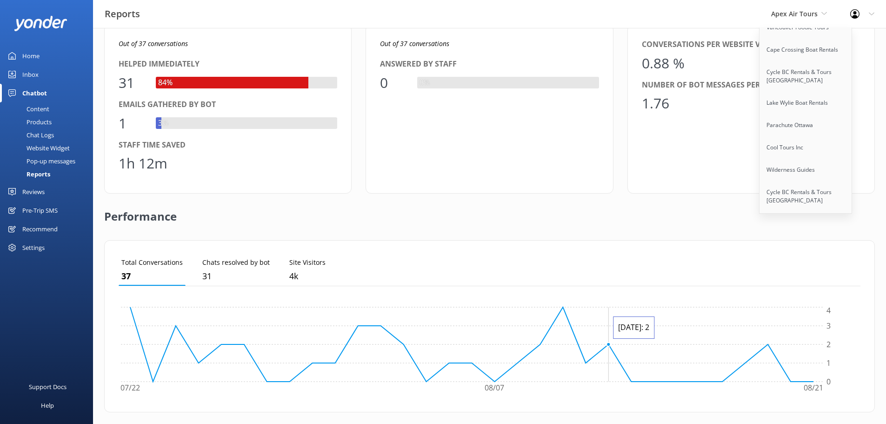
scroll to position [225, 0]
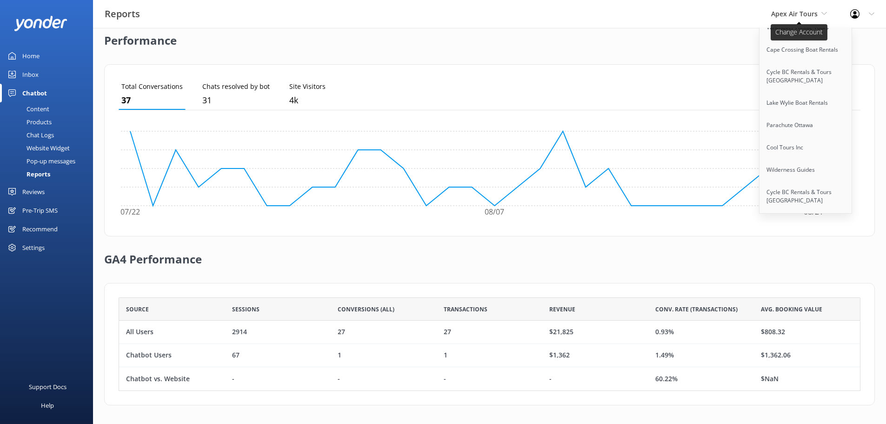
click at [803, 12] on span "Apex Air Tours" at bounding box center [794, 13] width 47 height 9
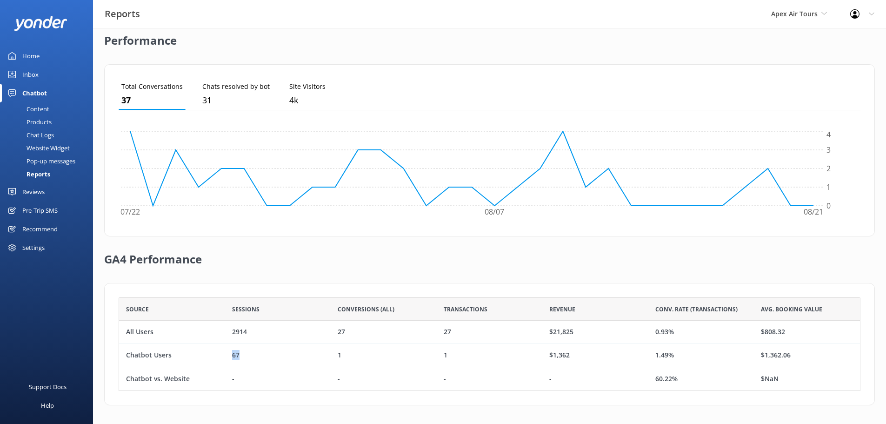
drag, startPoint x: 241, startPoint y: 355, endPoint x: 231, endPoint y: 354, distance: 9.8
click at [231, 354] on div "67" at bounding box center [278, 355] width 106 height 23
drag, startPoint x: 136, startPoint y: 101, endPoint x: 120, endPoint y: 100, distance: 16.3
click at [120, 100] on li "Total Conversations 37" at bounding box center [152, 94] width 67 height 31
click at [255, 49] on div "Performance" at bounding box center [489, 41] width 771 height 47
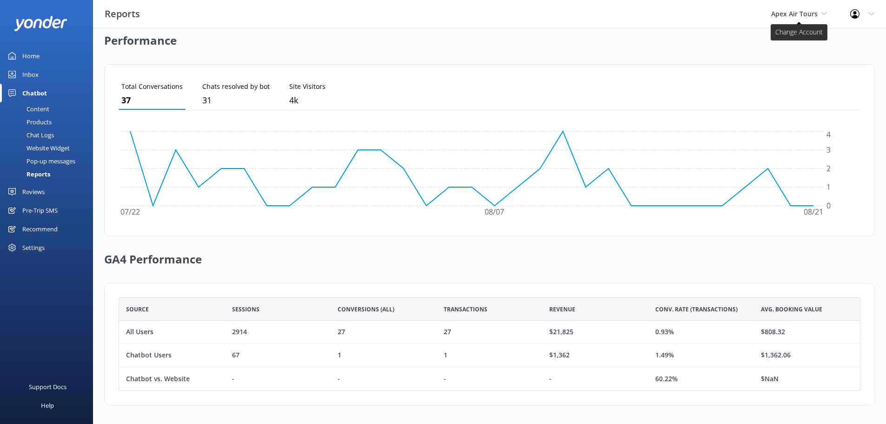
click at [793, 17] on span "Apex Air Tours" at bounding box center [794, 13] width 47 height 9
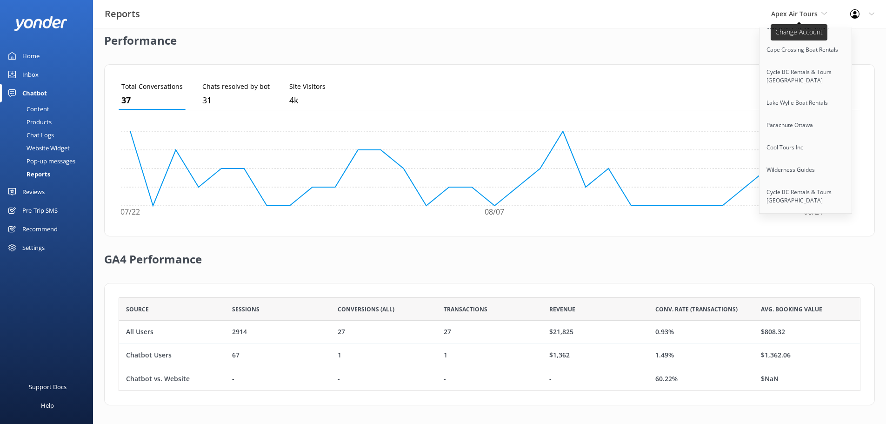
scroll to position [2517, 0]
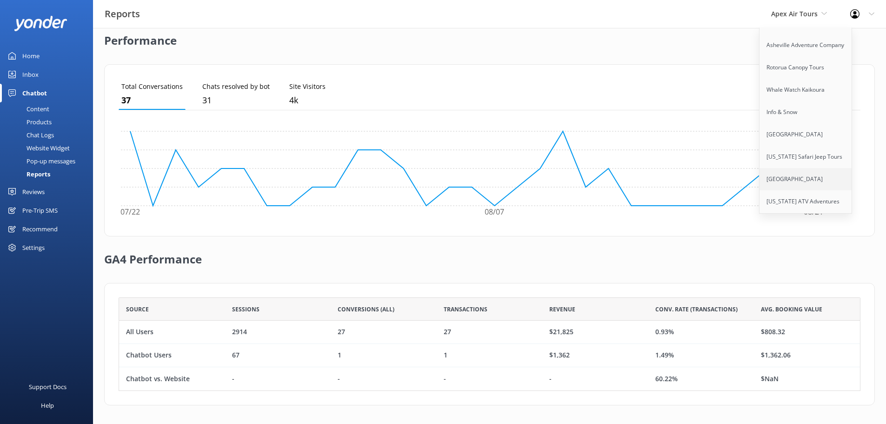
click at [812, 168] on link "[GEOGRAPHIC_DATA]" at bounding box center [806, 179] width 93 height 22
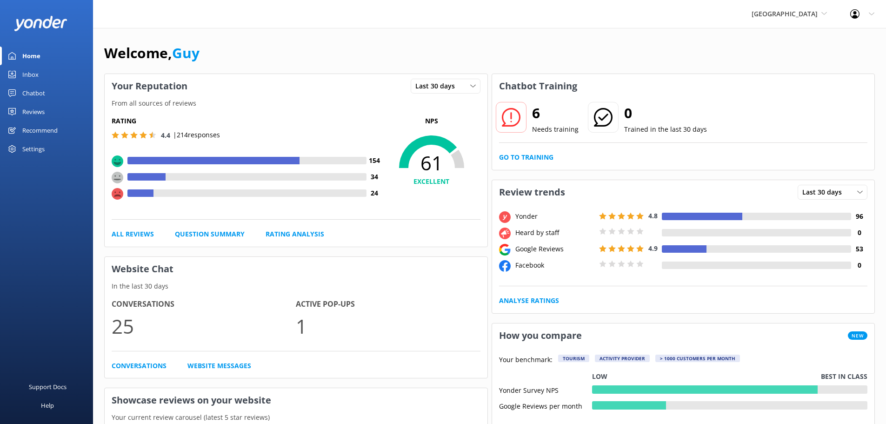
click at [31, 96] on div "Chatbot" at bounding box center [33, 93] width 23 height 19
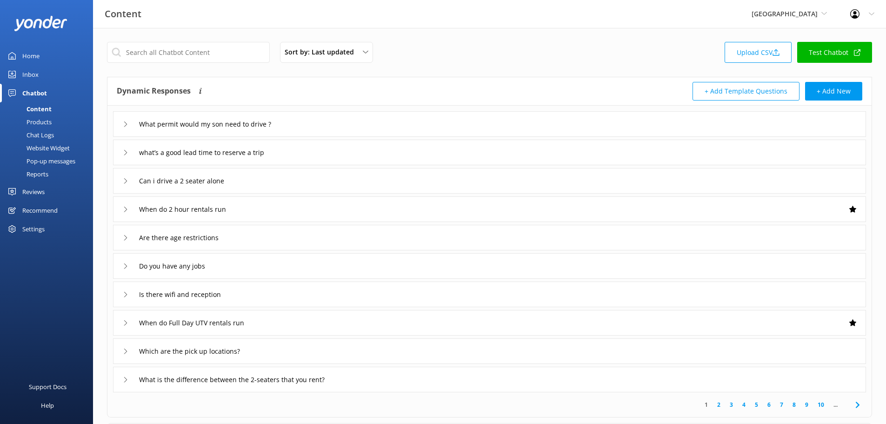
click at [38, 176] on div "Reports" at bounding box center [27, 173] width 43 height 13
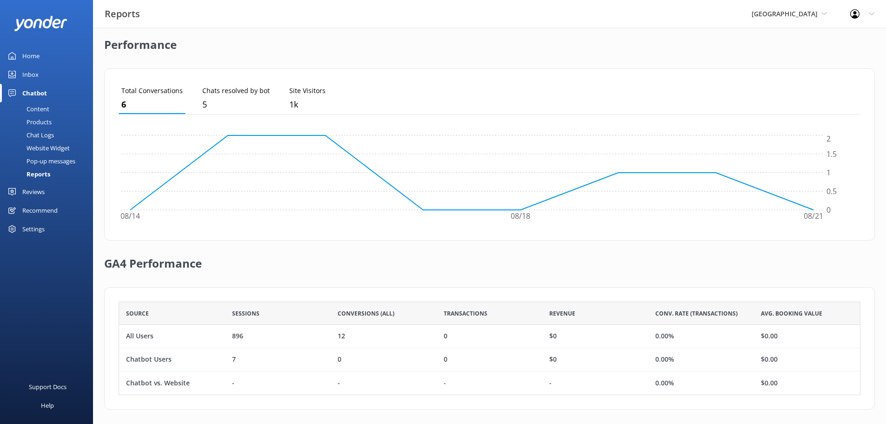
scroll to position [225, 0]
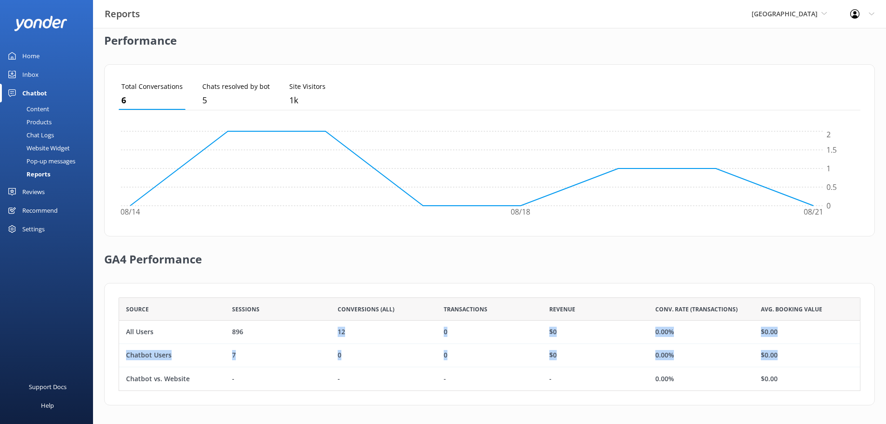
drag, startPoint x: 353, startPoint y: 334, endPoint x: 796, endPoint y: 348, distance: 443.5
click at [796, 348] on div "All Users 896 12 0 $0 0.00% $0.00 Chatbot Users 7 0 0 $0 0.00% $0.00 Chatbot vs…" at bounding box center [490, 355] width 742 height 70
click at [666, 335] on div "0.00%" at bounding box center [664, 332] width 19 height 10
drag, startPoint x: 213, startPoint y: 334, endPoint x: 791, endPoint y: 358, distance: 578.6
click at [791, 358] on div "All Users 896 12 0 $0 0.00% $0.00 Chatbot Users 7 0 0 $0 0.00% $0.00 Chatbot vs…" at bounding box center [490, 355] width 742 height 70
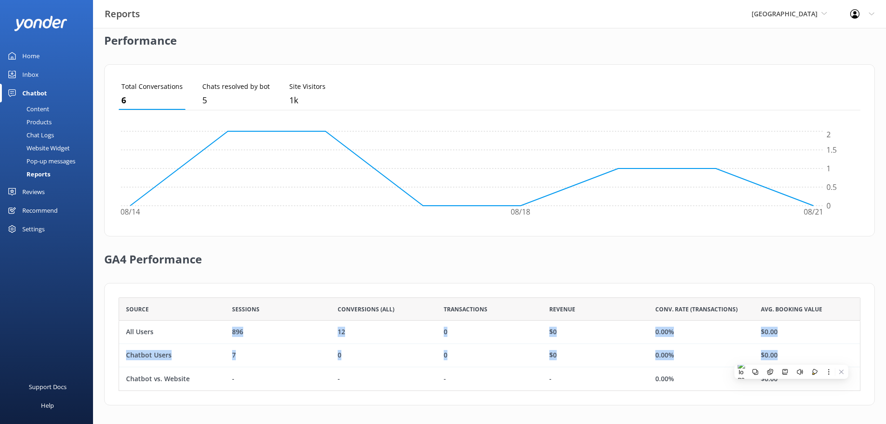
click at [790, 348] on div "$0.00" at bounding box center [807, 355] width 106 height 23
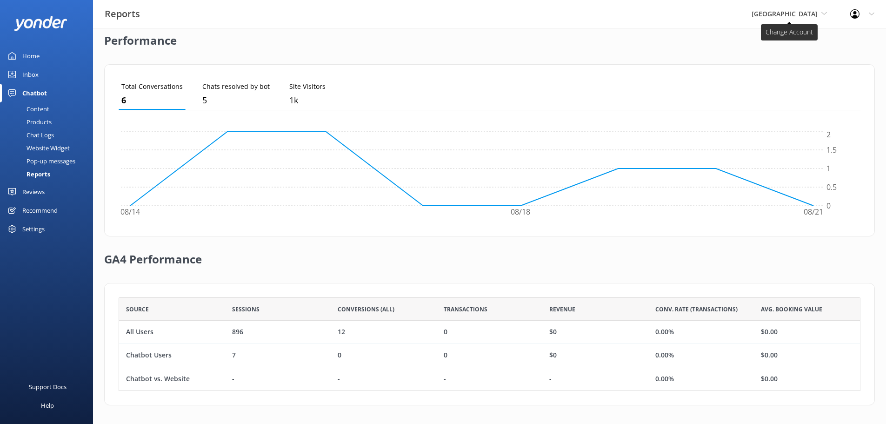
click at [795, 14] on span "[GEOGRAPHIC_DATA]" at bounding box center [785, 13] width 66 height 9
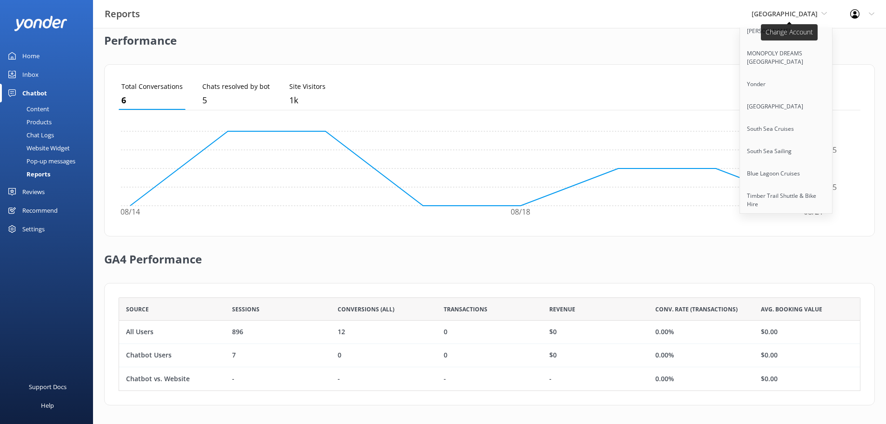
scroll to position [6153, 0]
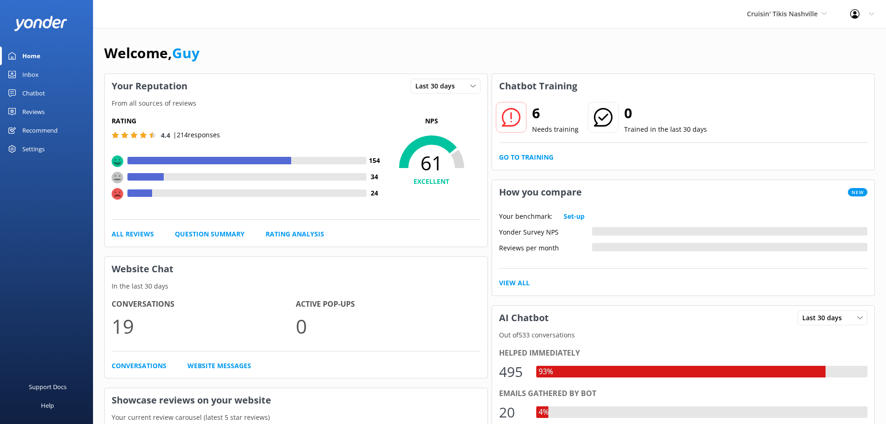
click at [34, 93] on div "Chatbot" at bounding box center [33, 93] width 23 height 19
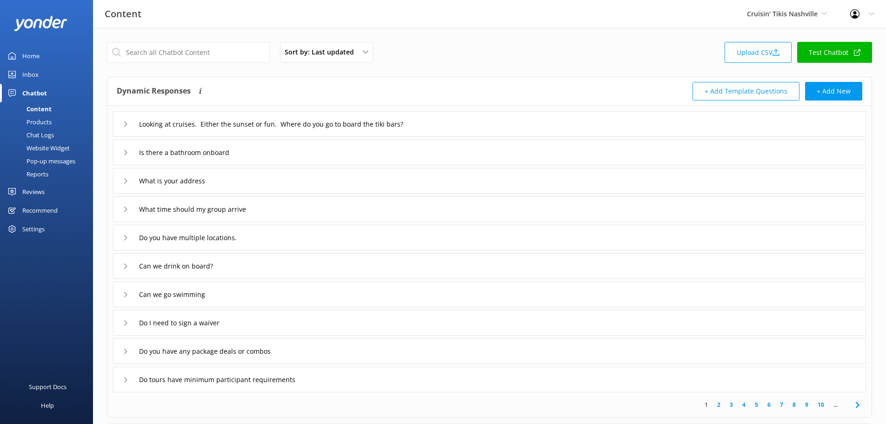
click at [48, 173] on div "Reports" at bounding box center [27, 173] width 43 height 13
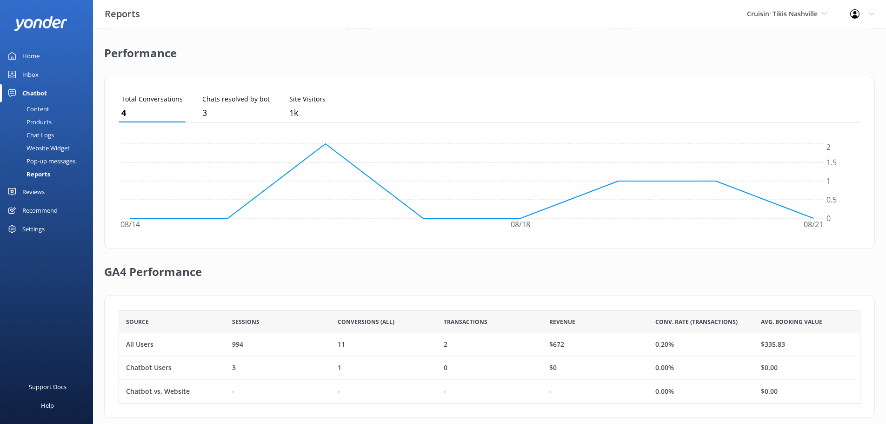
scroll to position [225, 0]
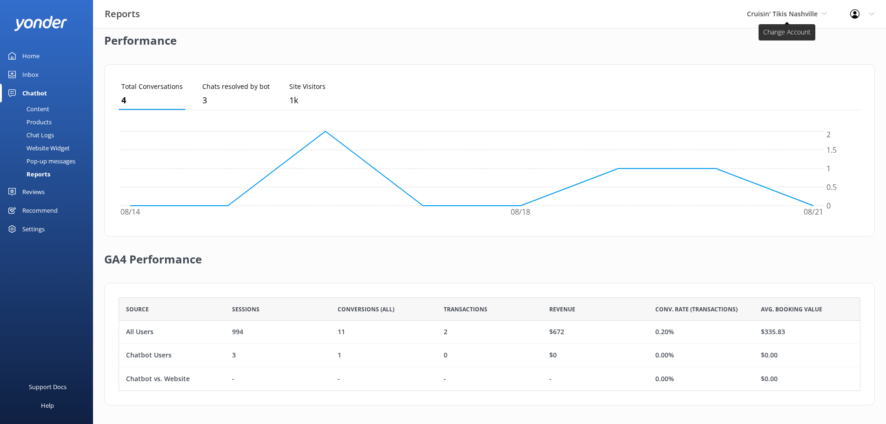
click at [798, 18] on span "Cruisin' Tikis Nashville" at bounding box center [787, 14] width 80 height 10
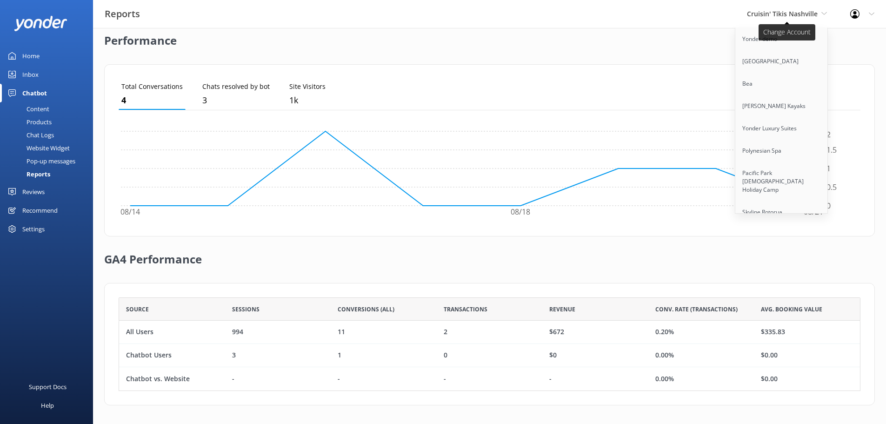
scroll to position [6518, 0]
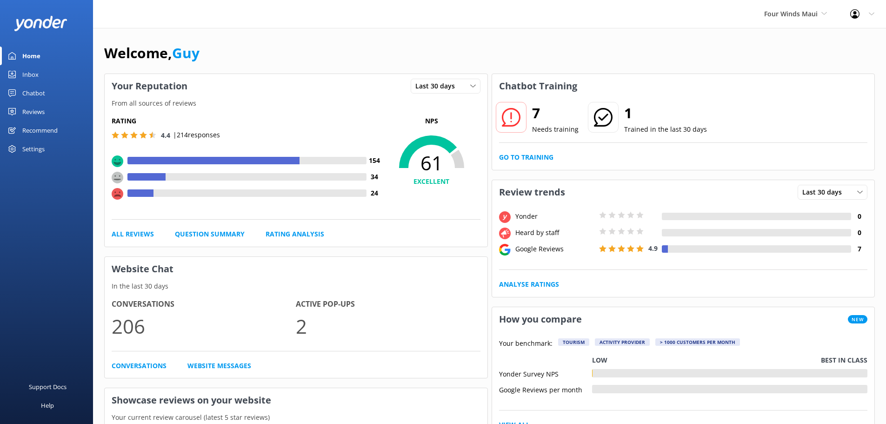
click at [36, 94] on div "Chatbot" at bounding box center [33, 93] width 23 height 19
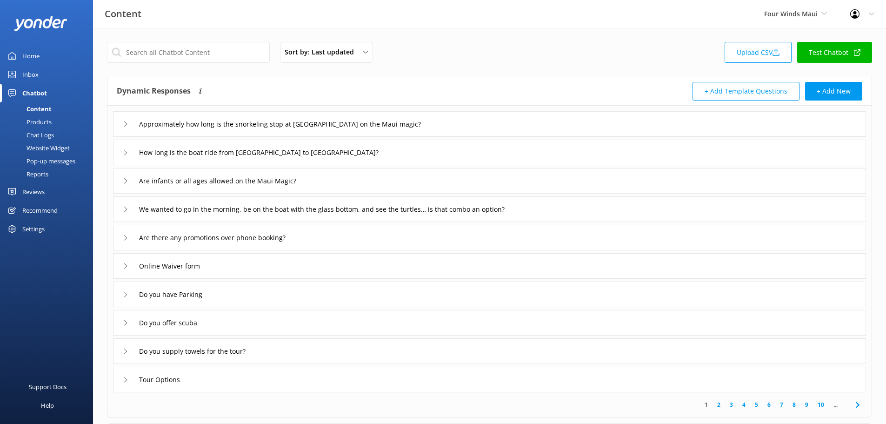
click at [46, 176] on div "Reports" at bounding box center [27, 173] width 43 height 13
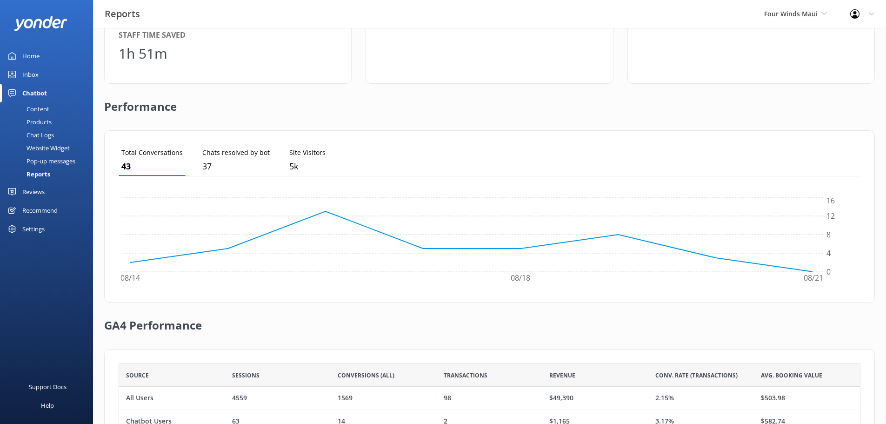
scroll to position [225, 0]
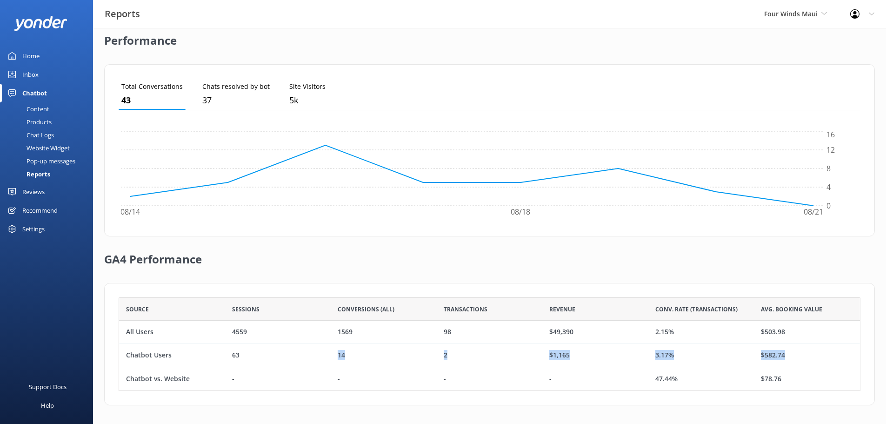
drag, startPoint x: 338, startPoint y: 354, endPoint x: 838, endPoint y: 358, distance: 499.5
click at [838, 358] on div "Chatbot Users 63 14 2 $1,165 3.17% $582.74" at bounding box center [490, 355] width 742 height 23
click at [751, 264] on div "GA4 Performance" at bounding box center [489, 259] width 771 height 47
click at [787, 16] on span "Four Winds Maui" at bounding box center [790, 13] width 53 height 9
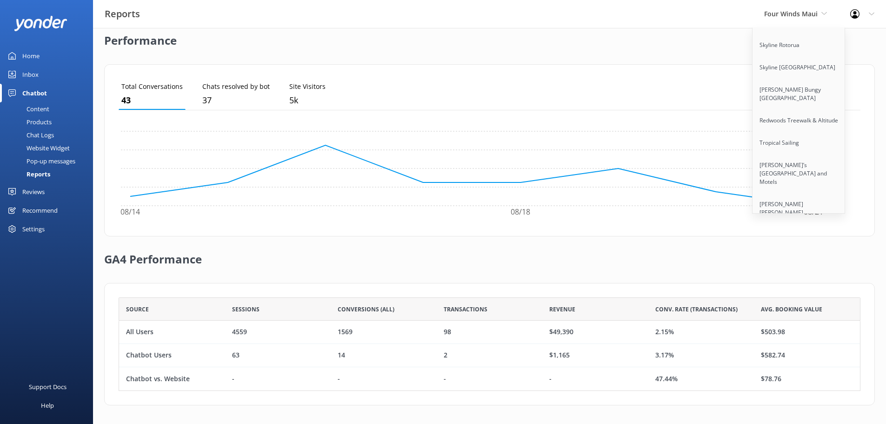
scroll to position [4551, 0]
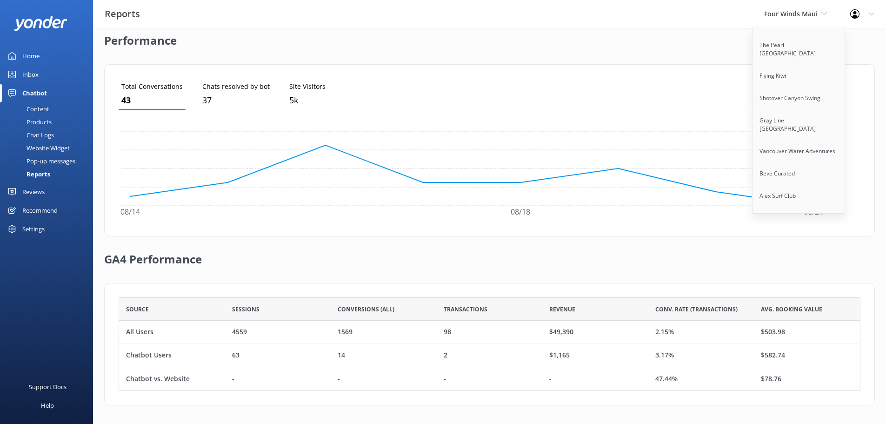
click at [792, 252] on link "Trolley Pub Raleigh" at bounding box center [799, 263] width 93 height 22
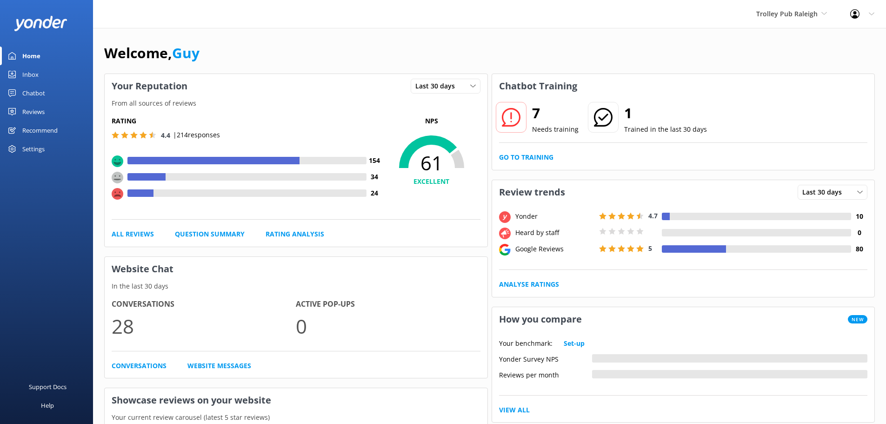
click at [41, 107] on div "Reviews" at bounding box center [33, 111] width 22 height 19
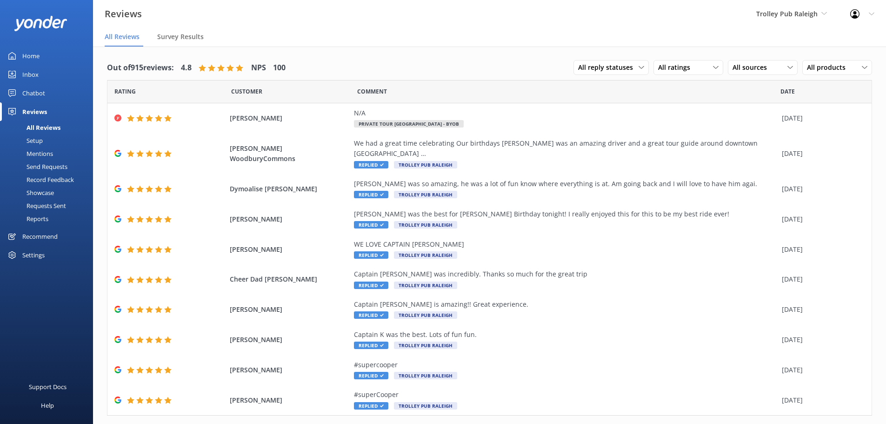
click at [41, 96] on div "Chatbot" at bounding box center [33, 93] width 23 height 19
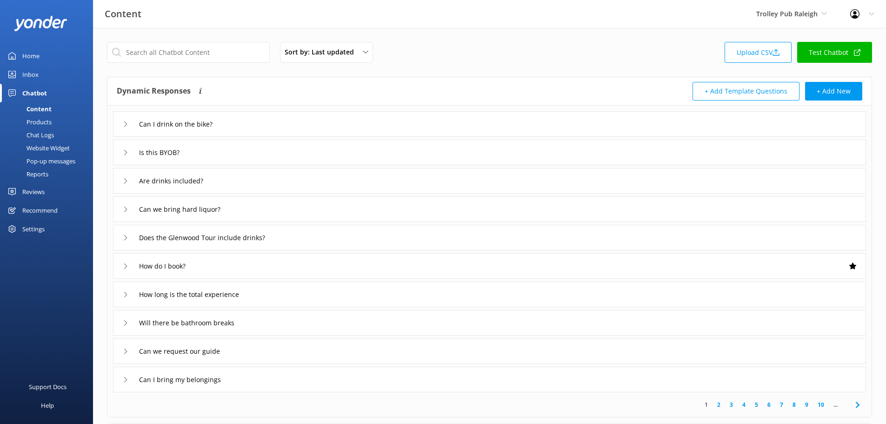
click at [41, 176] on div "Reports" at bounding box center [27, 173] width 43 height 13
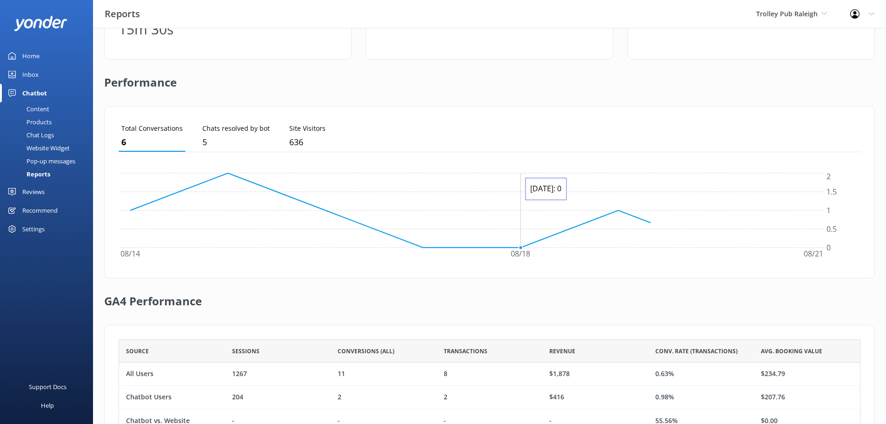
scroll to position [225, 0]
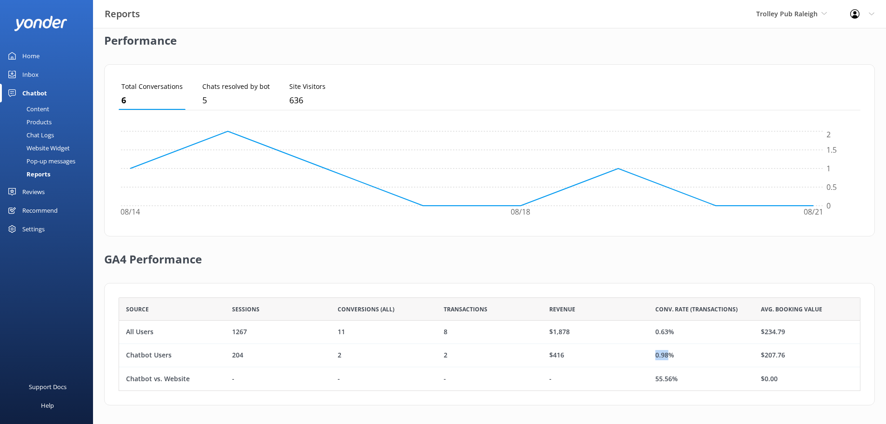
drag, startPoint x: 655, startPoint y: 356, endPoint x: 667, endPoint y: 360, distance: 12.5
click at [667, 360] on div "0.98%" at bounding box center [701, 355] width 106 height 23
drag, startPoint x: 247, startPoint y: 357, endPoint x: 230, endPoint y: 356, distance: 16.8
click at [230, 356] on div "204" at bounding box center [278, 355] width 106 height 23
click at [196, 358] on div "Chatbot Users" at bounding box center [172, 355] width 106 height 23
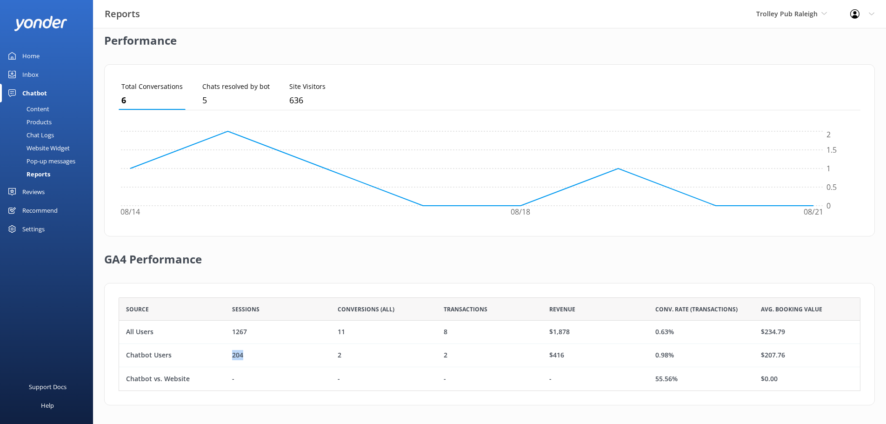
drag, startPoint x: 233, startPoint y: 357, endPoint x: 259, endPoint y: 354, distance: 25.7
click at [259, 354] on div "204" at bounding box center [278, 355] width 106 height 23
click at [261, 349] on div "204" at bounding box center [278, 355] width 106 height 23
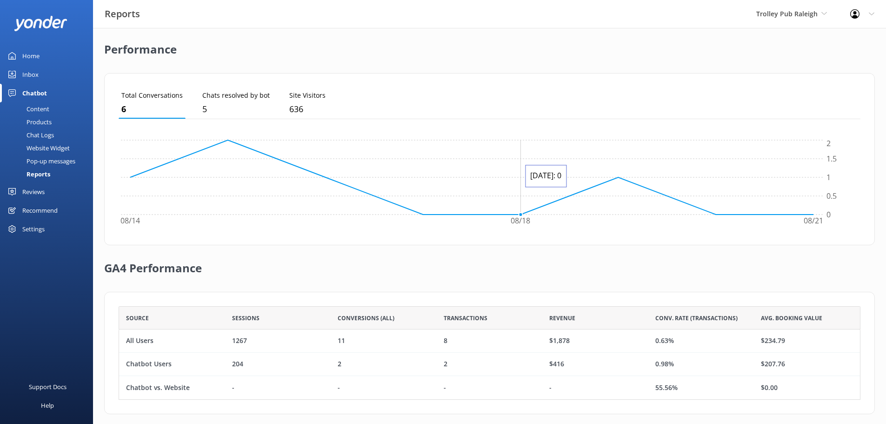
scroll to position [213, 0]
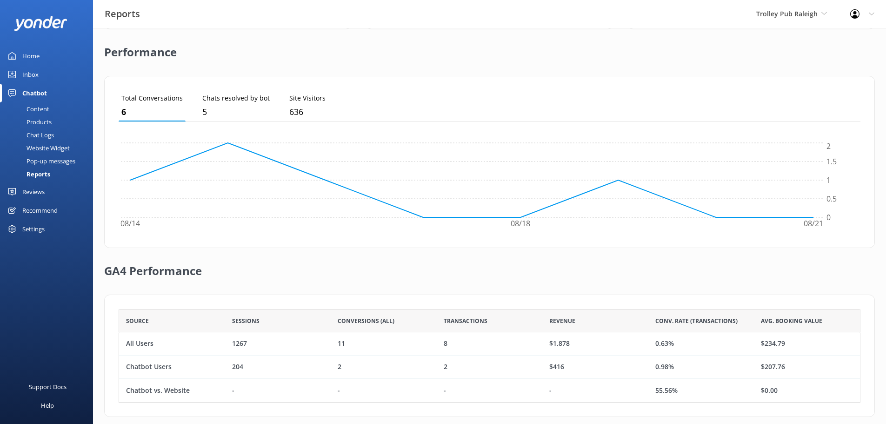
click at [54, 68] on link "Inbox" at bounding box center [46, 74] width 93 height 19
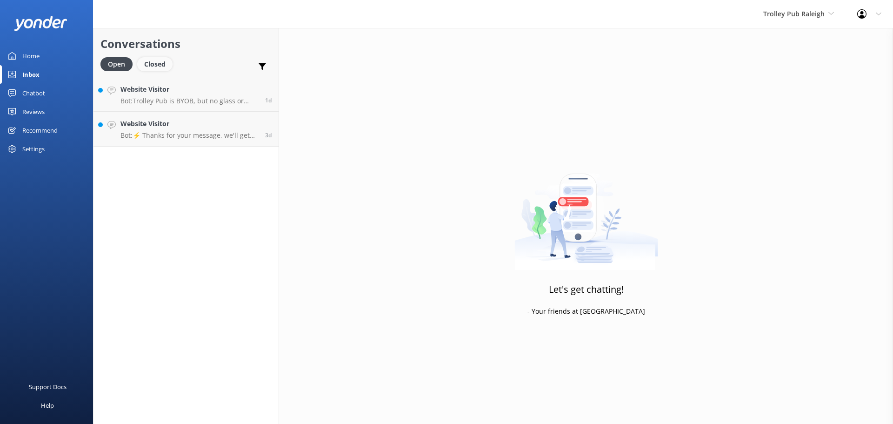
click at [155, 62] on div "Closed" at bounding box center [154, 64] width 35 height 14
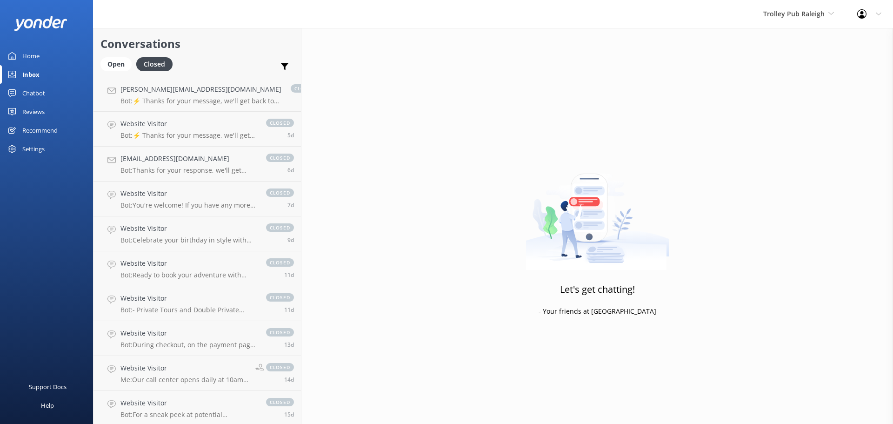
click at [33, 92] on div "Chatbot" at bounding box center [33, 93] width 23 height 19
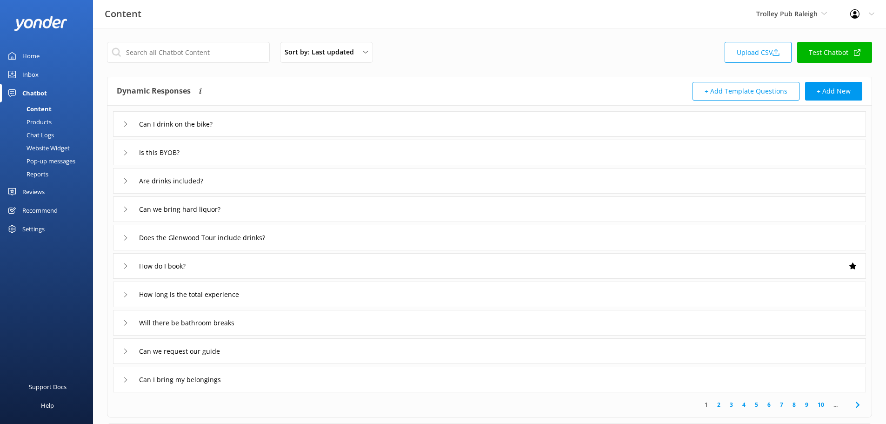
click at [44, 171] on div "Reports" at bounding box center [27, 173] width 43 height 13
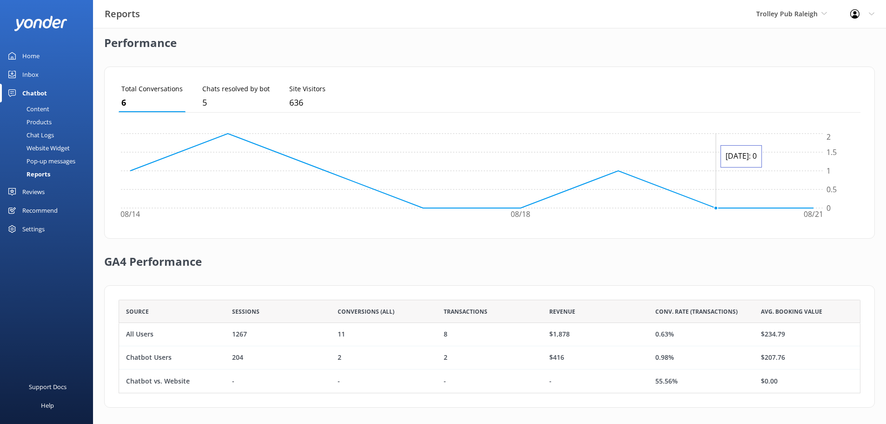
scroll to position [225, 0]
drag, startPoint x: 650, startPoint y: 331, endPoint x: 684, endPoint y: 333, distance: 33.6
click at [684, 333] on div "0.63%" at bounding box center [701, 331] width 106 height 23
click at [680, 333] on div "0.63%" at bounding box center [701, 331] width 106 height 23
drag, startPoint x: 687, startPoint y: 332, endPoint x: 668, endPoint y: 333, distance: 18.6
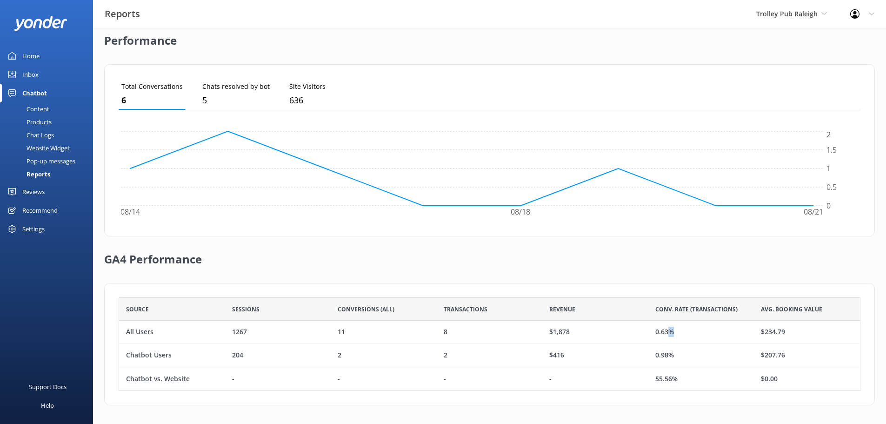
click at [668, 333] on div "0.63%" at bounding box center [701, 331] width 106 height 23
click at [779, 18] on span "Trolley Pub Raleigh" at bounding box center [786, 13] width 61 height 9
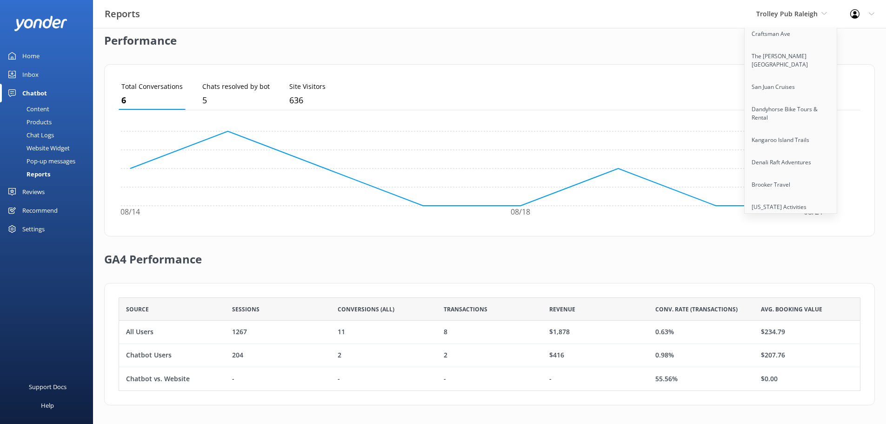
scroll to position [4953, 0]
click at [780, 223] on link "Trolley Pub Wilmington" at bounding box center [791, 234] width 93 height 22
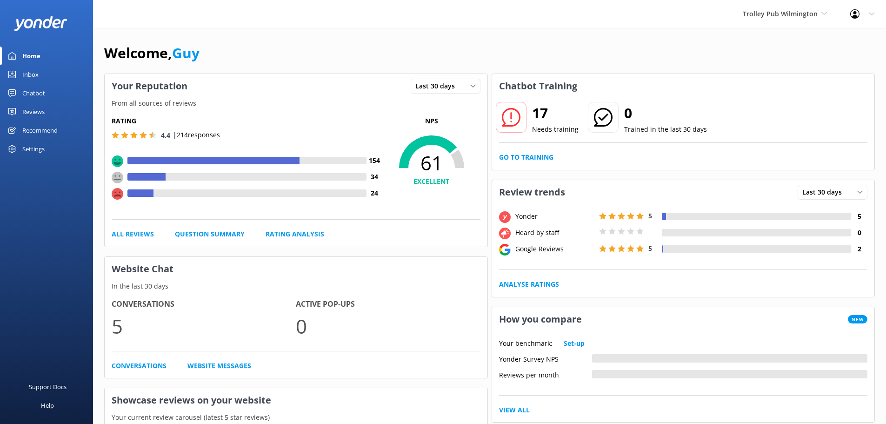
click at [34, 95] on div "Chatbot" at bounding box center [33, 93] width 23 height 19
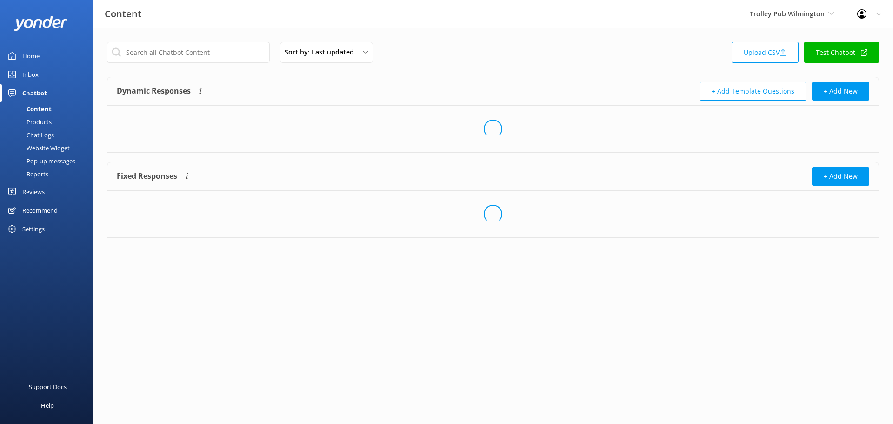
click at [33, 173] on div "Reports" at bounding box center [27, 173] width 43 height 13
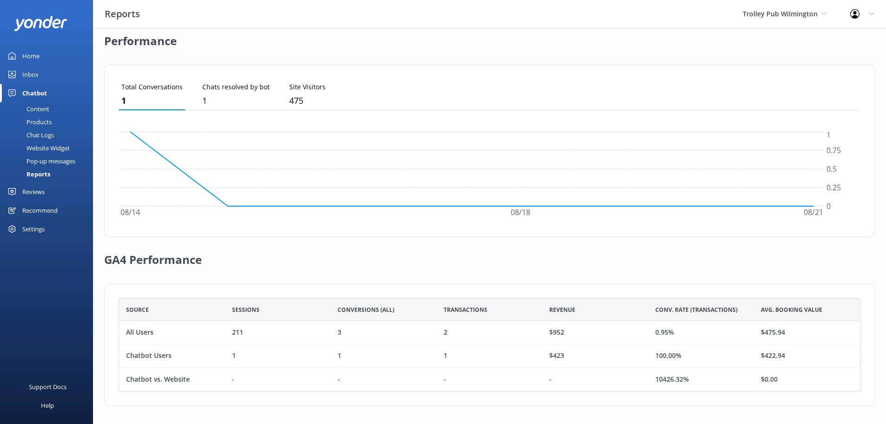
scroll to position [225, 0]
drag, startPoint x: 686, startPoint y: 354, endPoint x: 183, endPoint y: 359, distance: 502.8
click at [183, 359] on div "Chatbot Users 1 1 1 $423 100.00% $422.94" at bounding box center [490, 355] width 742 height 23
click at [408, 242] on div "GA4 Performance" at bounding box center [489, 259] width 771 height 47
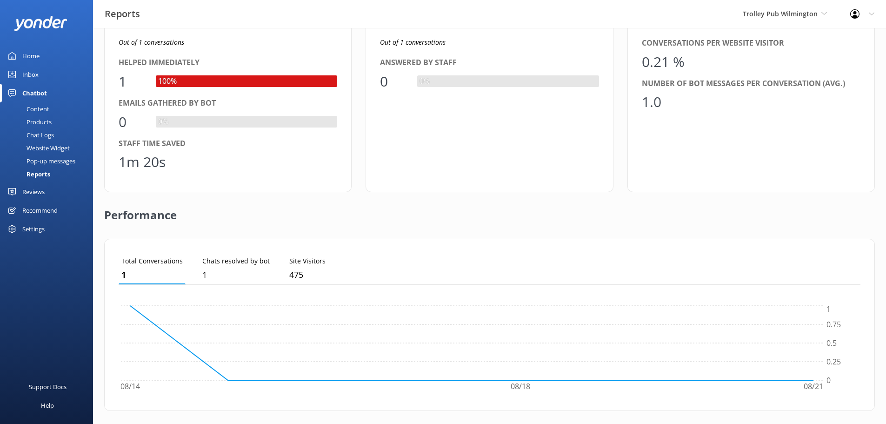
scroll to position [0, 0]
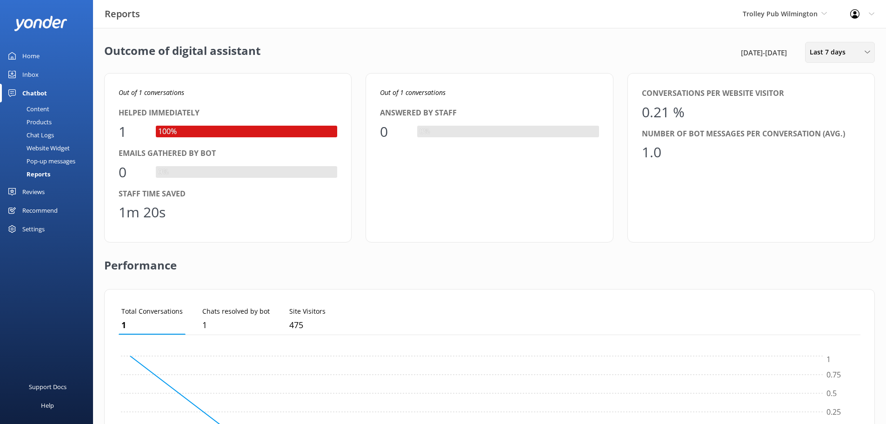
click at [834, 57] on span "Last 7 days" at bounding box center [830, 52] width 41 height 10
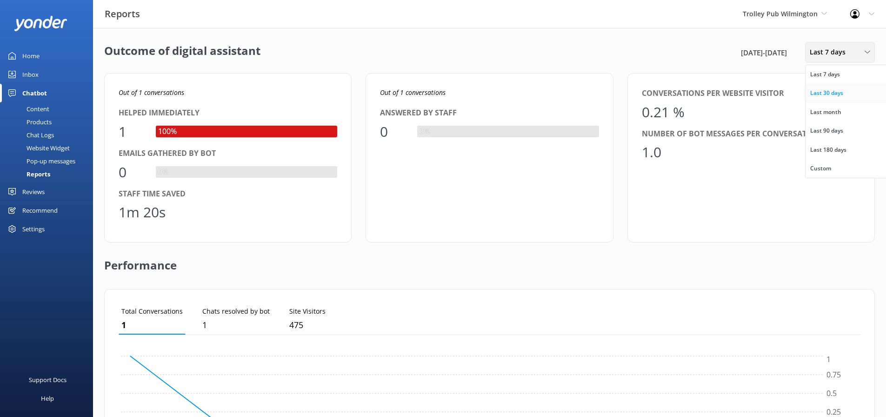
click at [840, 98] on div "Last 30 days" at bounding box center [826, 92] width 33 height 9
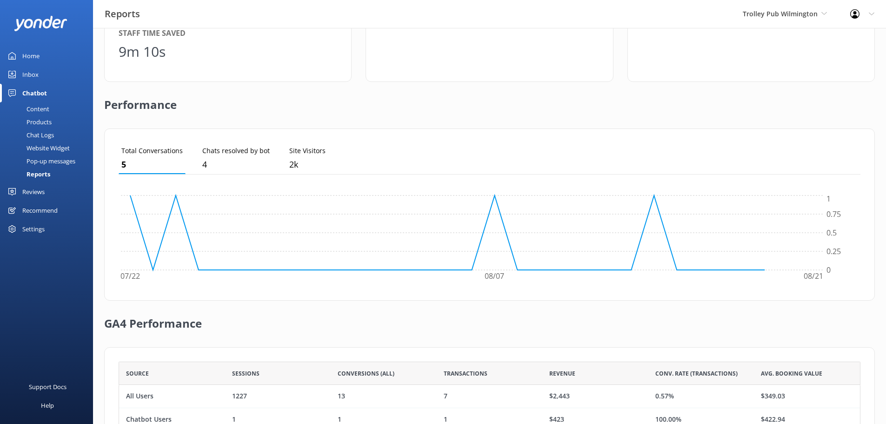
scroll to position [225, 0]
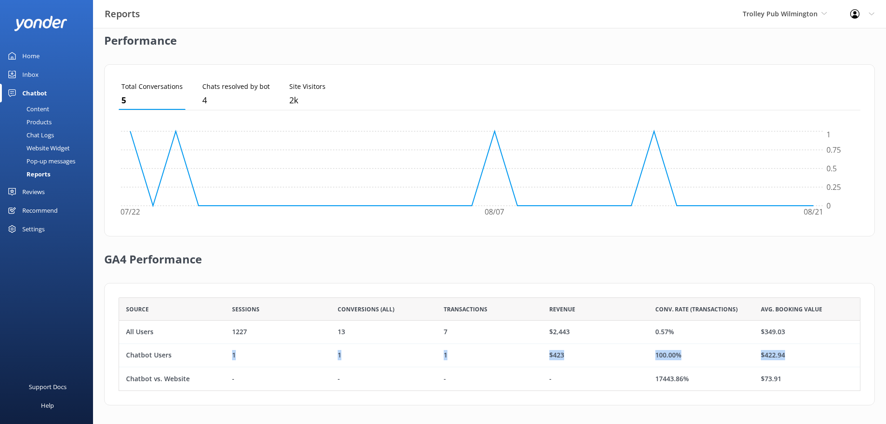
drag, startPoint x: 232, startPoint y: 355, endPoint x: 794, endPoint y: 357, distance: 562.8
click at [794, 357] on div "Chatbot Users 1 1 1 $423 100.00% $422.94" at bounding box center [490, 355] width 742 height 23
click at [372, 326] on div "13" at bounding box center [384, 331] width 106 height 23
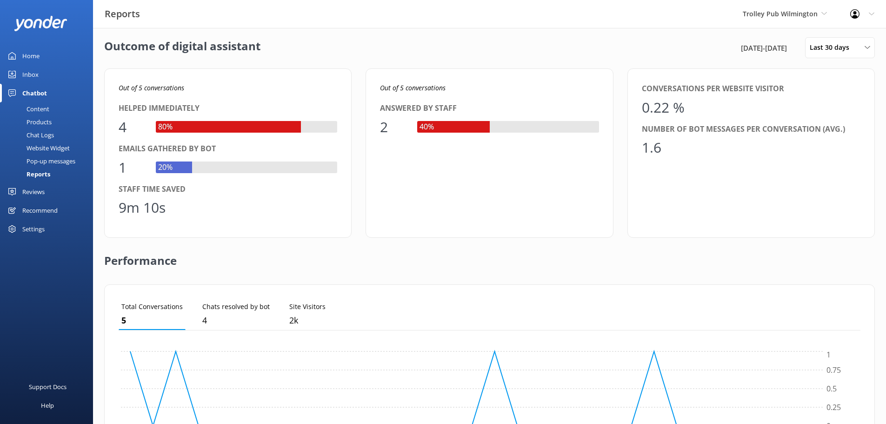
scroll to position [0, 0]
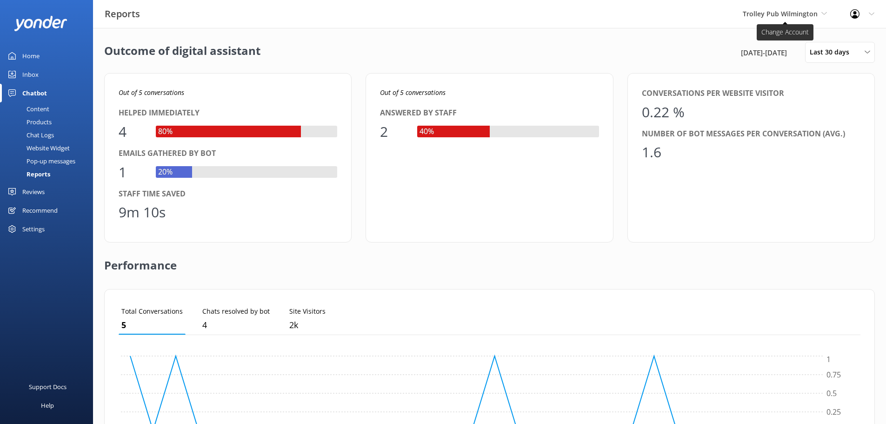
click at [798, 16] on span "Trolley Pub Wilmington" at bounding box center [780, 13] width 75 height 9
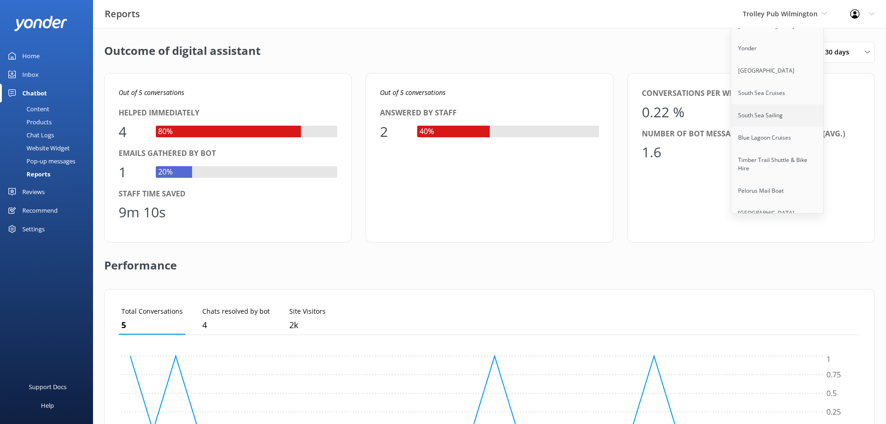
scroll to position [372, 0]
click at [784, 94] on link "South Sea Cruises" at bounding box center [777, 105] width 93 height 22
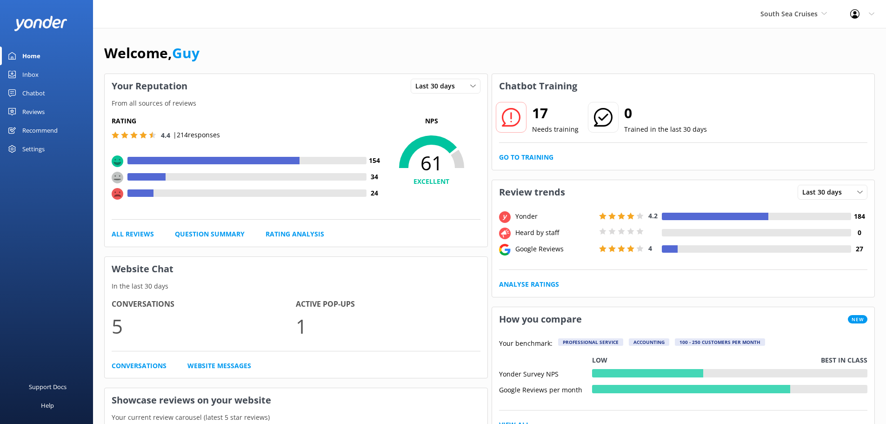
click at [35, 89] on div "Chatbot" at bounding box center [33, 93] width 23 height 19
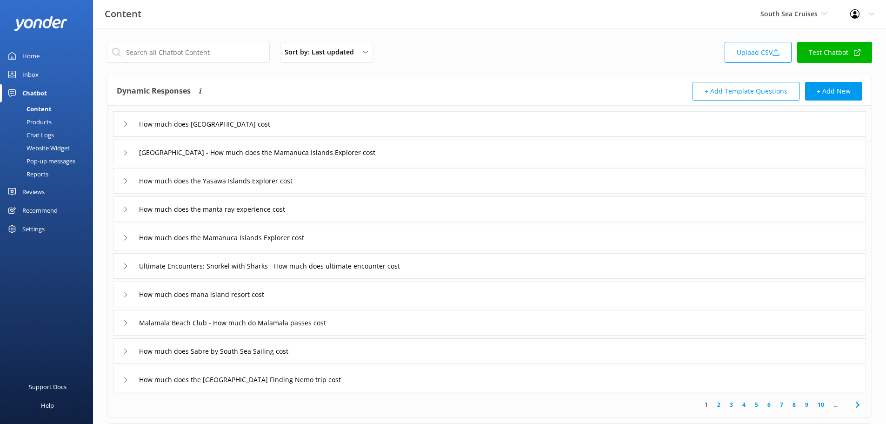
click at [41, 173] on div "Reports" at bounding box center [27, 173] width 43 height 13
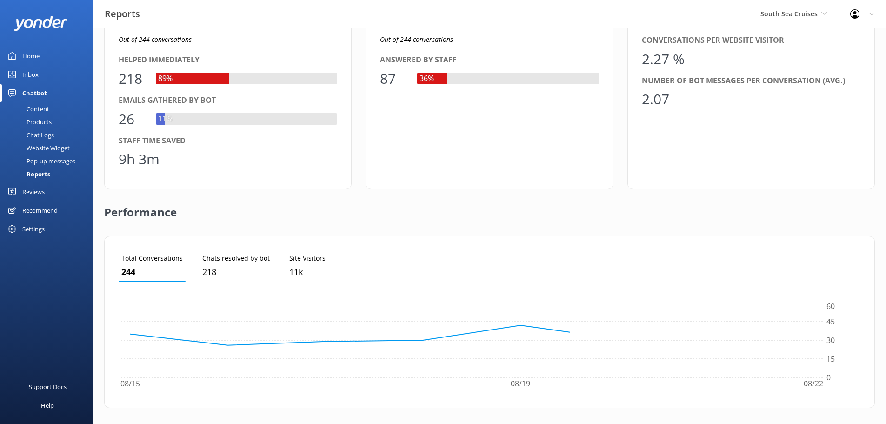
scroll to position [225, 0]
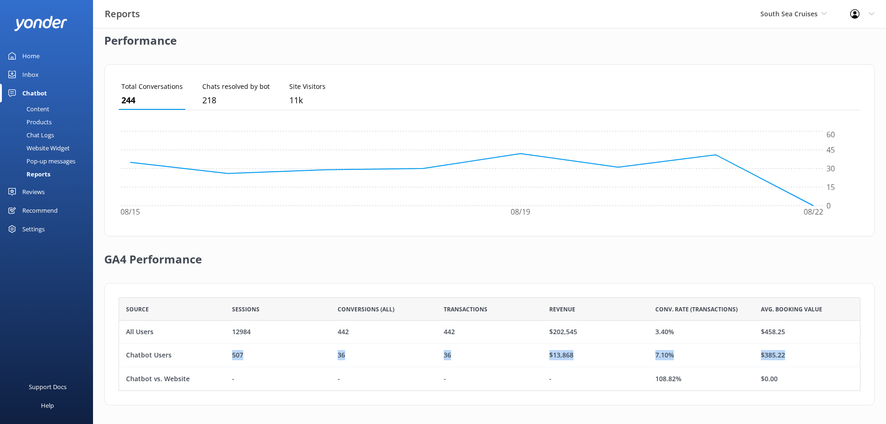
drag, startPoint x: 227, startPoint y: 353, endPoint x: 804, endPoint y: 350, distance: 576.3
click at [804, 350] on div "Chatbot Users 507 36 36 $13,868 7.10% $385.22" at bounding box center [490, 355] width 742 height 23
click at [806, 350] on div "$385.22" at bounding box center [807, 355] width 106 height 23
drag, startPoint x: 245, startPoint y: 353, endPoint x: 799, endPoint y: 350, distance: 553.9
click at [799, 350] on div "Chatbot Users 507 36 36 $13,868 7.10% $385.22" at bounding box center [490, 355] width 742 height 23
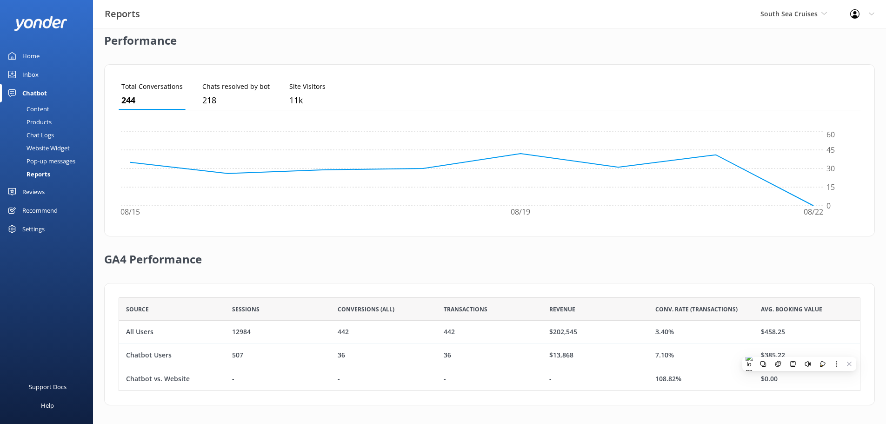
click at [802, 331] on div "$458.25" at bounding box center [807, 331] width 106 height 23
drag, startPoint x: 244, startPoint y: 353, endPoint x: 227, endPoint y: 355, distance: 17.3
click at [227, 355] on div "507" at bounding box center [278, 355] width 106 height 23
click at [180, 353] on div "Chatbot Users" at bounding box center [172, 355] width 106 height 23
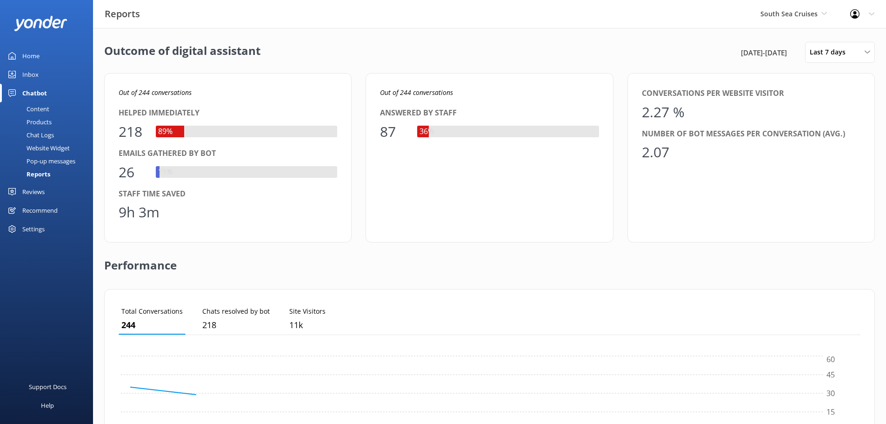
scroll to position [87, 735]
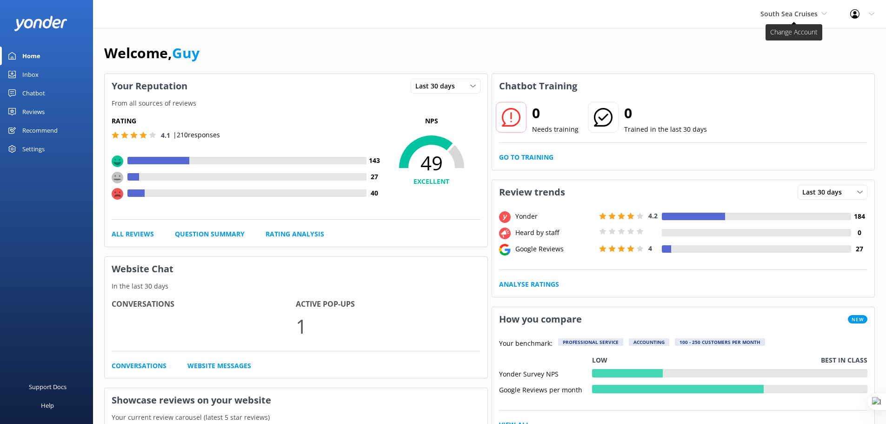
click at [798, 9] on span "South Sea Cruises" at bounding box center [788, 13] width 57 height 9
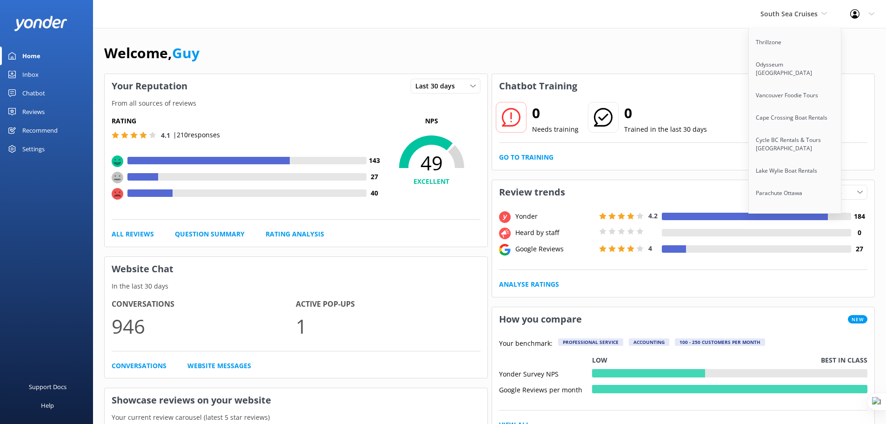
scroll to position [4082, 0]
click at [774, 235] on link "Lake Geneva Cruise Line" at bounding box center [795, 246] width 93 height 22
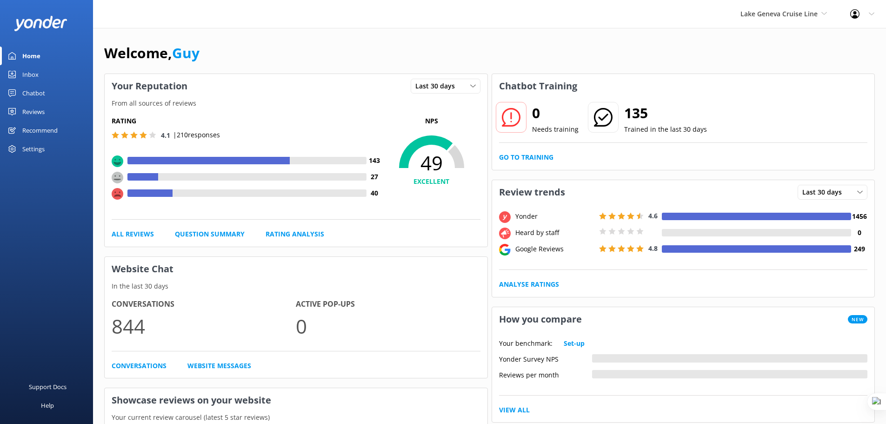
click at [34, 108] on div "Reviews" at bounding box center [33, 111] width 22 height 19
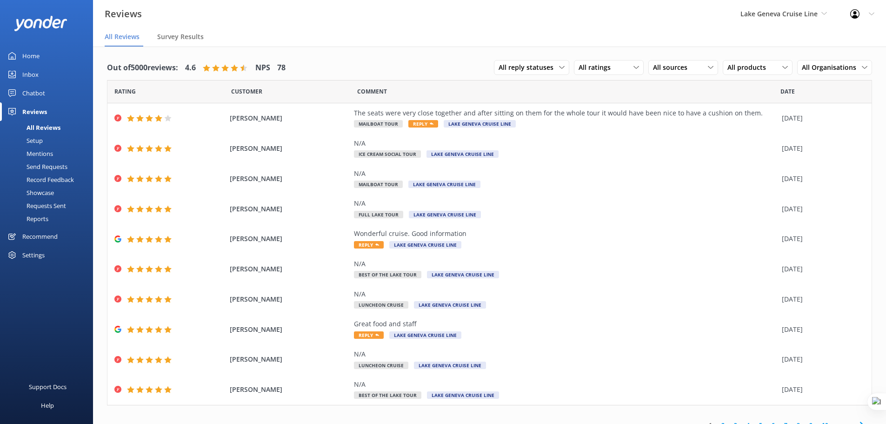
click at [38, 218] on div "Reports" at bounding box center [27, 218] width 43 height 13
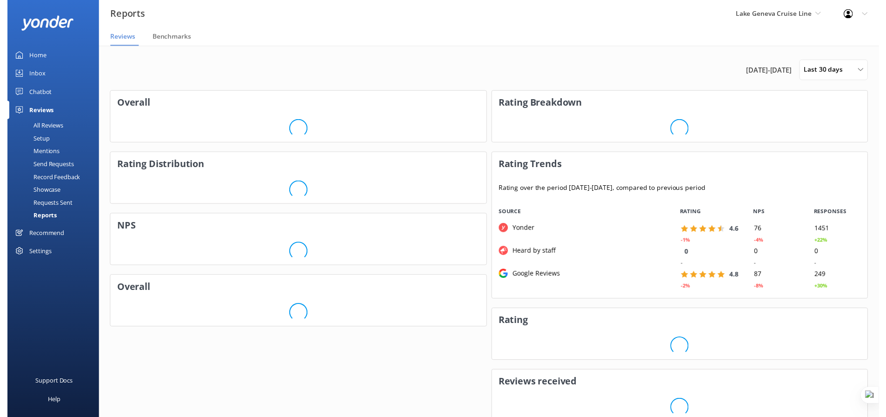
scroll to position [93, 375]
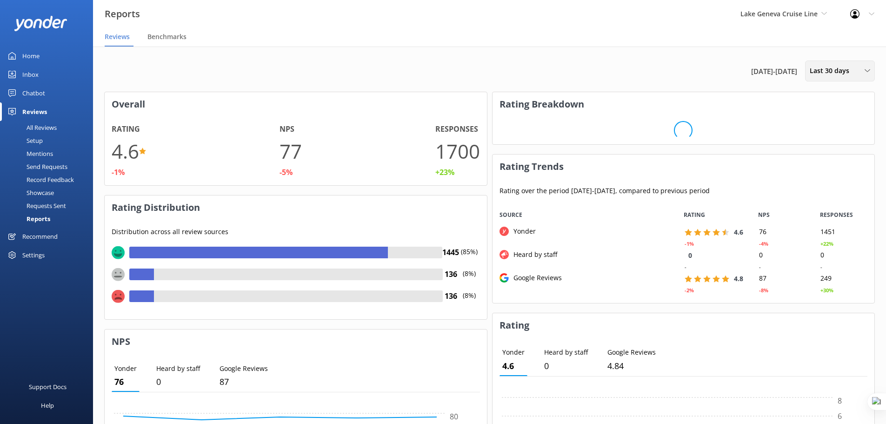
click at [854, 69] on div "Last 30 days" at bounding box center [839, 71] width 65 height 10
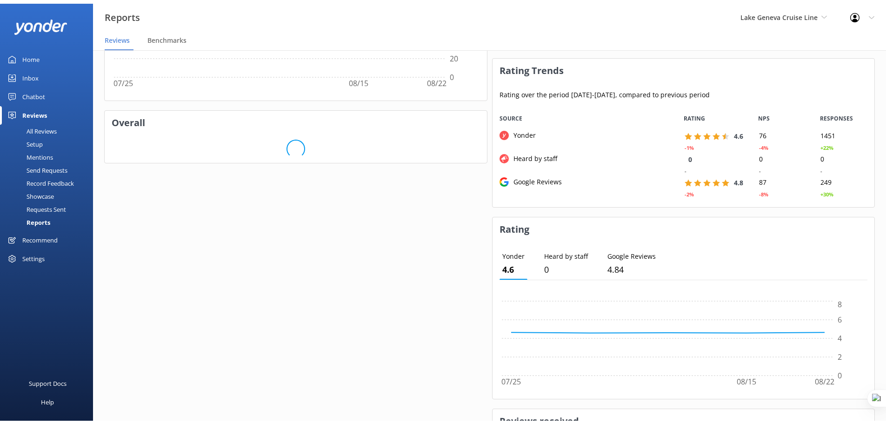
scroll to position [523, 0]
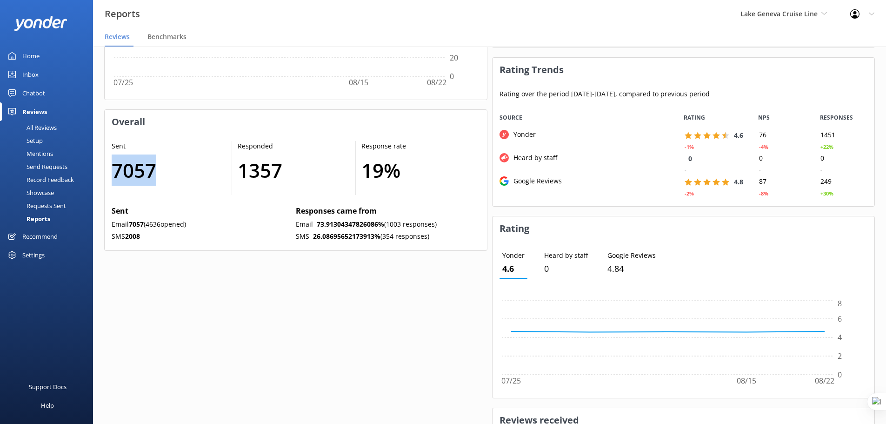
drag, startPoint x: 117, startPoint y: 173, endPoint x: 156, endPoint y: 172, distance: 39.1
click at [156, 172] on h1 "7057" at bounding box center [167, 169] width 111 height 31
click at [170, 171] on h1 "7057" at bounding box center [167, 169] width 111 height 31
click at [41, 207] on div "Requests Sent" at bounding box center [36, 205] width 60 height 13
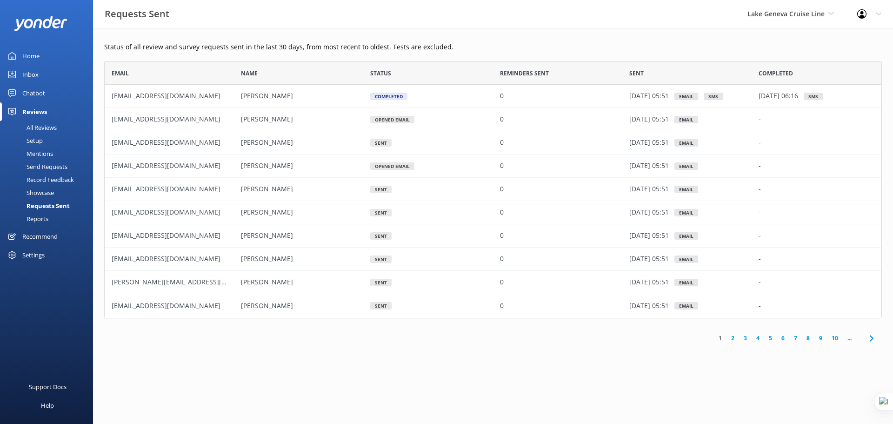
scroll to position [250, 771]
click at [833, 338] on link "10" at bounding box center [835, 337] width 16 height 9
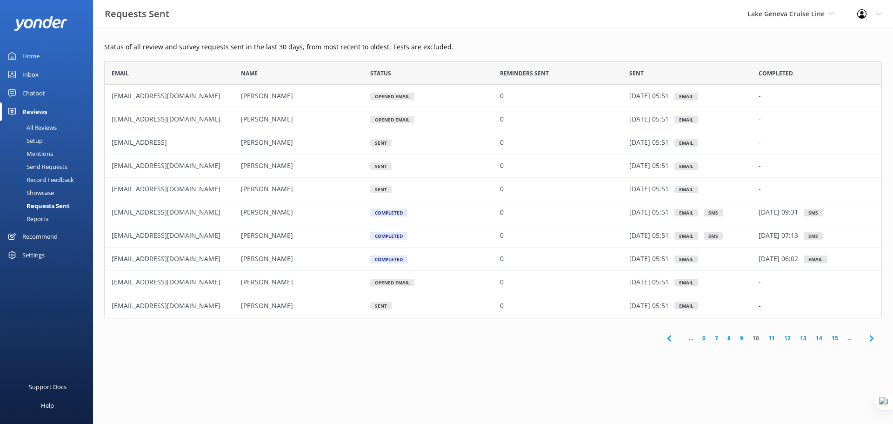
click at [833, 338] on link "15" at bounding box center [835, 337] width 16 height 9
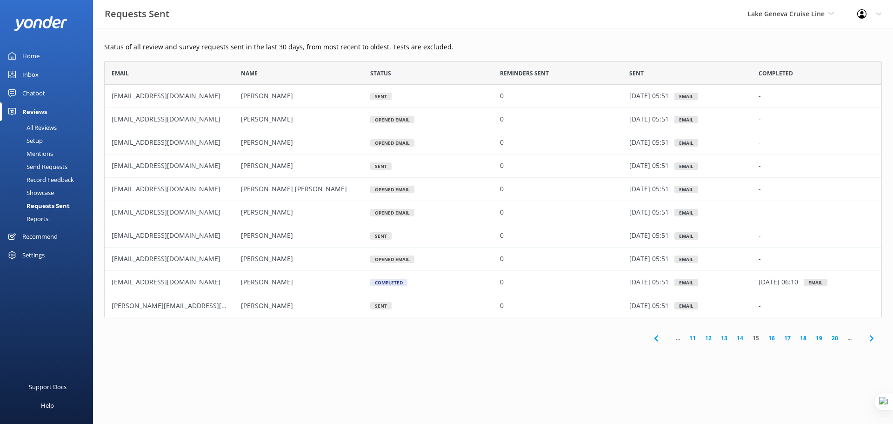
click at [833, 338] on link "20" at bounding box center [835, 337] width 16 height 9
click at [833, 338] on link "25" at bounding box center [835, 337] width 16 height 9
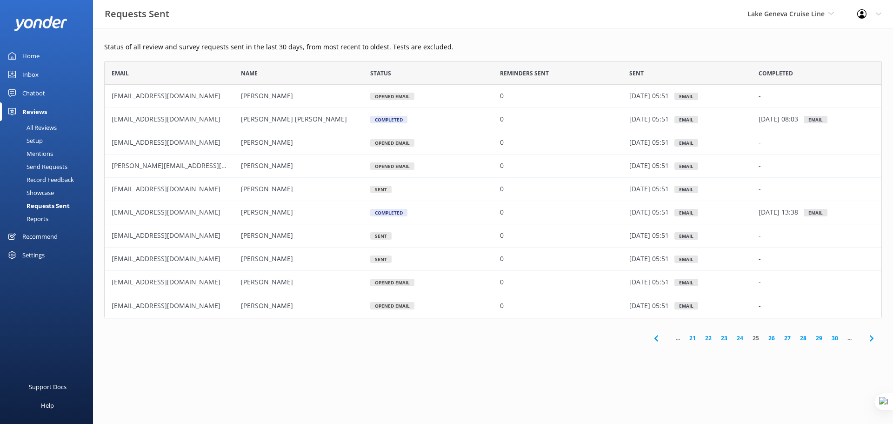
click at [833, 338] on link "30" at bounding box center [835, 337] width 16 height 9
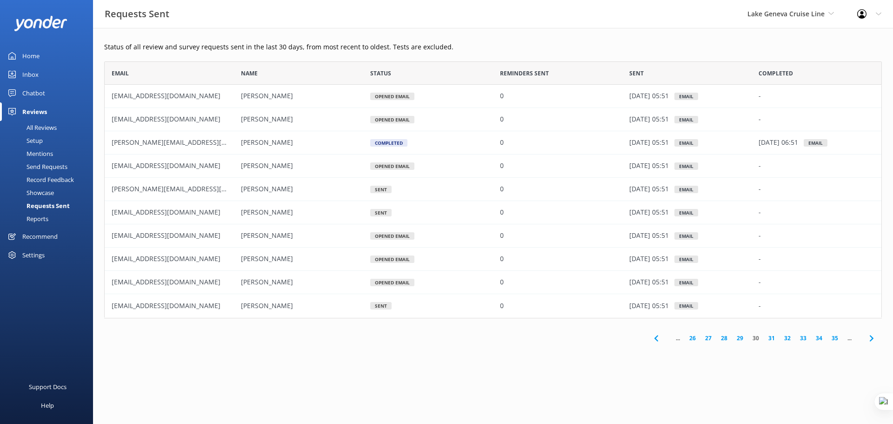
click at [833, 338] on link "35" at bounding box center [835, 337] width 16 height 9
click at [833, 338] on link "40" at bounding box center [835, 337] width 16 height 9
click at [833, 338] on link "45" at bounding box center [835, 337] width 16 height 9
click at [833, 338] on link "50" at bounding box center [835, 337] width 16 height 9
click at [833, 338] on link "55" at bounding box center [835, 337] width 16 height 9
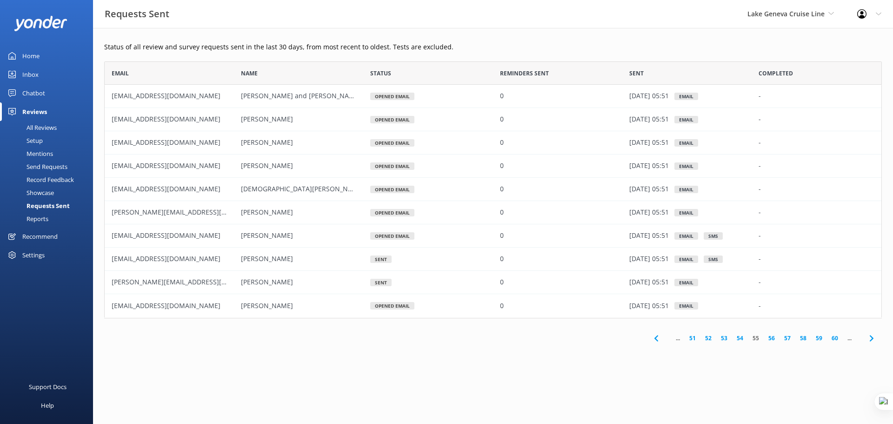
click at [833, 338] on link "60" at bounding box center [835, 337] width 16 height 9
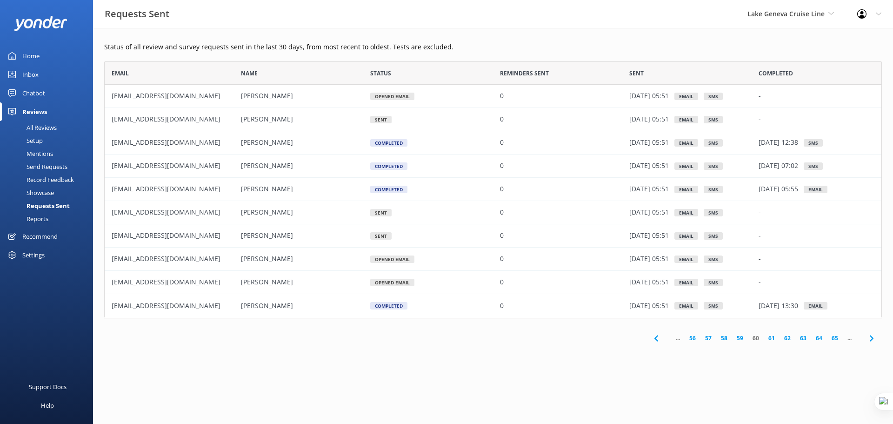
click at [833, 340] on link "65" at bounding box center [835, 337] width 16 height 9
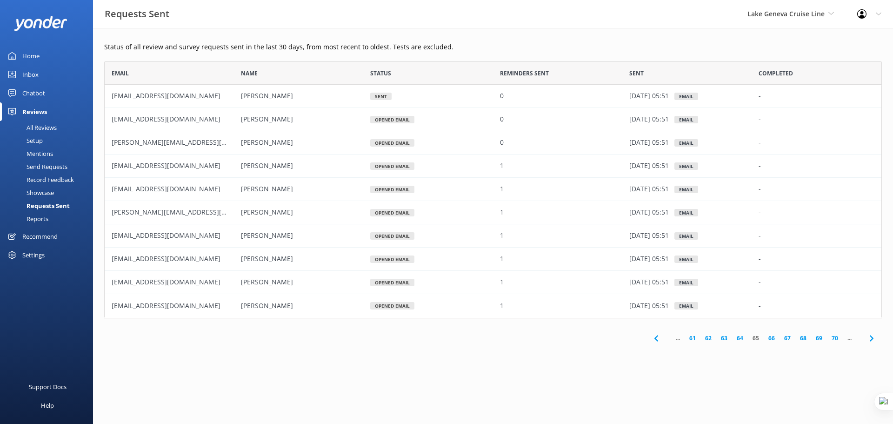
click at [833, 340] on link "70" at bounding box center [835, 337] width 16 height 9
click at [833, 340] on link "75" at bounding box center [835, 337] width 16 height 9
click at [833, 340] on link "80" at bounding box center [835, 337] width 16 height 9
click at [833, 340] on link "85" at bounding box center [835, 337] width 16 height 9
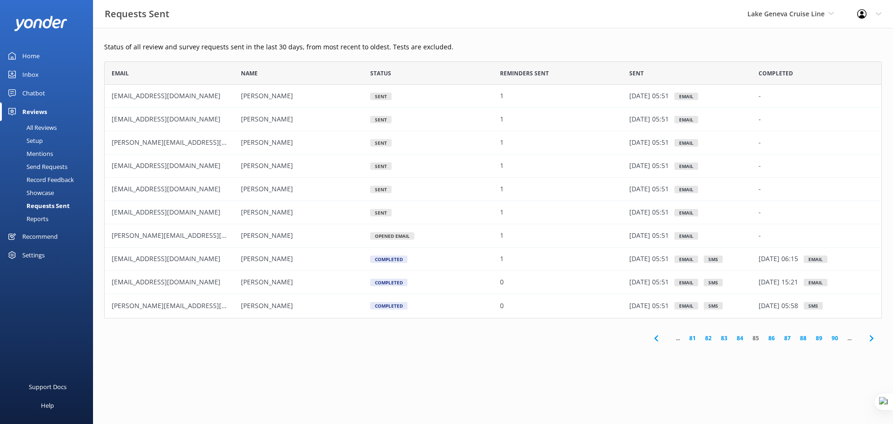
click at [833, 340] on link "90" at bounding box center [835, 337] width 16 height 9
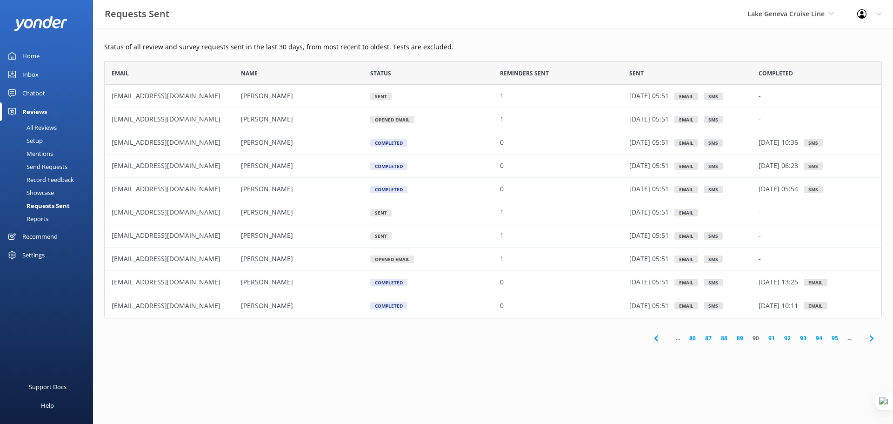
click at [833, 340] on link "95" at bounding box center [835, 337] width 16 height 9
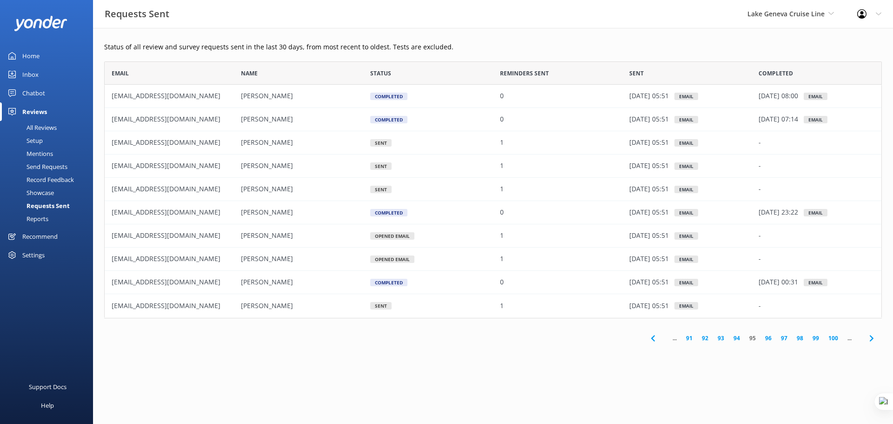
click at [833, 340] on link "100" at bounding box center [833, 337] width 19 height 9
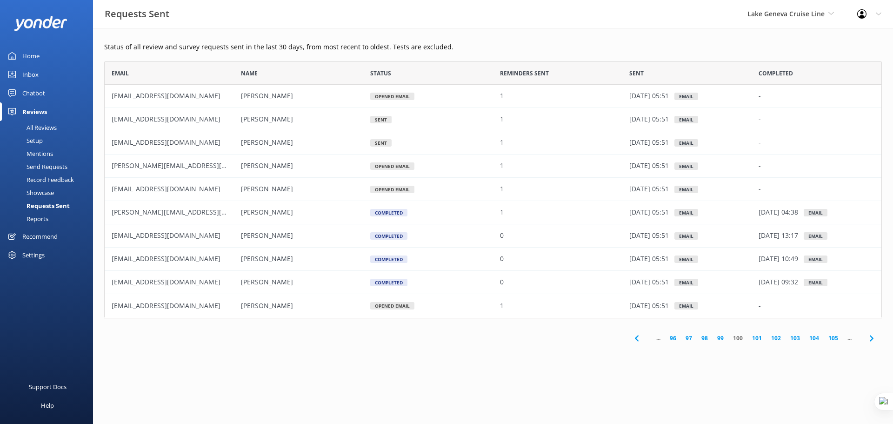
click at [833, 340] on link "105" at bounding box center [833, 337] width 19 height 9
click at [833, 340] on link "110" at bounding box center [833, 337] width 19 height 9
click at [833, 340] on link "115" at bounding box center [833, 337] width 19 height 9
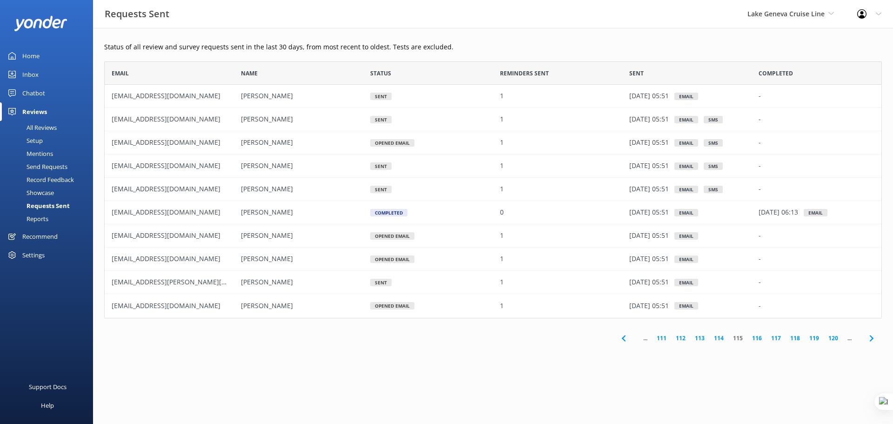
click at [833, 340] on link "120" at bounding box center [833, 337] width 19 height 9
click at [833, 340] on link "125" at bounding box center [833, 337] width 19 height 9
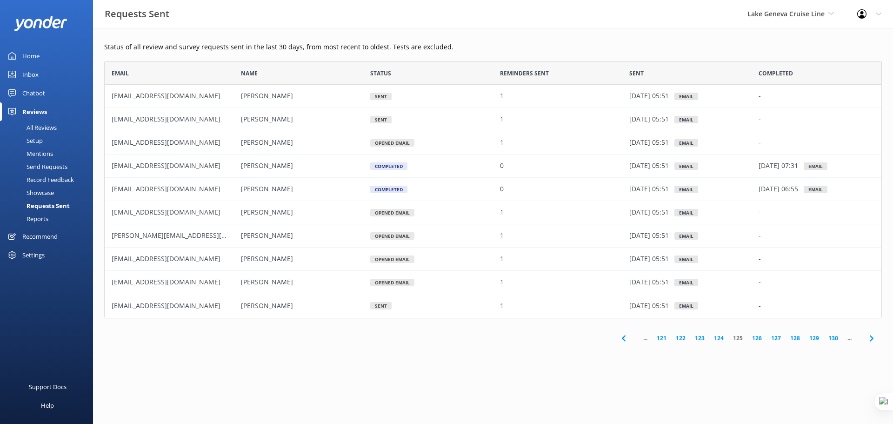
click at [833, 340] on link "130" at bounding box center [833, 337] width 19 height 9
click at [833, 340] on link "135" at bounding box center [833, 337] width 19 height 9
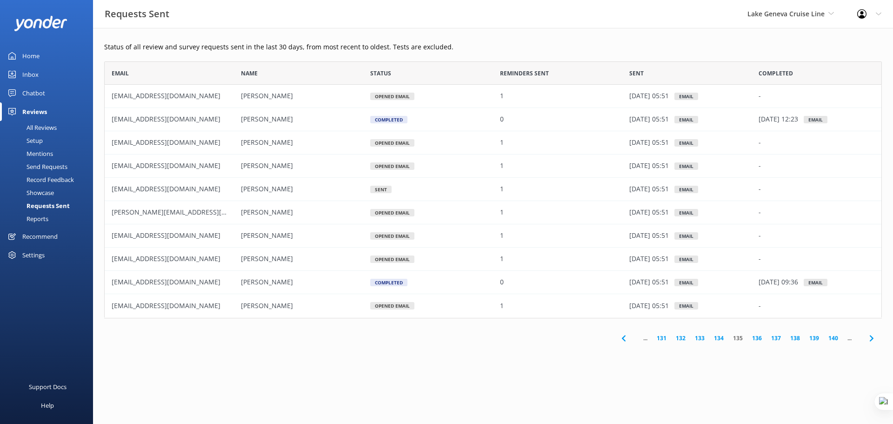
click at [833, 340] on link "140" at bounding box center [833, 337] width 19 height 9
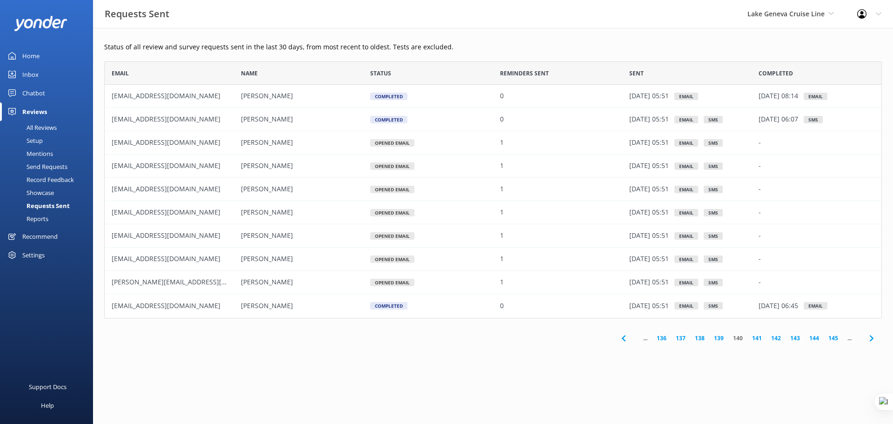
click at [833, 340] on link "145" at bounding box center [833, 337] width 19 height 9
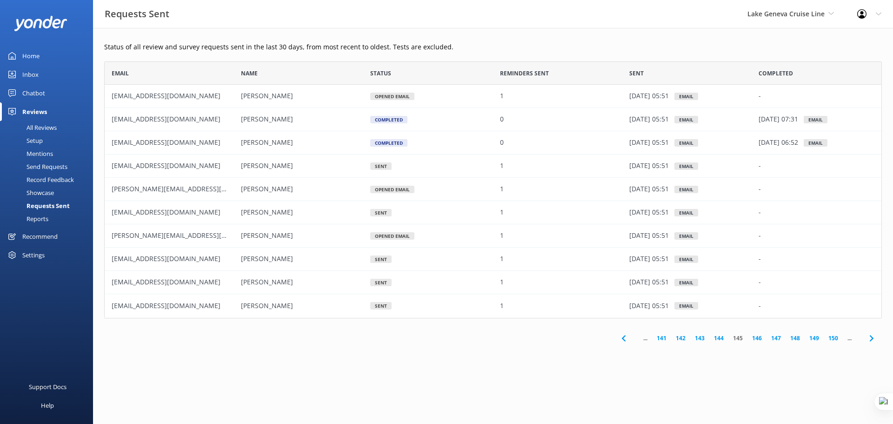
click at [833, 340] on link "150" at bounding box center [833, 337] width 19 height 9
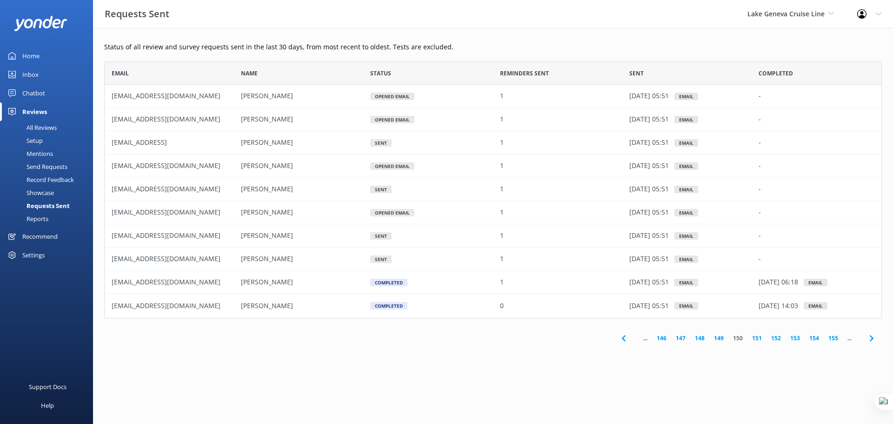
click at [833, 340] on link "155" at bounding box center [833, 337] width 19 height 9
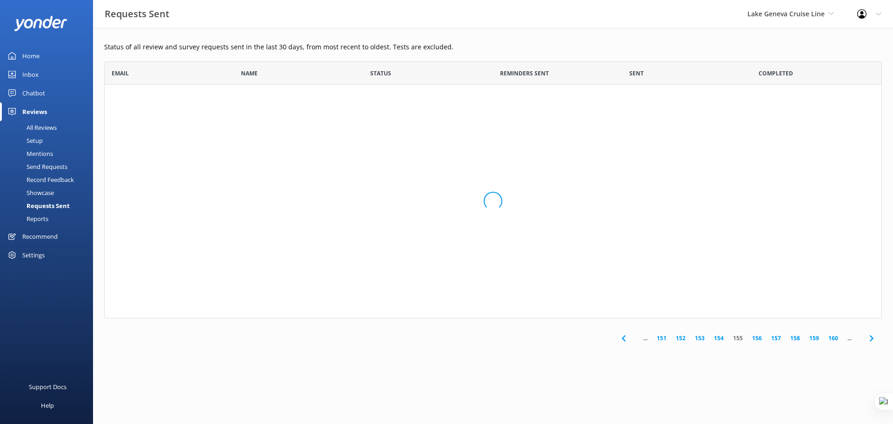
click at [833, 340] on link "160" at bounding box center [833, 337] width 19 height 9
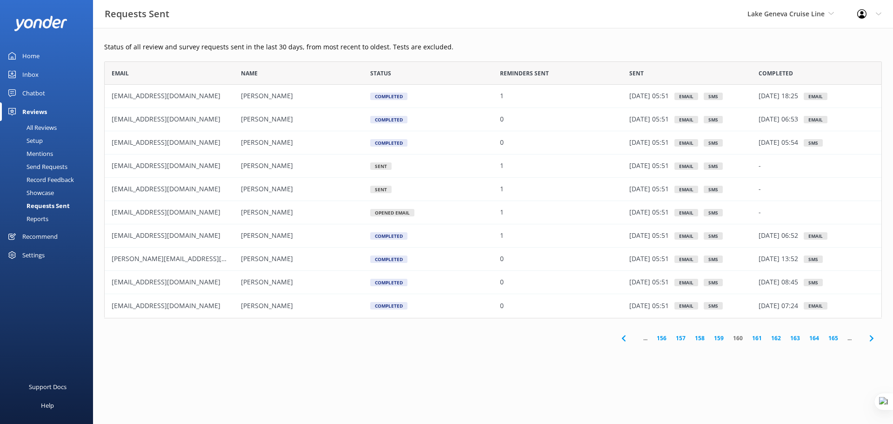
click at [833, 340] on link "165" at bounding box center [833, 337] width 19 height 9
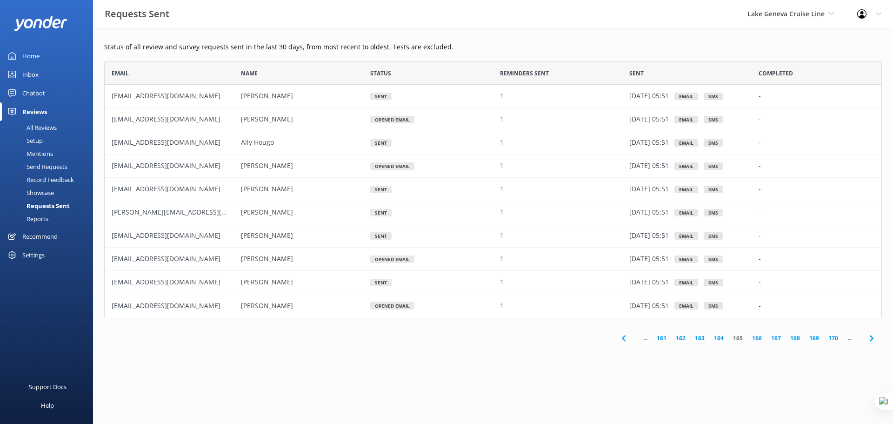
click at [833, 340] on link "170" at bounding box center [833, 337] width 19 height 9
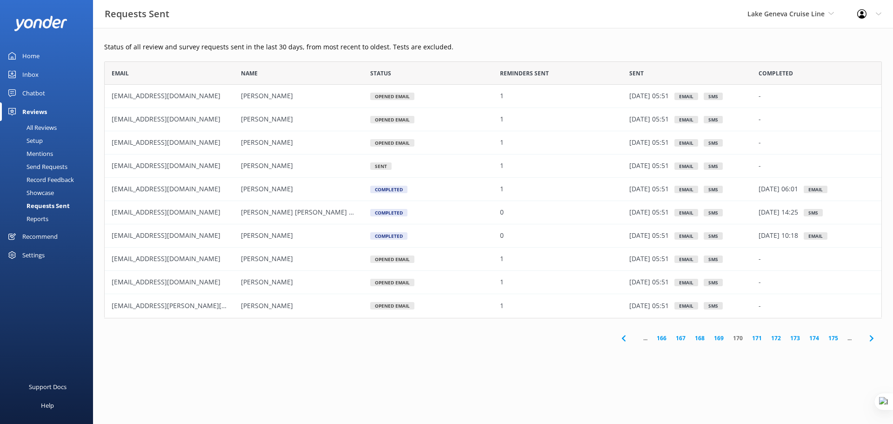
click at [833, 340] on link "175" at bounding box center [833, 337] width 19 height 9
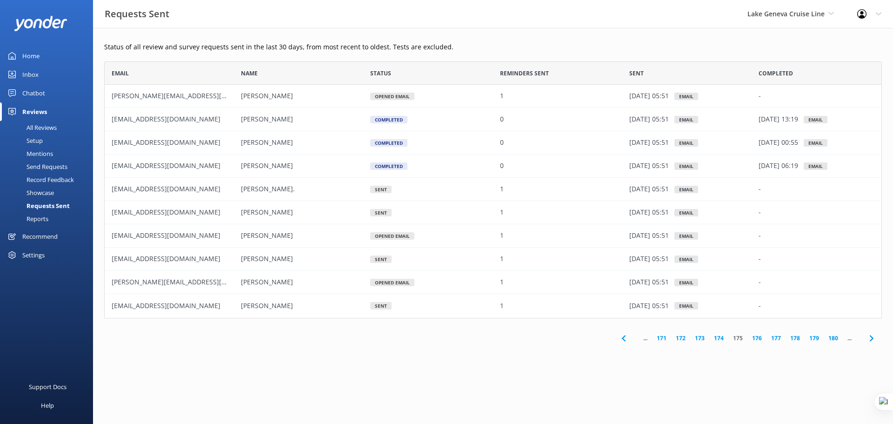
click at [833, 340] on link "180" at bounding box center [833, 337] width 19 height 9
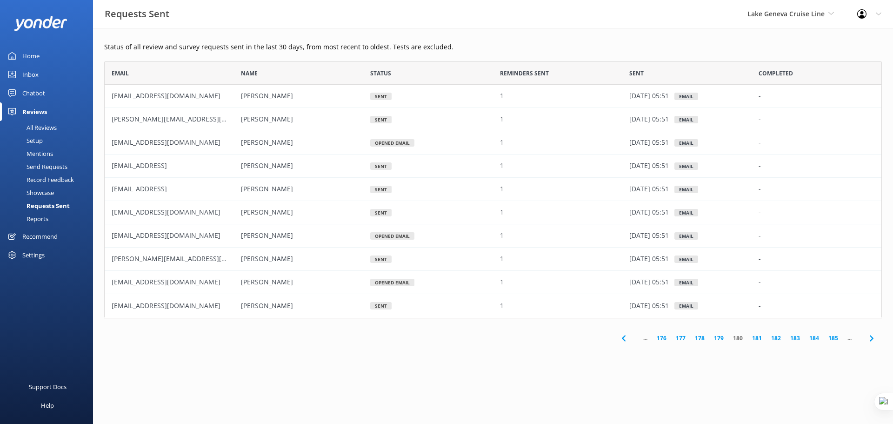
click at [833, 340] on link "185" at bounding box center [833, 337] width 19 height 9
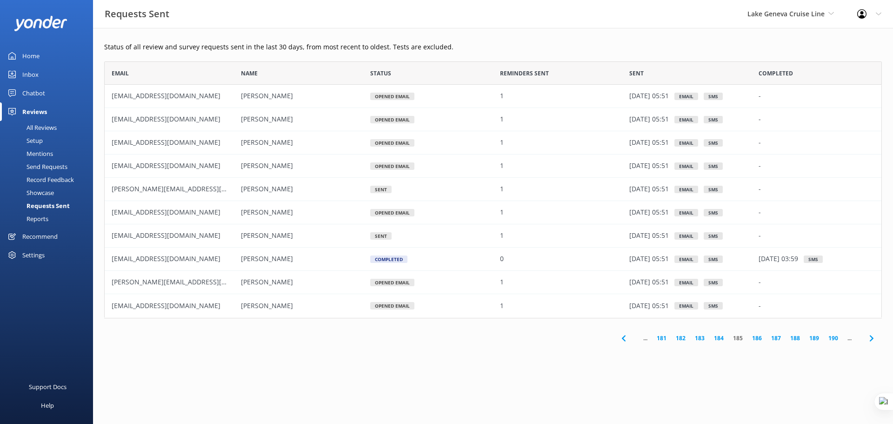
click at [833, 340] on link "190" at bounding box center [833, 337] width 19 height 9
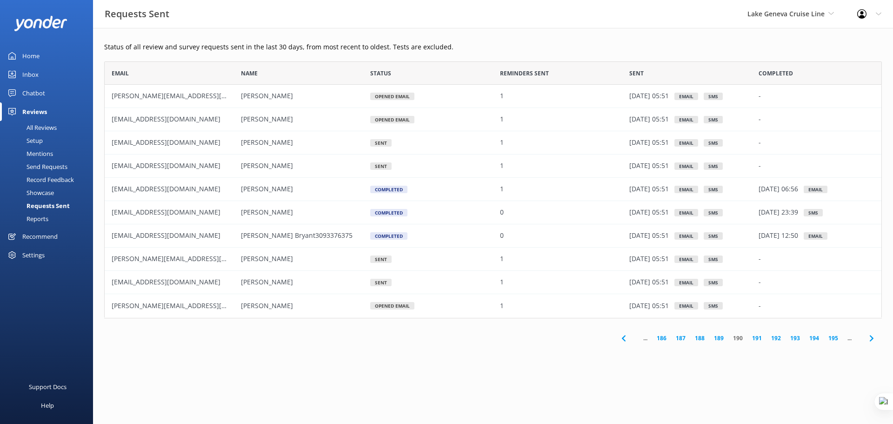
click at [833, 340] on link "195" at bounding box center [833, 337] width 19 height 9
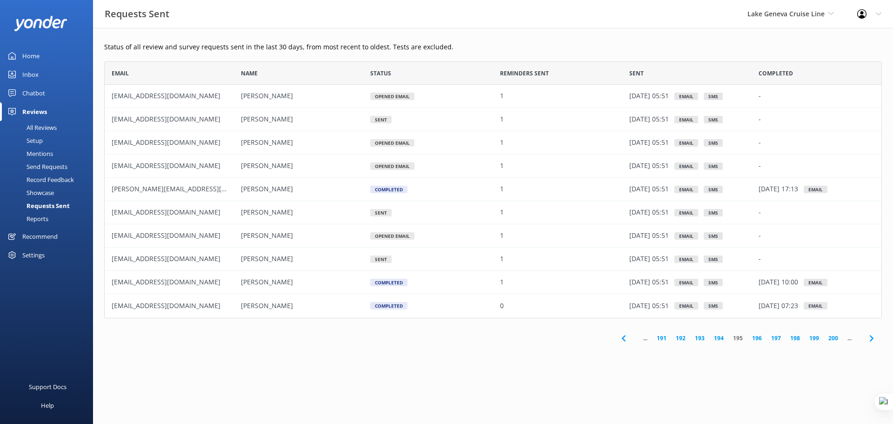
click at [833, 340] on link "200" at bounding box center [833, 337] width 19 height 9
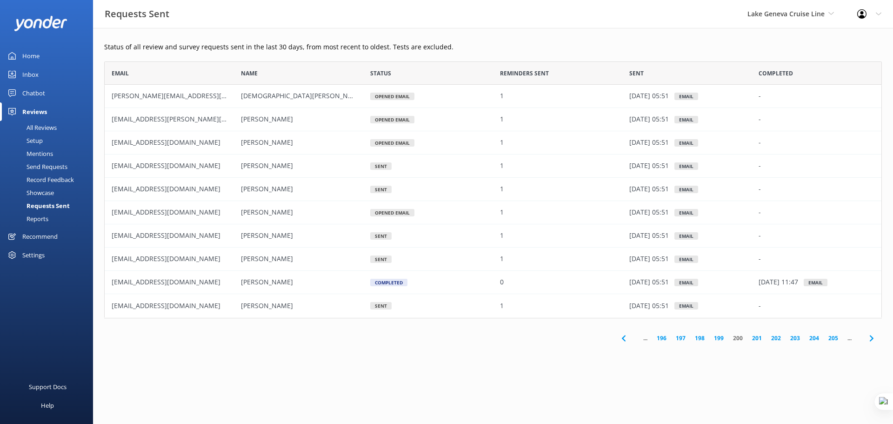
click at [833, 340] on link "205" at bounding box center [833, 337] width 19 height 9
click at [833, 340] on link "210" at bounding box center [833, 337] width 19 height 9
click at [833, 340] on link "215" at bounding box center [833, 337] width 19 height 9
click at [833, 340] on link "220" at bounding box center [833, 337] width 19 height 9
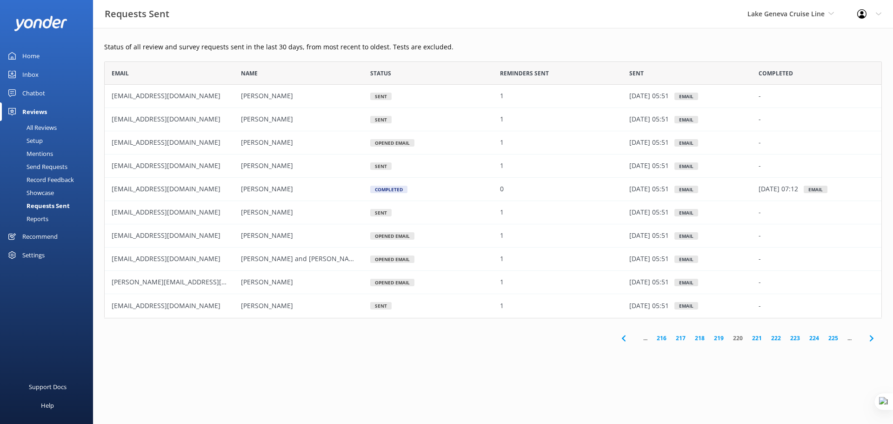
click at [833, 340] on link "225" at bounding box center [833, 337] width 19 height 9
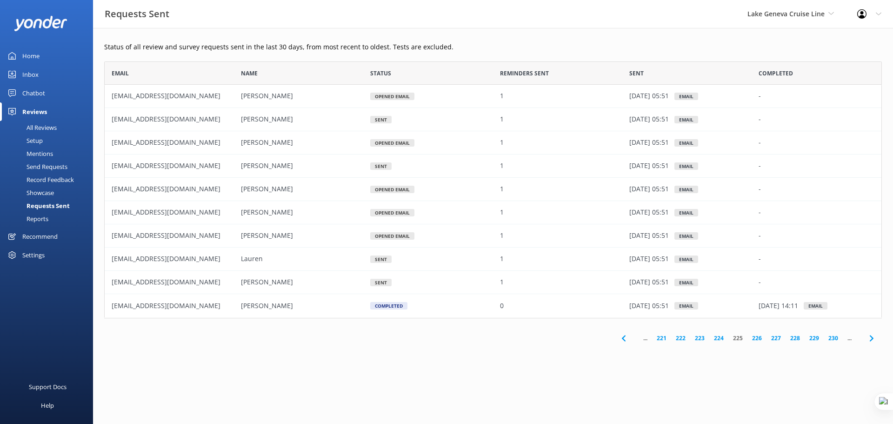
click at [833, 340] on link "230" at bounding box center [833, 337] width 19 height 9
click at [833, 340] on link "235" at bounding box center [833, 337] width 19 height 9
click at [833, 340] on link "240" at bounding box center [833, 337] width 19 height 9
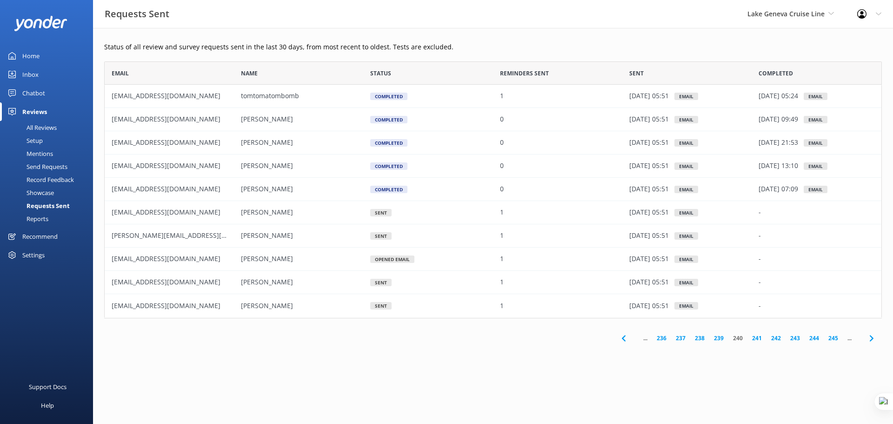
click at [833, 340] on link "245" at bounding box center [833, 337] width 19 height 9
click at [833, 340] on link "250" at bounding box center [833, 337] width 19 height 9
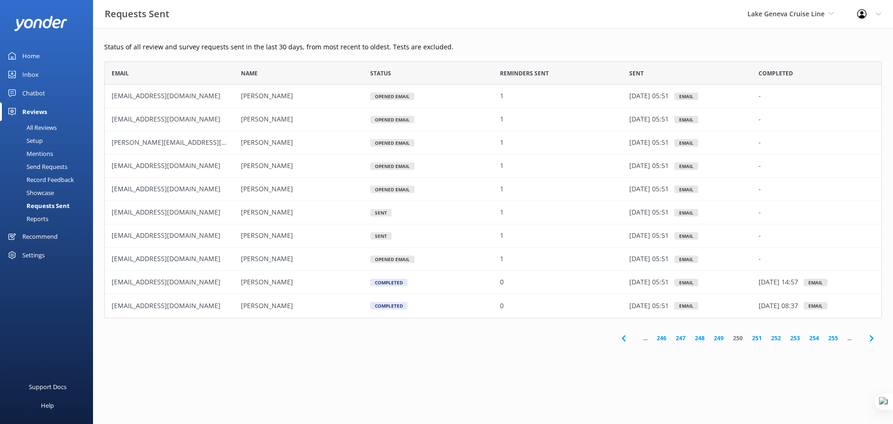
click at [833, 340] on link "255" at bounding box center [833, 337] width 19 height 9
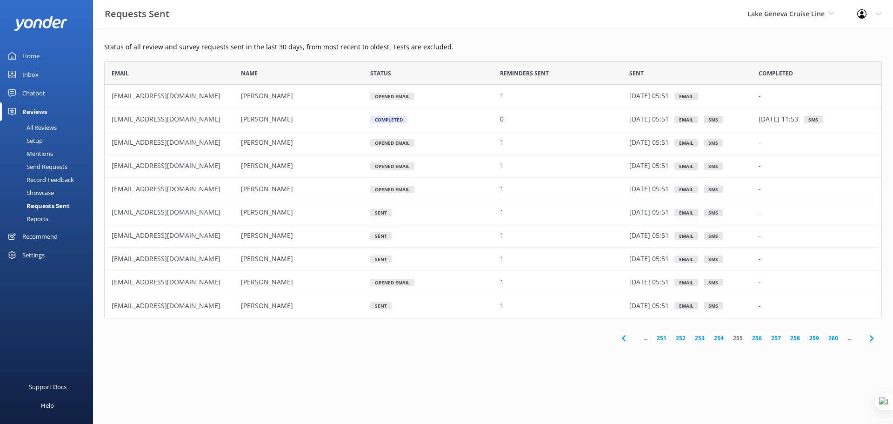
click at [833, 340] on link "260" at bounding box center [833, 337] width 19 height 9
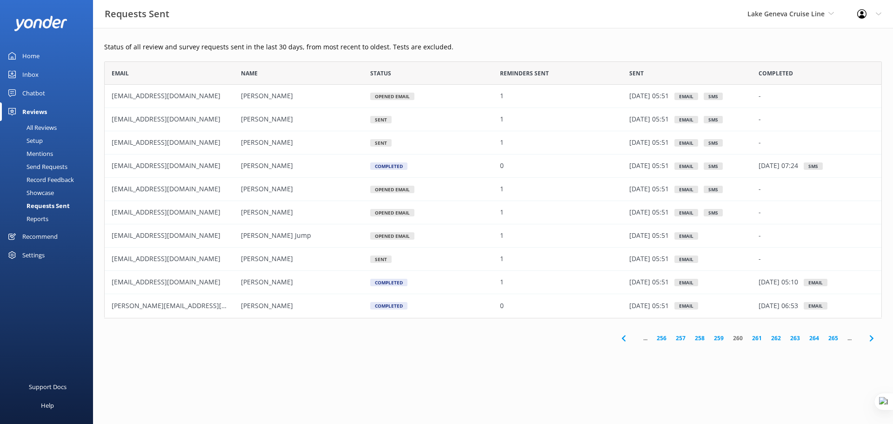
click at [833, 340] on link "265" at bounding box center [833, 337] width 19 height 9
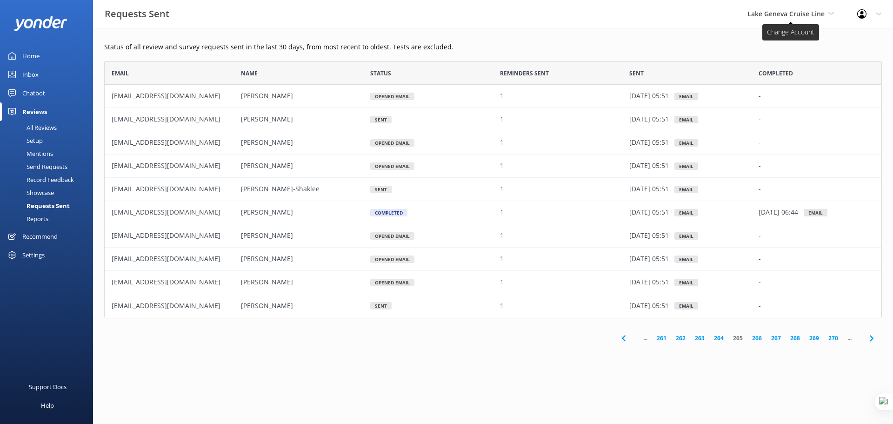
click at [758, 12] on span "Lake Geneva Cruise Line" at bounding box center [785, 13] width 77 height 9
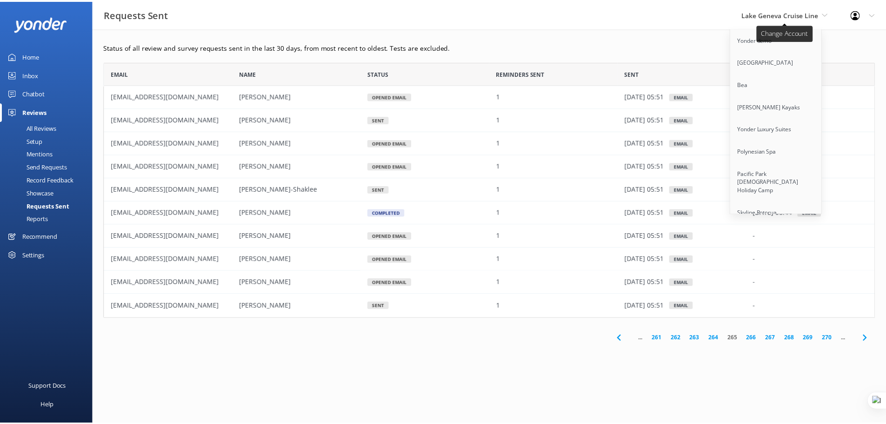
scroll to position [4082, 0]
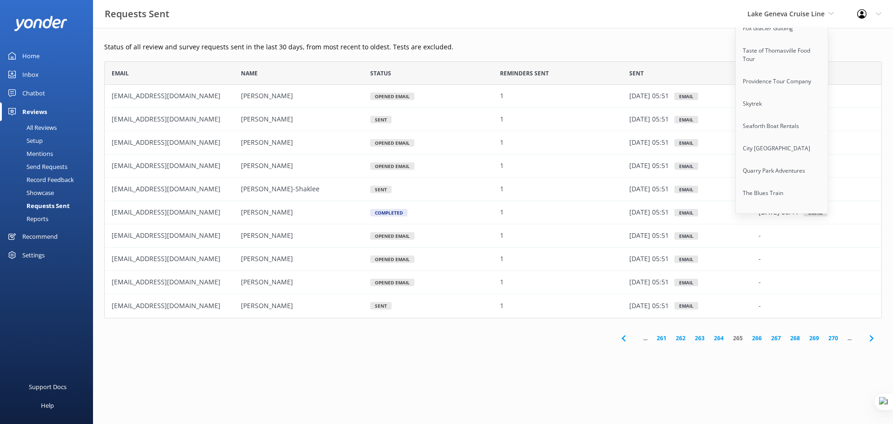
click at [782, 235] on link "Lake Geneva Cruise Line" at bounding box center [782, 246] width 93 height 22
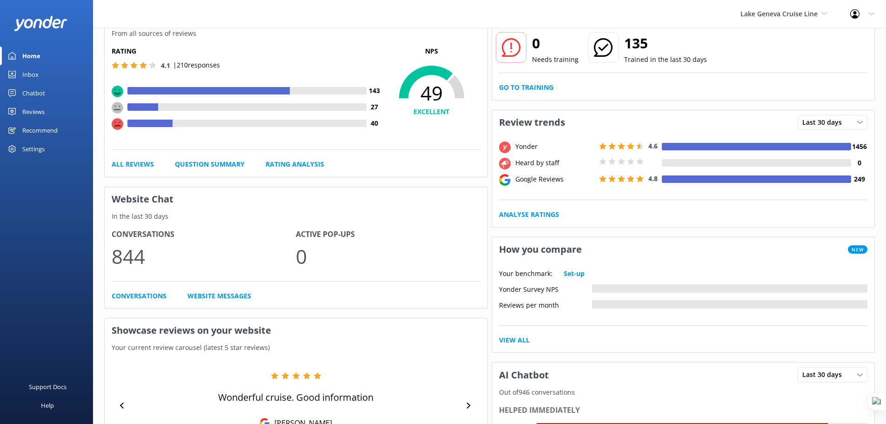
click at [20, 107] on link "Reviews" at bounding box center [46, 111] width 93 height 19
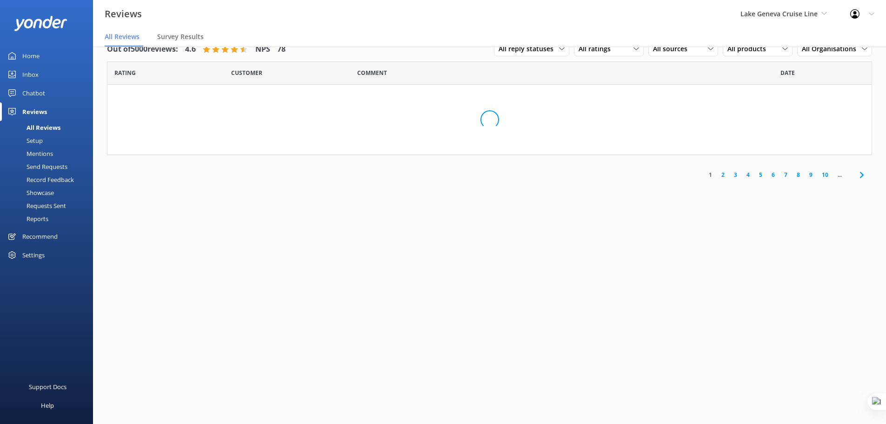
scroll to position [19, 0]
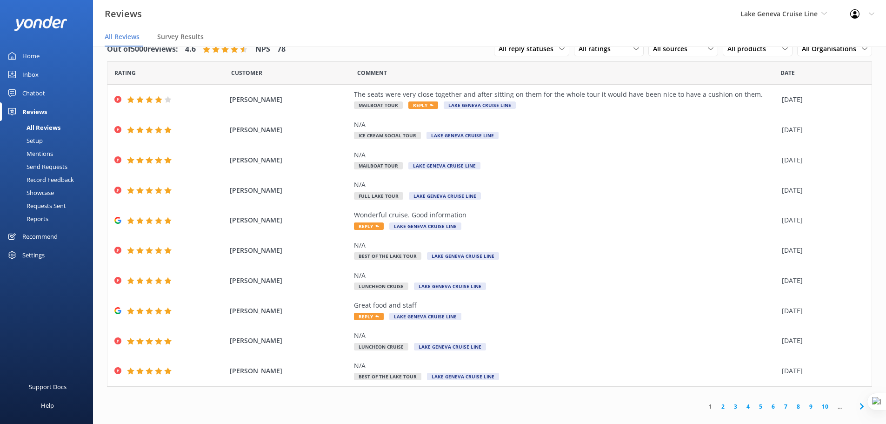
click at [36, 216] on div "Reports" at bounding box center [27, 218] width 43 height 13
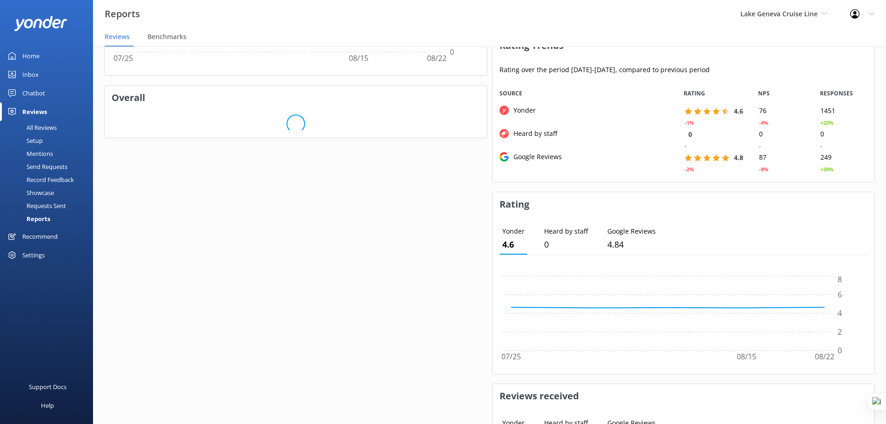
scroll to position [559, 0]
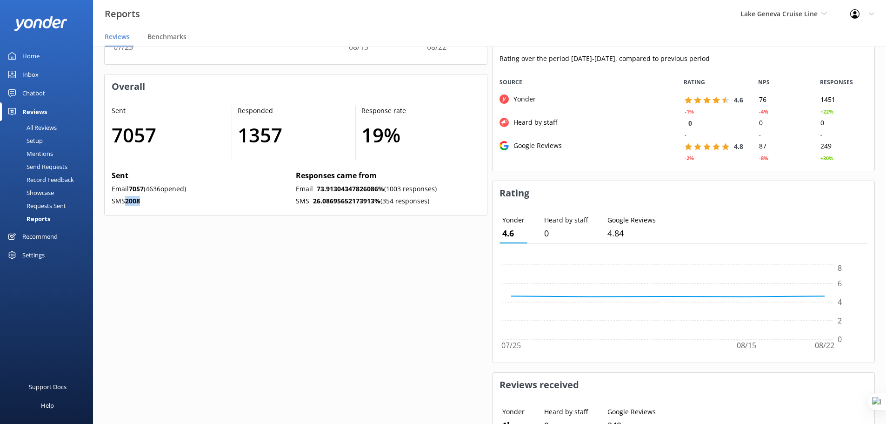
drag, startPoint x: 146, startPoint y: 199, endPoint x: 127, endPoint y: 204, distance: 19.4
click at [127, 204] on p "SMS 2008" at bounding box center [202, 201] width 180 height 10
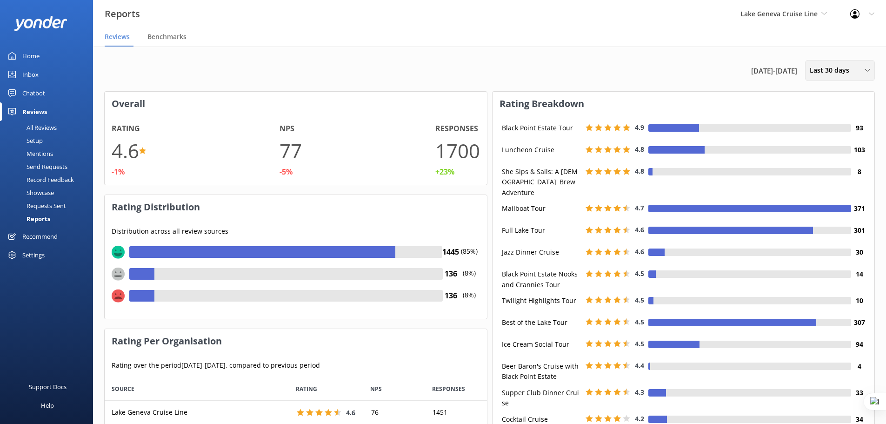
scroll to position [0, 0]
click at [832, 77] on div "Last 30 days Last 7 days Last 30 days Last 90 days Last 180 days Custom" at bounding box center [840, 70] width 70 height 21
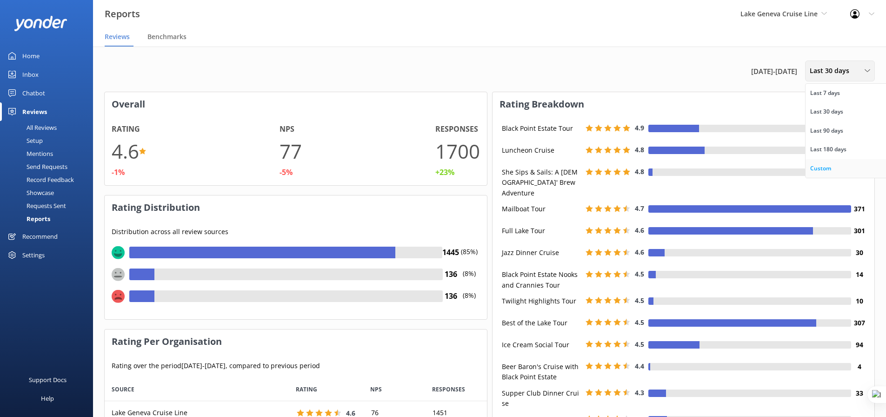
click at [831, 170] on div "Custom" at bounding box center [820, 168] width 21 height 9
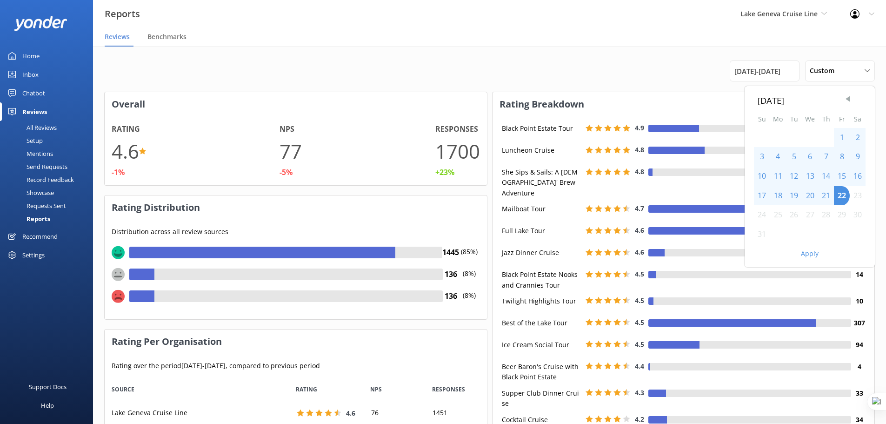
click at [848, 100] on span "Previous Month" at bounding box center [847, 98] width 9 height 9
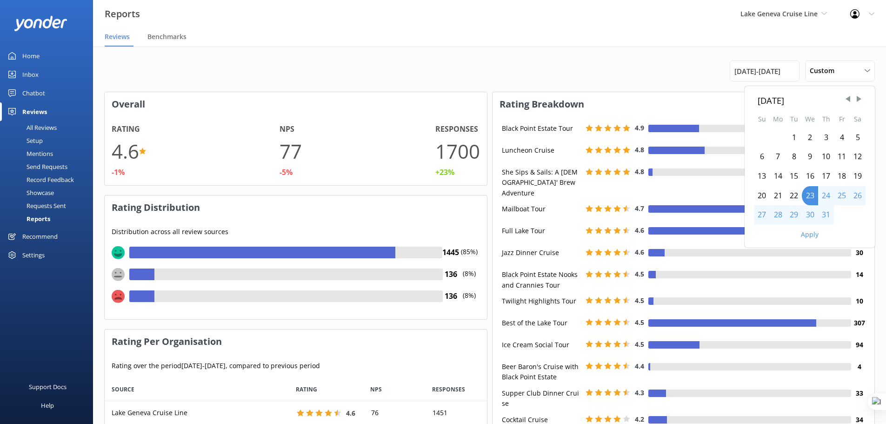
click at [793, 140] on div "1" at bounding box center [794, 138] width 16 height 20
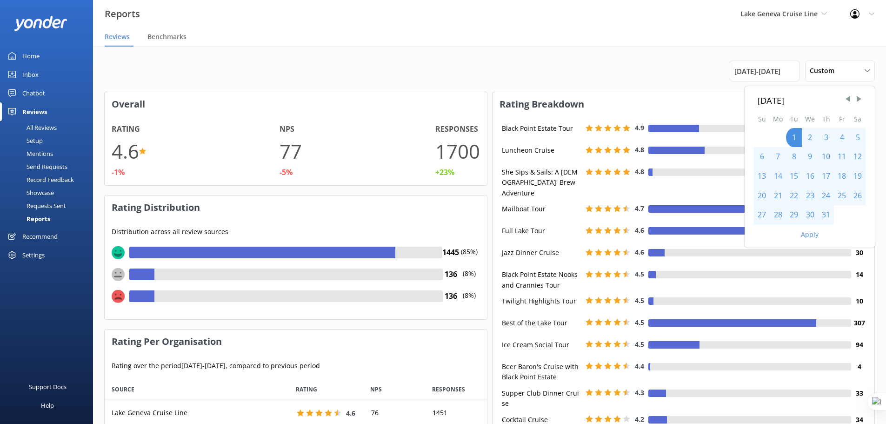
click at [829, 211] on div "31" at bounding box center [826, 215] width 16 height 20
click at [814, 232] on button "Apply" at bounding box center [810, 234] width 18 height 7
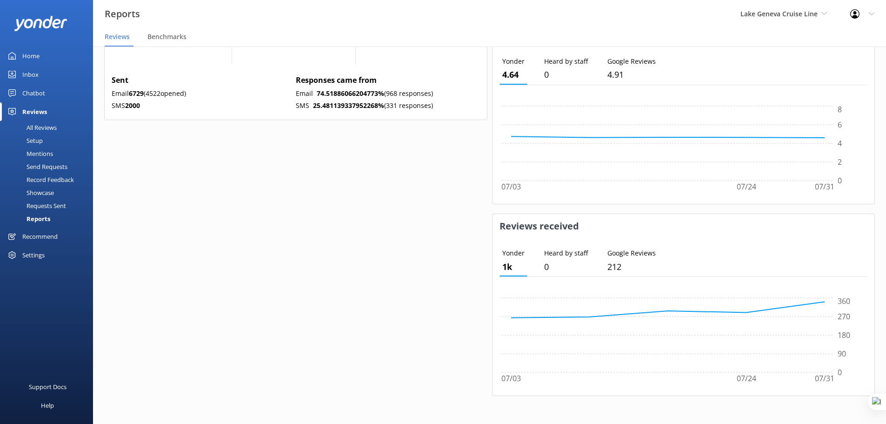
scroll to position [636, 0]
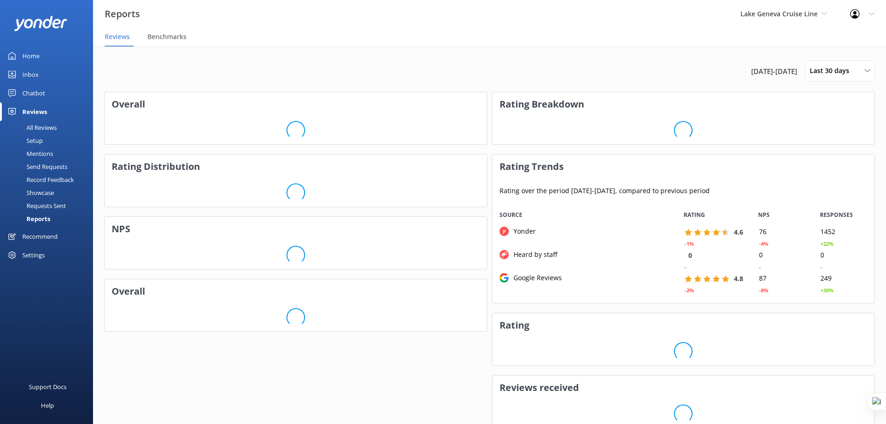
scroll to position [93, 375]
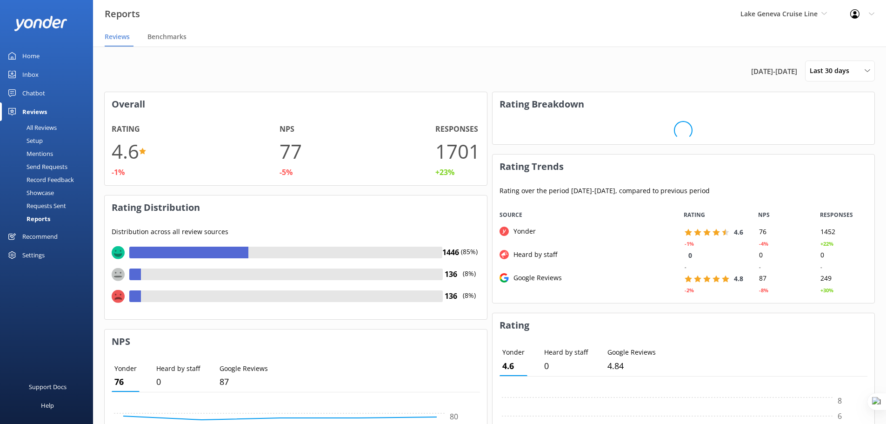
click at [34, 258] on div "Settings" at bounding box center [33, 255] width 22 height 19
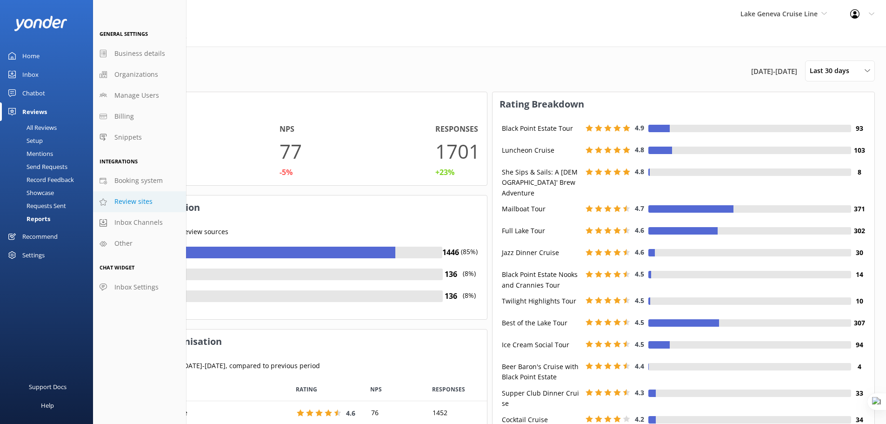
scroll to position [47, 375]
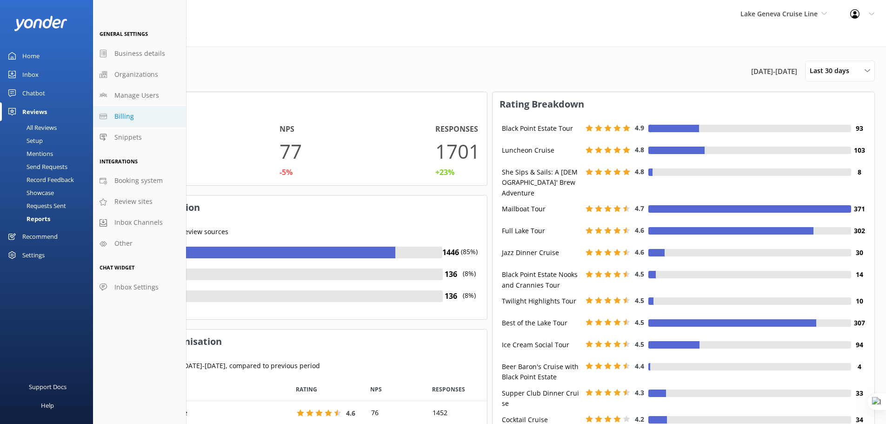
click at [133, 116] on link "Billing" at bounding box center [139, 116] width 93 height 21
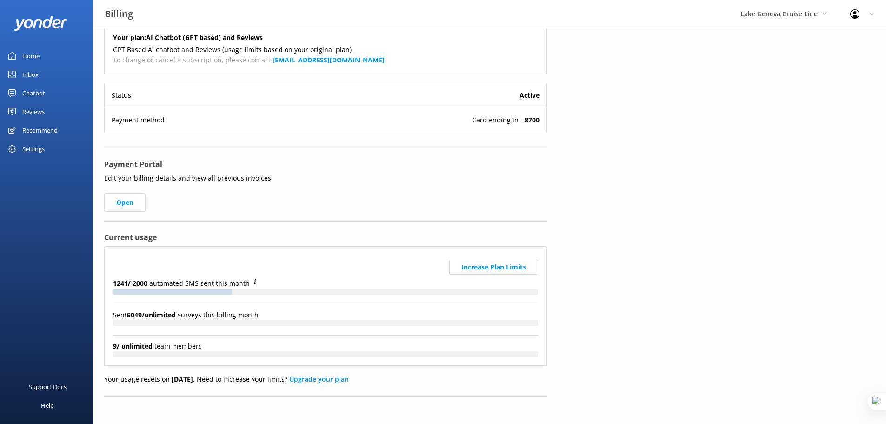
scroll to position [34, 0]
drag, startPoint x: 114, startPoint y: 285, endPoint x: 128, endPoint y: 284, distance: 14.4
click at [128, 284] on strong "1241 / 2000" at bounding box center [131, 281] width 36 height 9
click at [169, 280] on p "1241 / 2000 automated SMS sent this month" at bounding box center [325, 282] width 425 height 10
drag, startPoint x: 151, startPoint y: 314, endPoint x: 182, endPoint y: 314, distance: 31.2
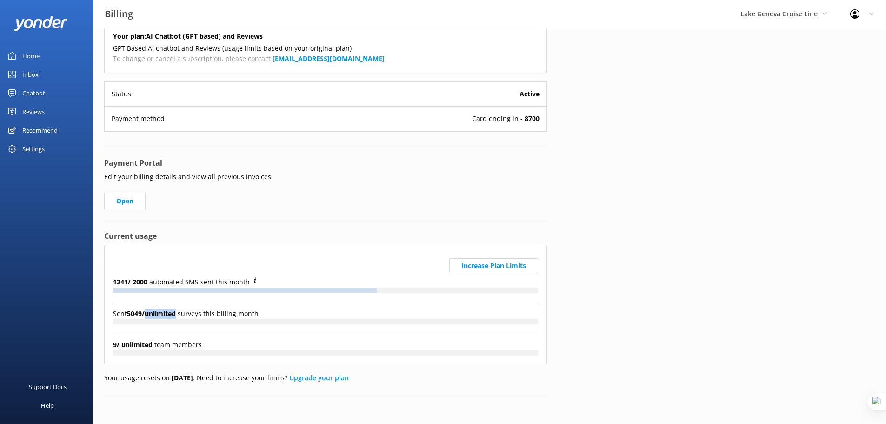
click at [178, 314] on strong "5049 / unlimited" at bounding box center [152, 313] width 51 height 9
click at [315, 311] on p "Sent 5049 / unlimited surveys this billing month" at bounding box center [325, 313] width 425 height 10
click at [797, 9] on span "Lake Geneva Cruise Line" at bounding box center [778, 13] width 77 height 9
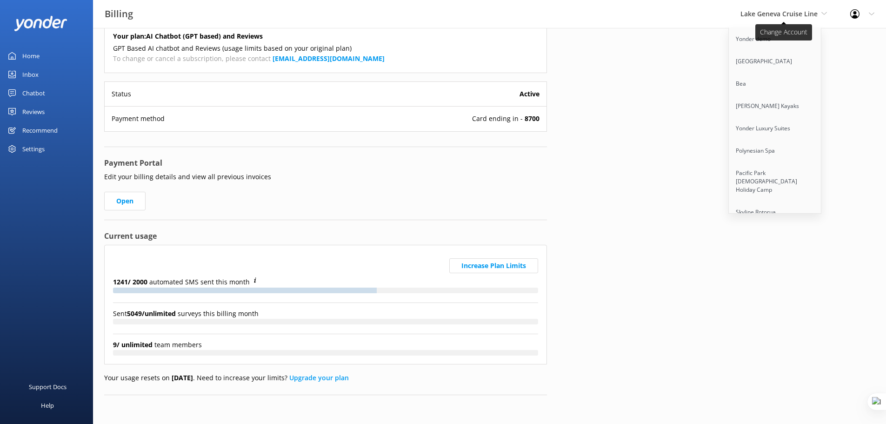
scroll to position [2151, 0]
click at [765, 160] on link "Cool Tours Inc" at bounding box center [775, 171] width 93 height 22
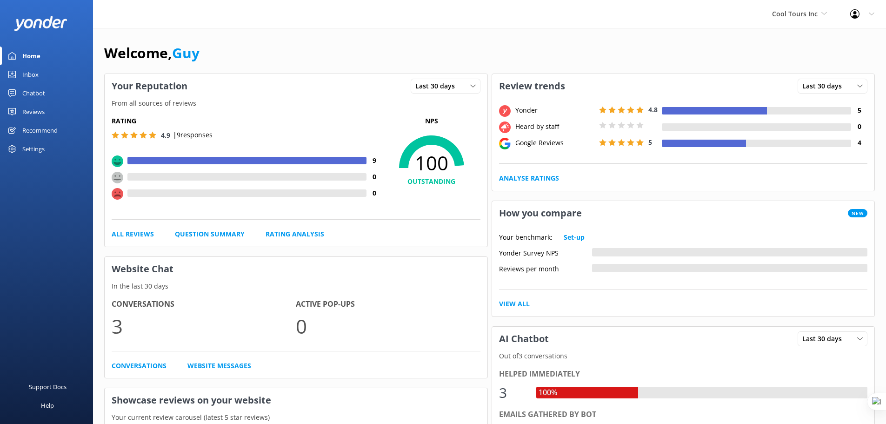
click at [23, 91] on div "Chatbot" at bounding box center [33, 93] width 23 height 19
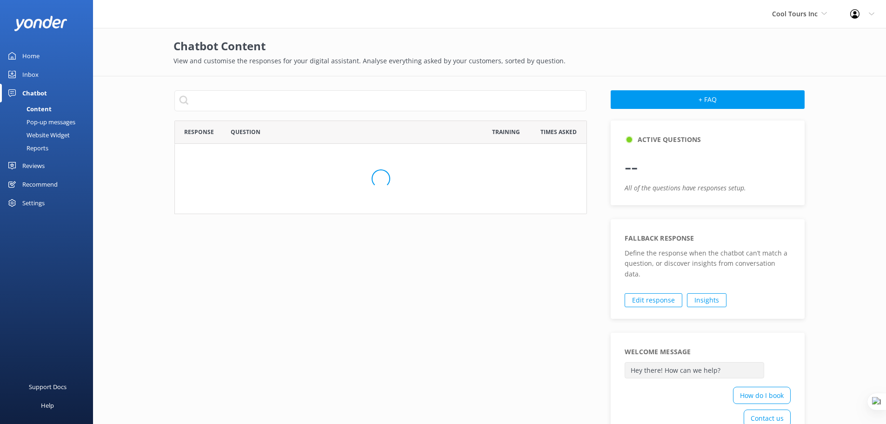
scroll to position [319, 405]
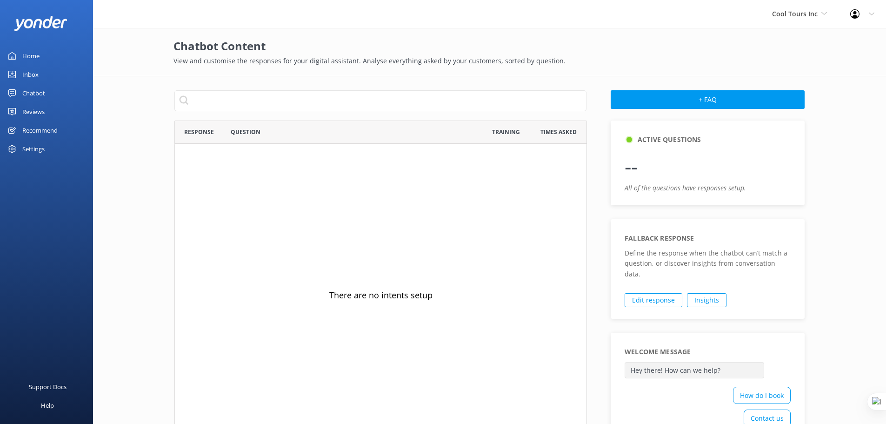
scroll to position [319, 405]
click at [812, 12] on span "Cool Tours Inc" at bounding box center [795, 13] width 46 height 9
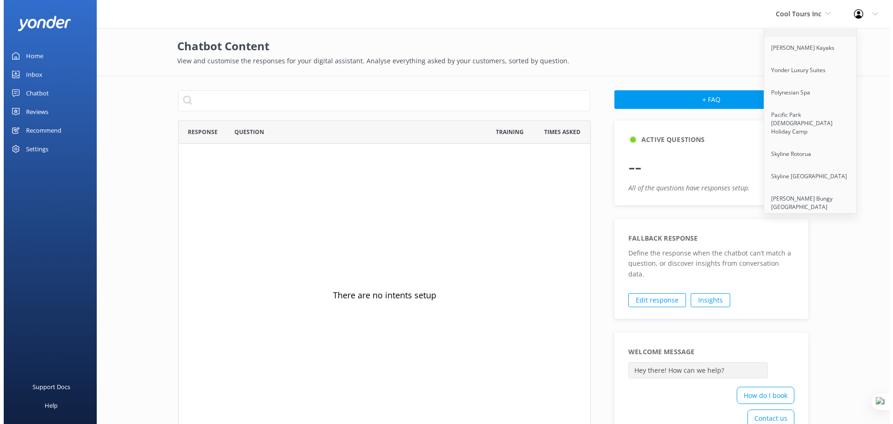
scroll to position [105, 0]
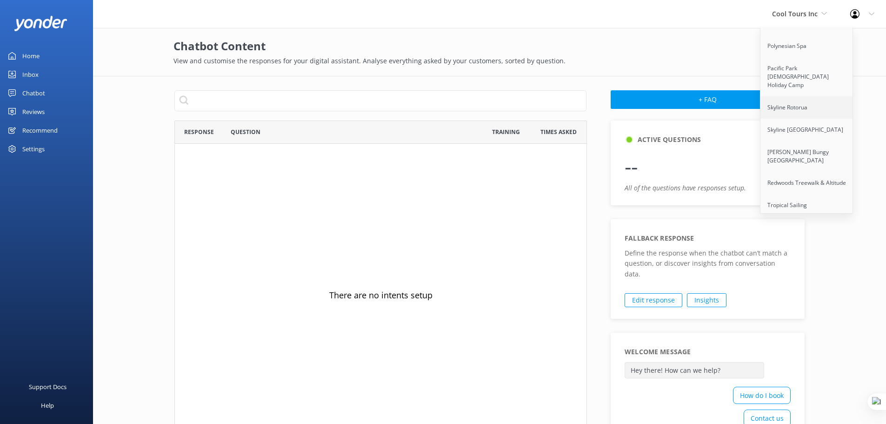
click at [801, 107] on link "Skyline Rotorua" at bounding box center [806, 107] width 93 height 22
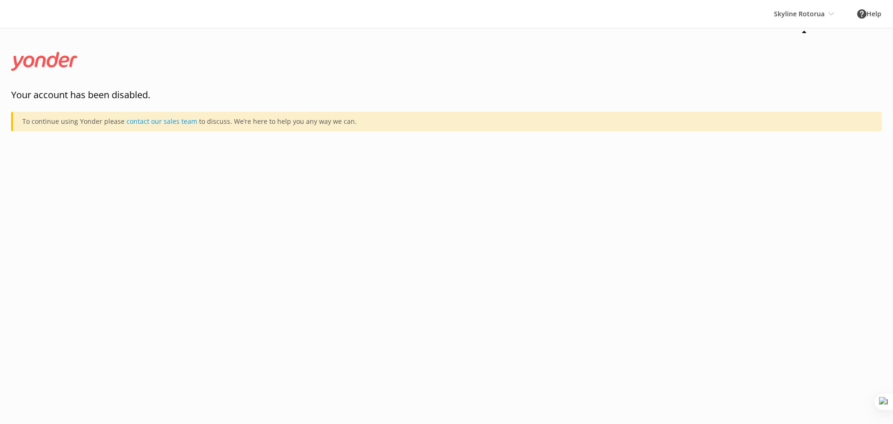
click at [789, 10] on div "Skyline Rotorua Yonder demo [GEOGRAPHIC_DATA] Bea [PERSON_NAME] Kayaks Yonder L…" at bounding box center [803, 14] width 83 height 28
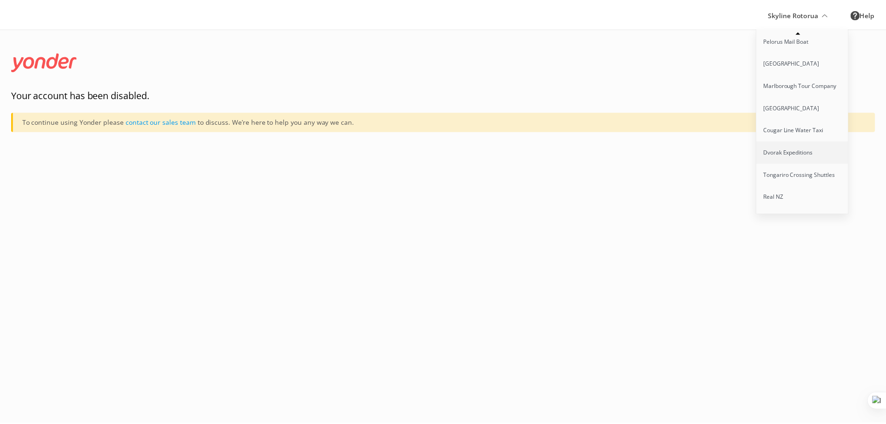
scroll to position [999, 0]
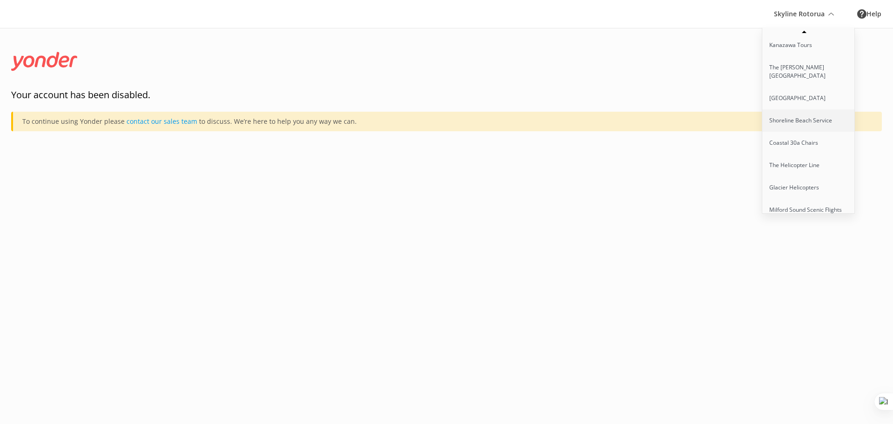
click at [793, 122] on link "Shoreline Beach Service" at bounding box center [808, 120] width 93 height 22
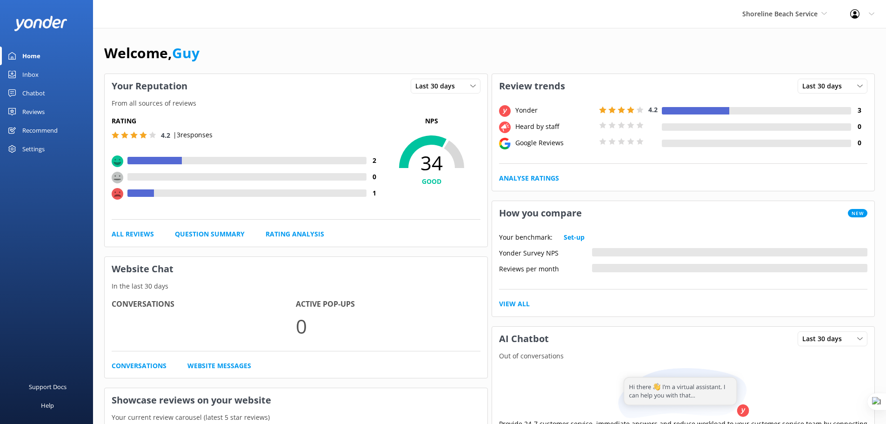
click at [27, 91] on div "Chatbot" at bounding box center [33, 93] width 23 height 19
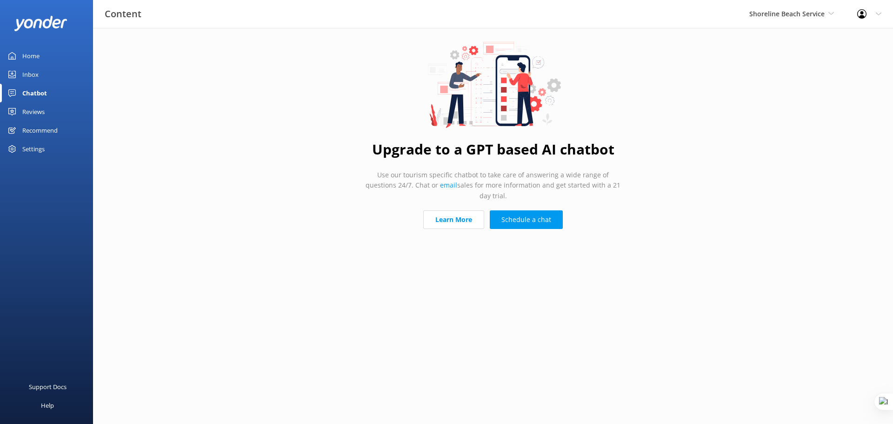
click at [41, 115] on div "Reviews" at bounding box center [33, 111] width 22 height 19
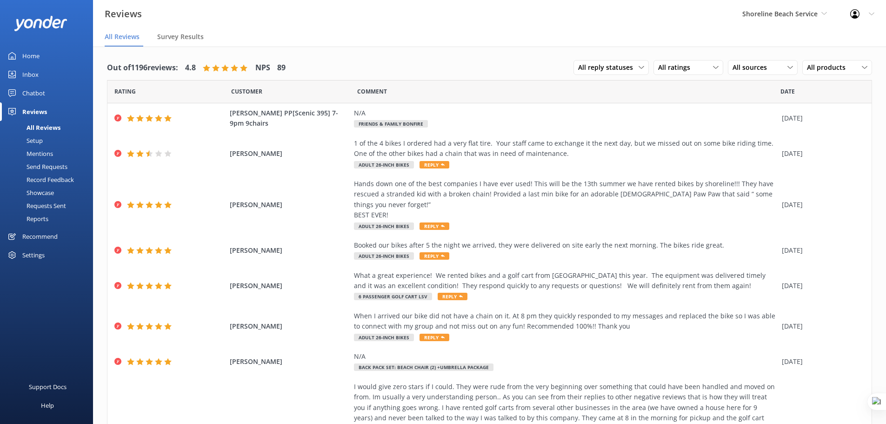
click at [30, 53] on div "Home" at bounding box center [30, 56] width 17 height 19
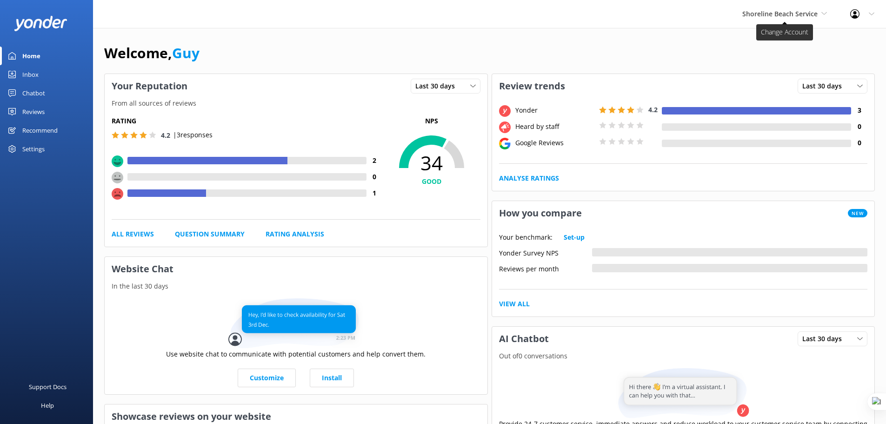
click at [787, 16] on span "Shoreline Beach Service" at bounding box center [779, 13] width 75 height 9
click at [785, 13] on span "Shoreline Beach Service" at bounding box center [779, 13] width 75 height 9
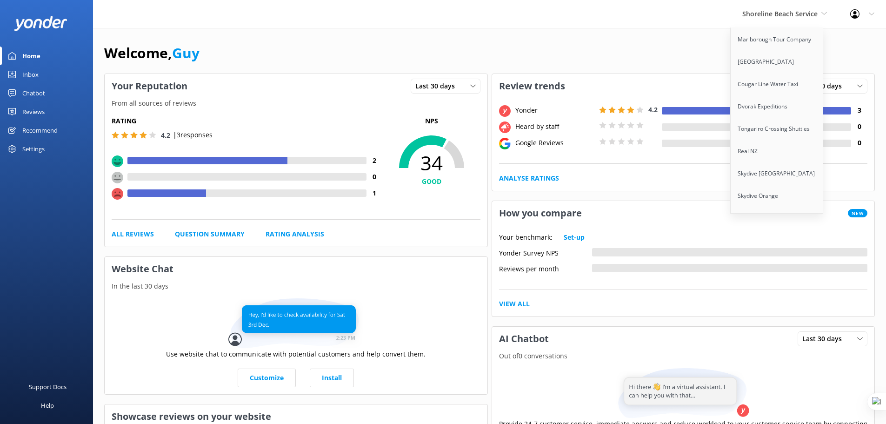
scroll to position [2151, 0]
click at [776, 160] on link "Cool Tours Inc" at bounding box center [777, 171] width 93 height 22
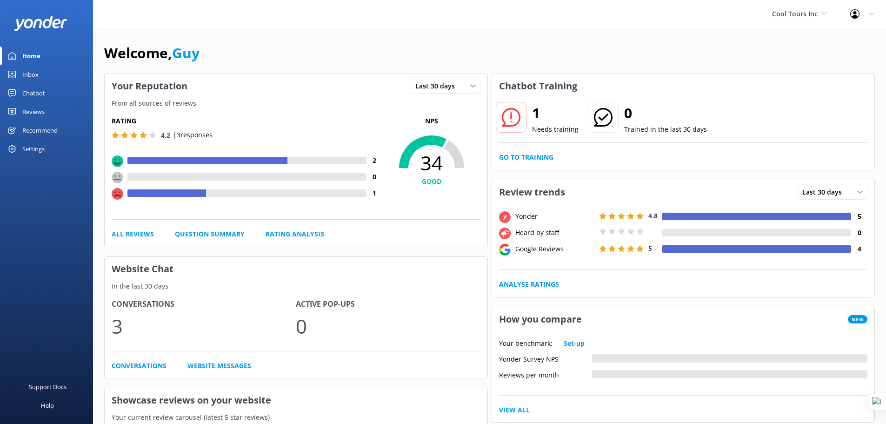
click at [40, 147] on div "Settings" at bounding box center [33, 149] width 22 height 19
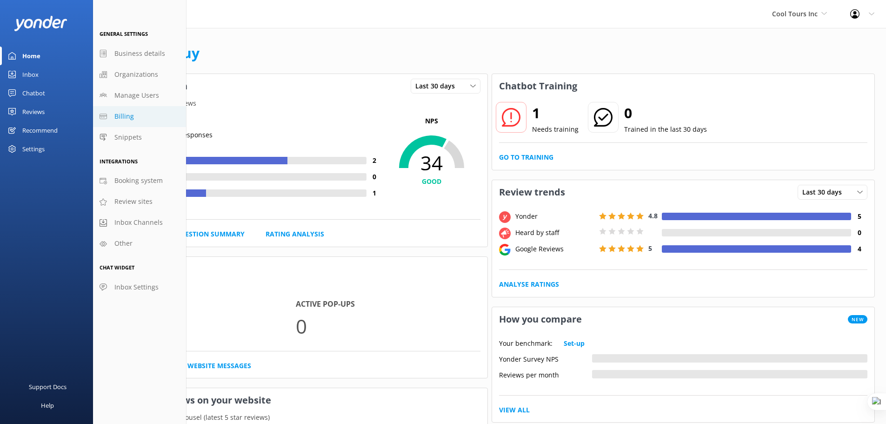
click at [126, 116] on span "Billing" at bounding box center [124, 116] width 20 height 10
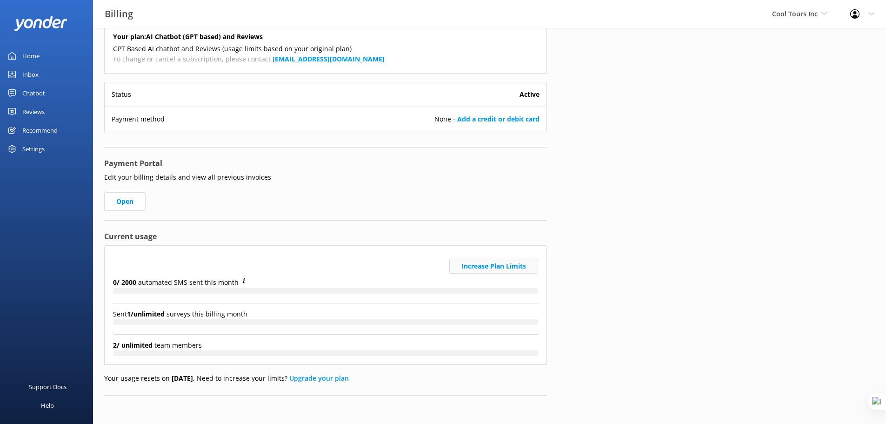
scroll to position [34, 0]
click at [510, 265] on button "Increase Plan Limits" at bounding box center [493, 265] width 89 height 15
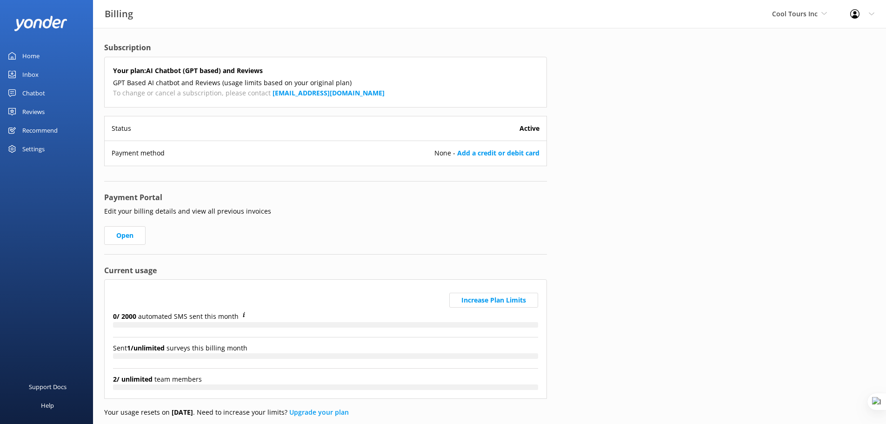
click at [611, 170] on div "Subscription Your plan: AI Chatbot (GPT based) and Reviews GPT Based AI chatbot…" at bounding box center [489, 243] width 793 height 430
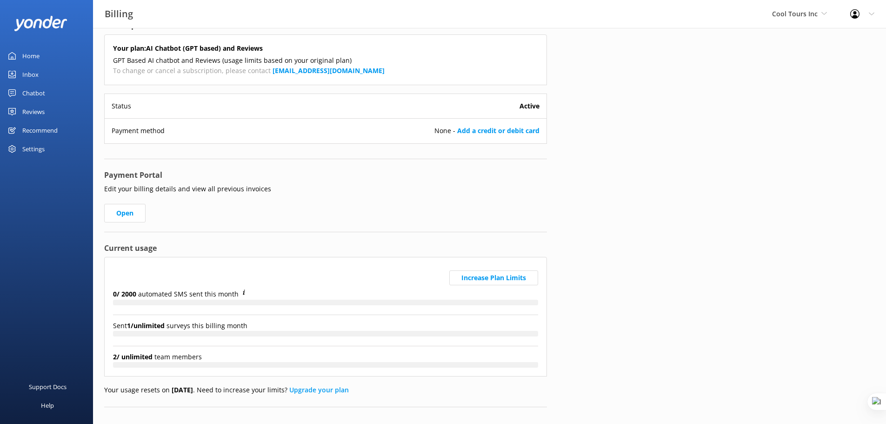
scroll to position [34, 0]
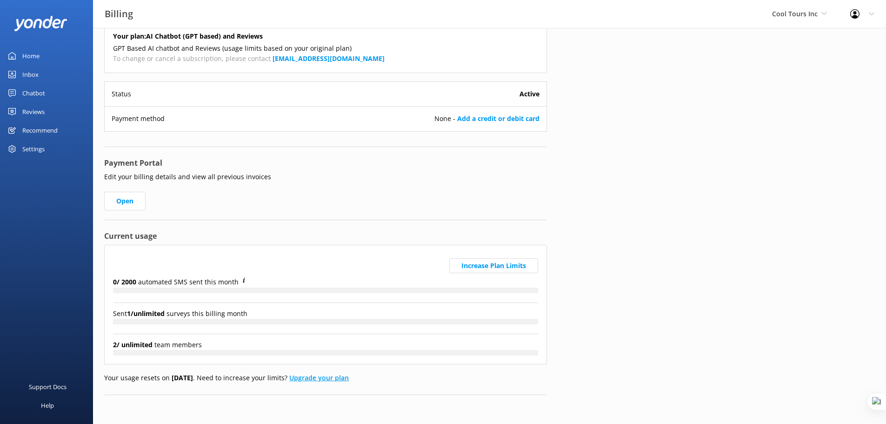
click at [319, 380] on link "Upgrade your plan" at bounding box center [319, 377] width 60 height 9
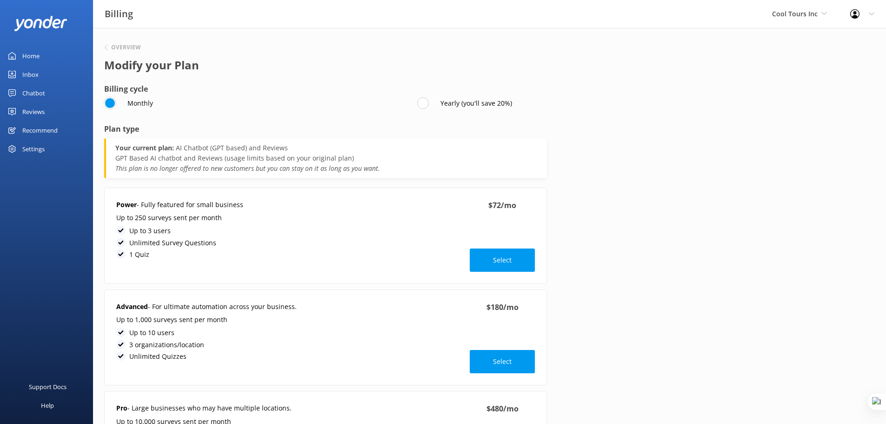
click at [116, 102] on input "Monthly" at bounding box center [110, 103] width 12 height 12
checkbox input "true"
click at [107, 102] on input "Monthly" at bounding box center [110, 103] width 12 height 12
checkbox input "true"
checkbox input "false"
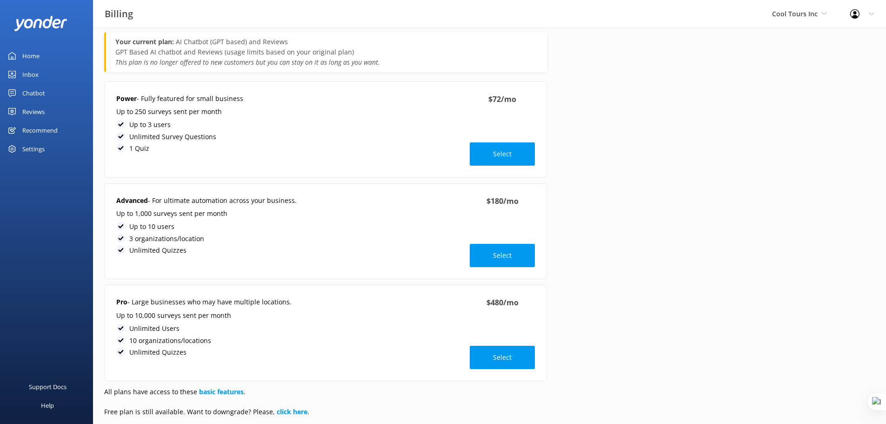
scroll to position [94, 0]
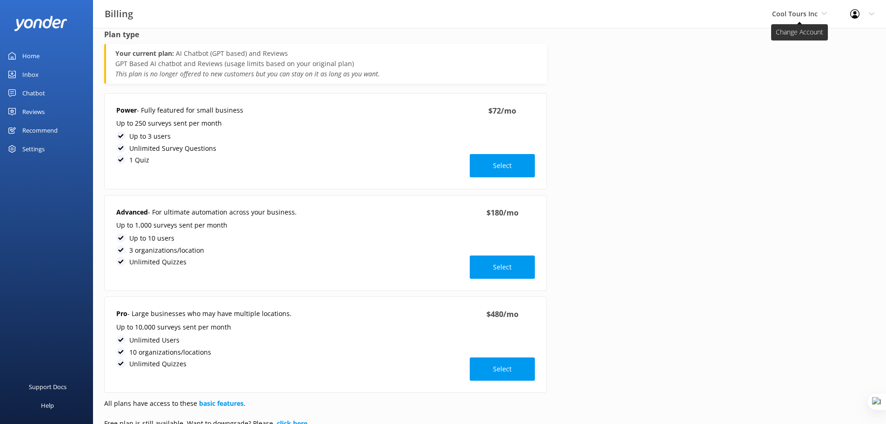
click at [798, 9] on span "Cool Tours Inc" at bounding box center [799, 14] width 55 height 10
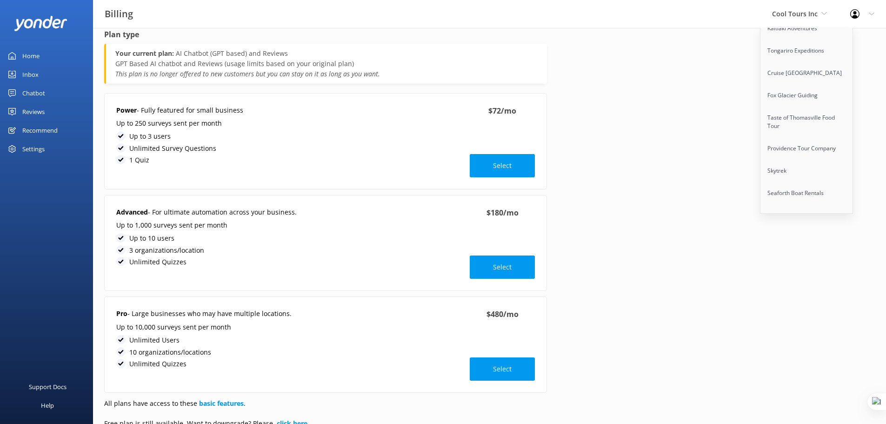
click at [806, 227] on link "Quarry Park Adventures" at bounding box center [806, 238] width 93 height 22
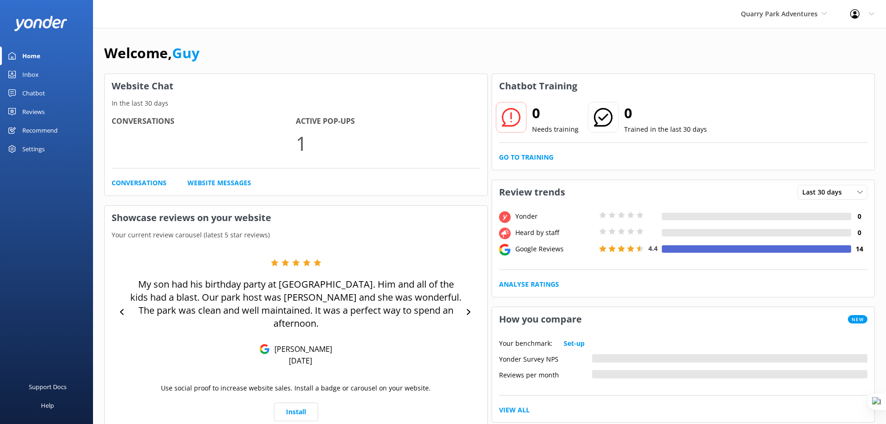
click at [45, 112] on link "Reviews" at bounding box center [46, 111] width 93 height 19
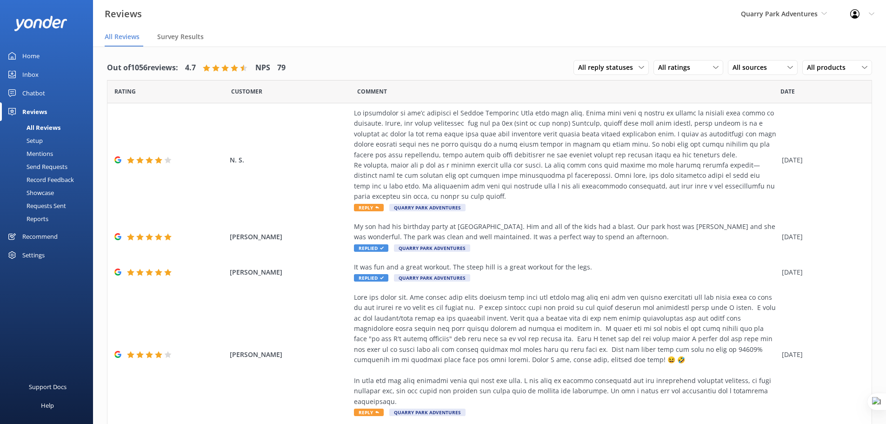
click at [34, 251] on div "Settings" at bounding box center [33, 255] width 22 height 19
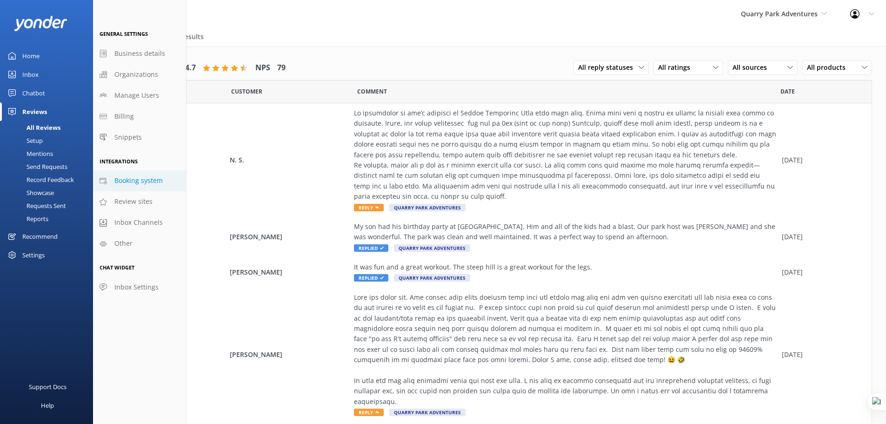
click at [137, 181] on span "Booking system" at bounding box center [138, 180] width 48 height 10
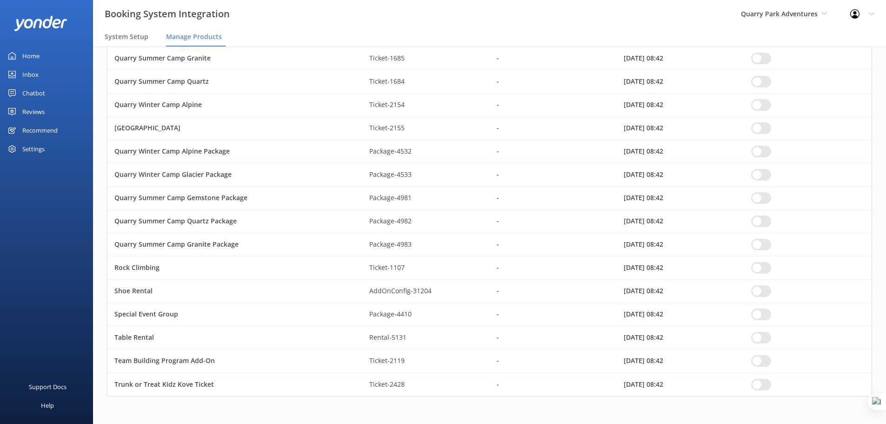
scroll to position [1230, 0]
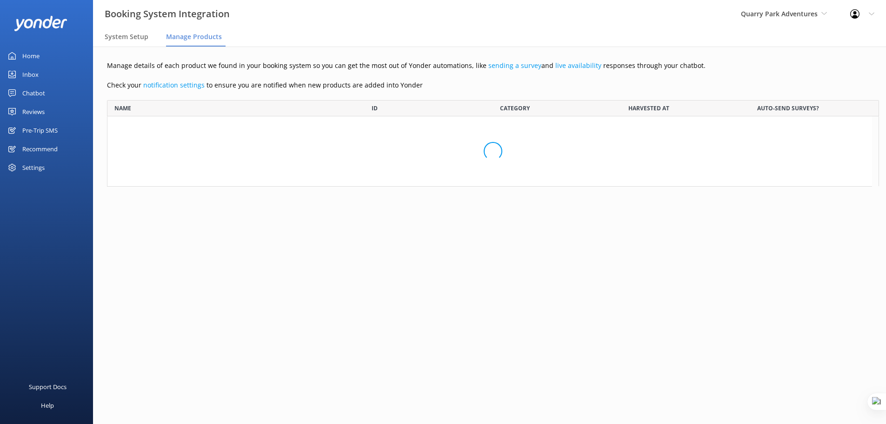
scroll to position [1498, 758]
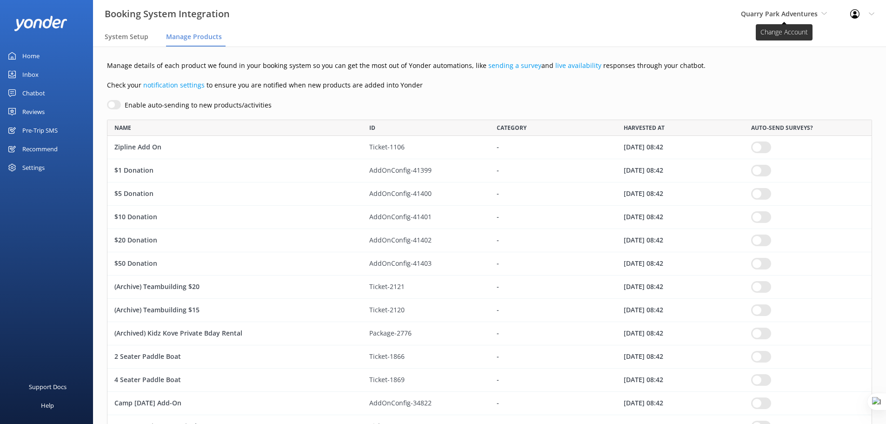
click at [771, 17] on span "Quarry Park Adventures" at bounding box center [779, 13] width 77 height 9
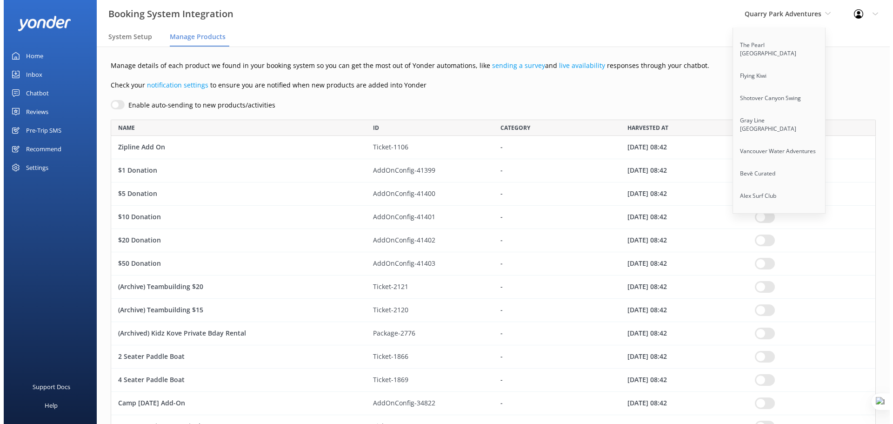
scroll to position [5572, 0]
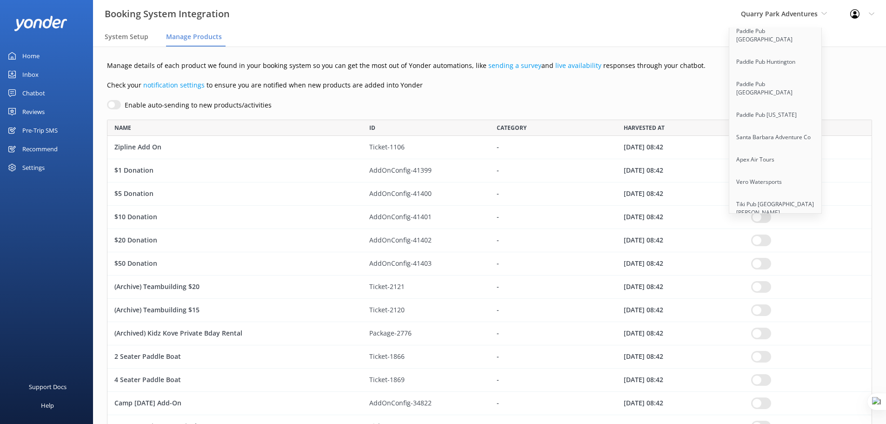
click at [756, 352] on link "Trolley Pub Columbus" at bounding box center [775, 363] width 93 height 22
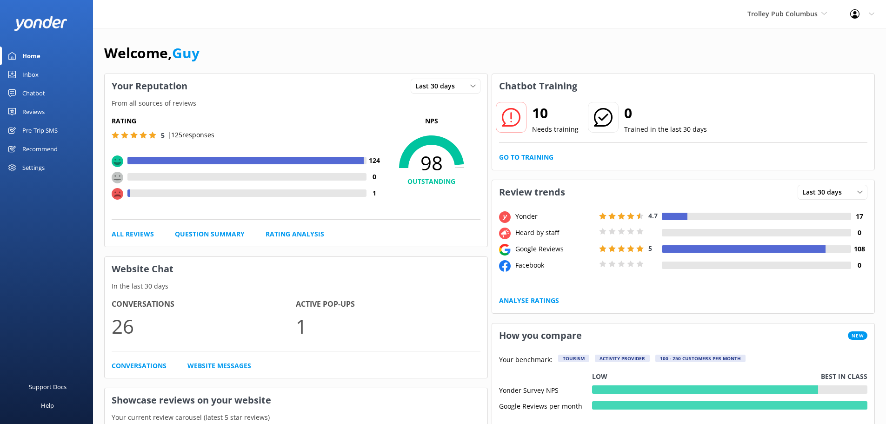
click at [42, 166] on div "Settings" at bounding box center [33, 167] width 22 height 19
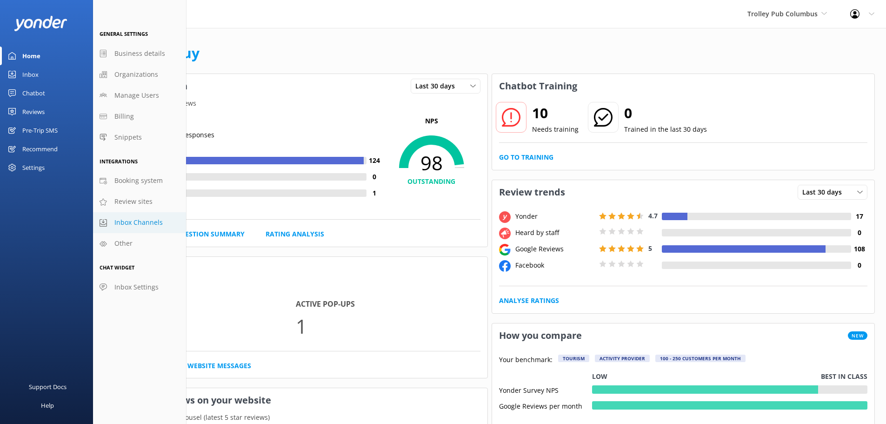
click at [140, 220] on span "Inbox Channels" at bounding box center [138, 222] width 48 height 10
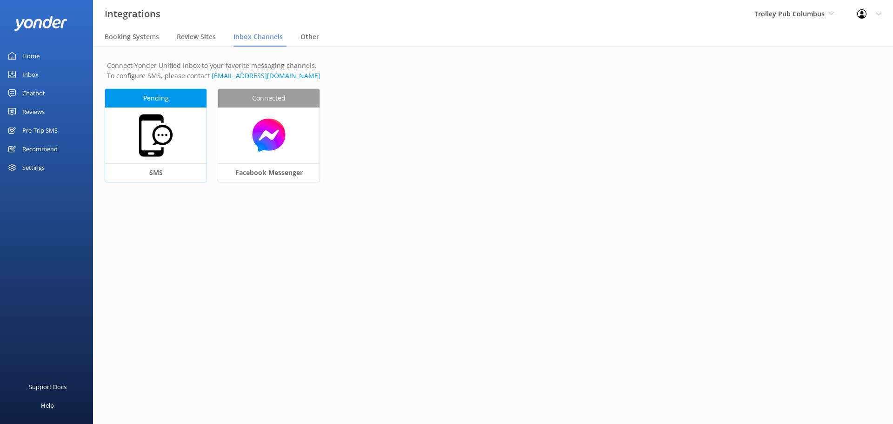
click at [168, 113] on img at bounding box center [156, 135] width 47 height 47
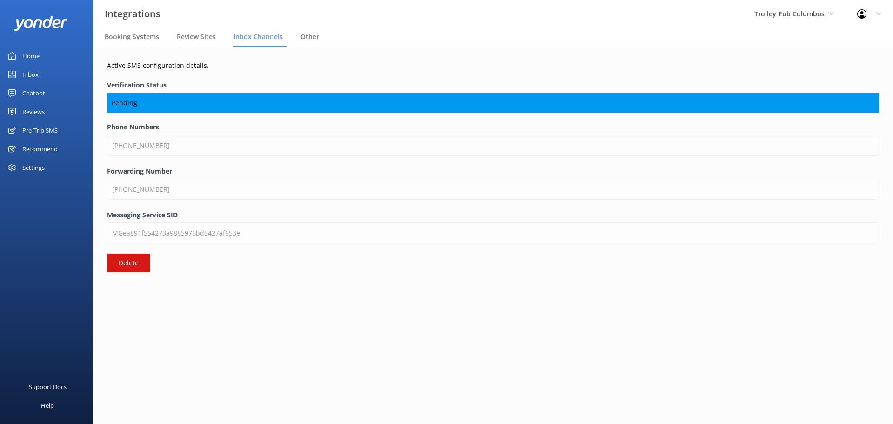
click at [28, 145] on div "Recommend" at bounding box center [39, 149] width 35 height 19
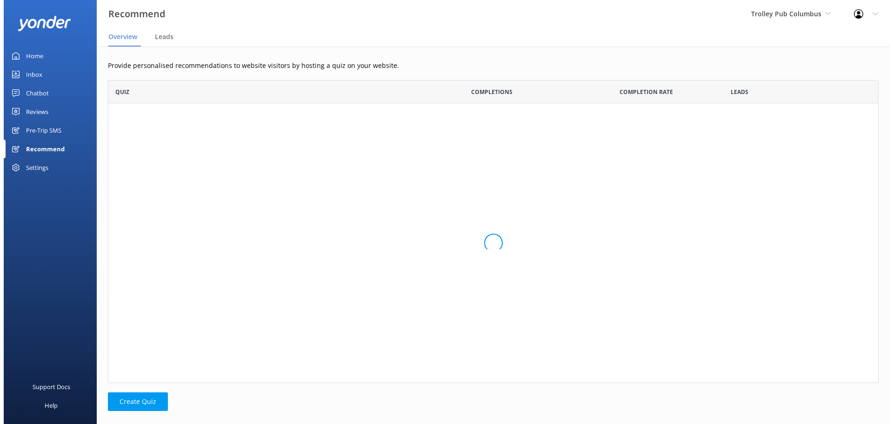
scroll to position [7, 7]
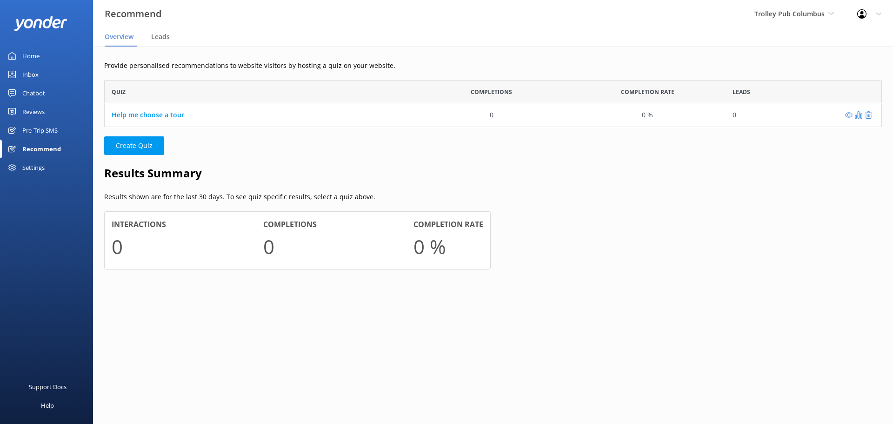
click at [34, 95] on div "Chatbot" at bounding box center [33, 93] width 23 height 19
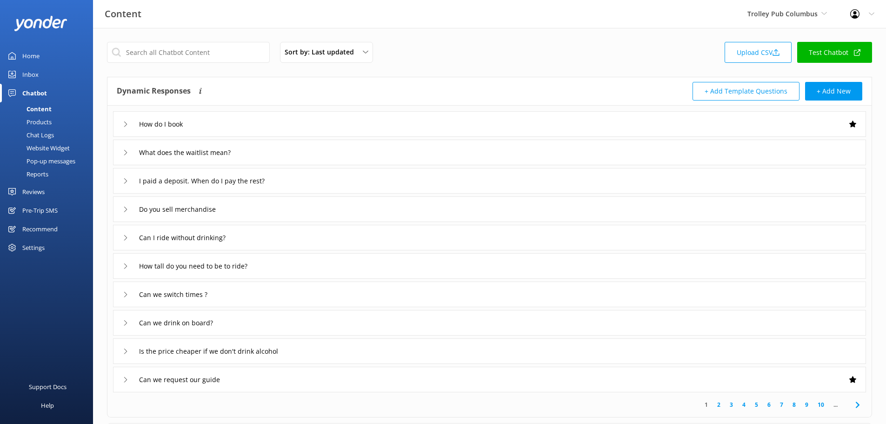
click at [42, 156] on div "Pop-up messages" at bounding box center [41, 160] width 70 height 13
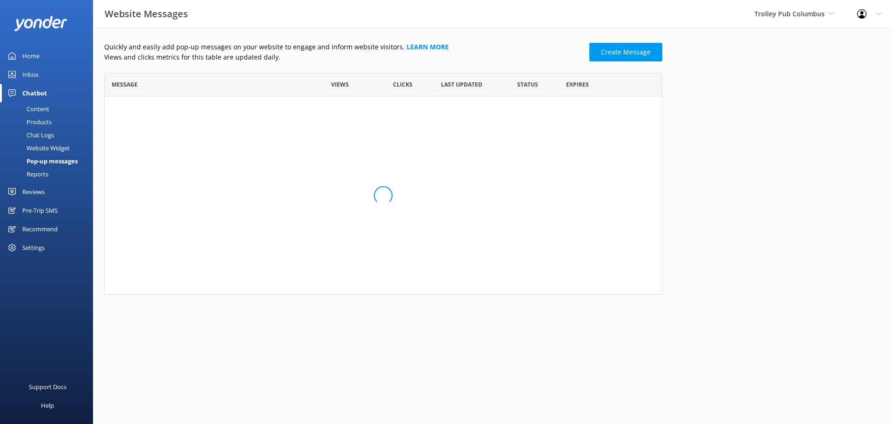
scroll to position [56, 551]
click at [589, 56] on div "Quickly and easily add pop-up messages on your website to engage and inform web…" at bounding box center [346, 52] width 485 height 21
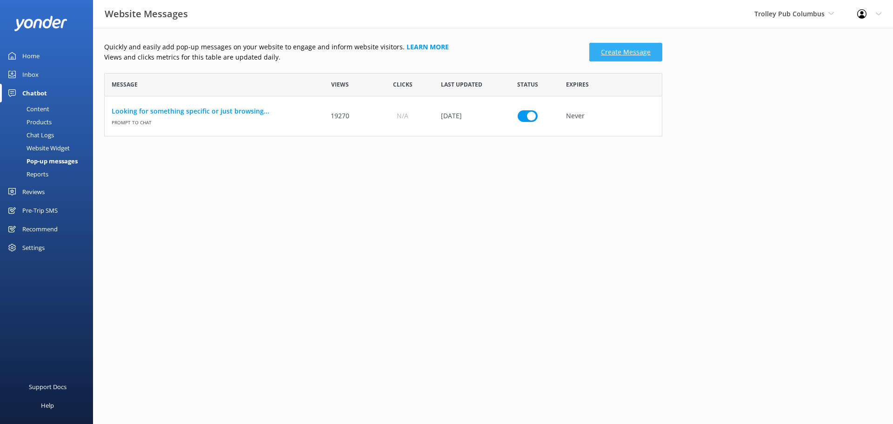
click at [597, 55] on link "Create Message" at bounding box center [625, 52] width 73 height 19
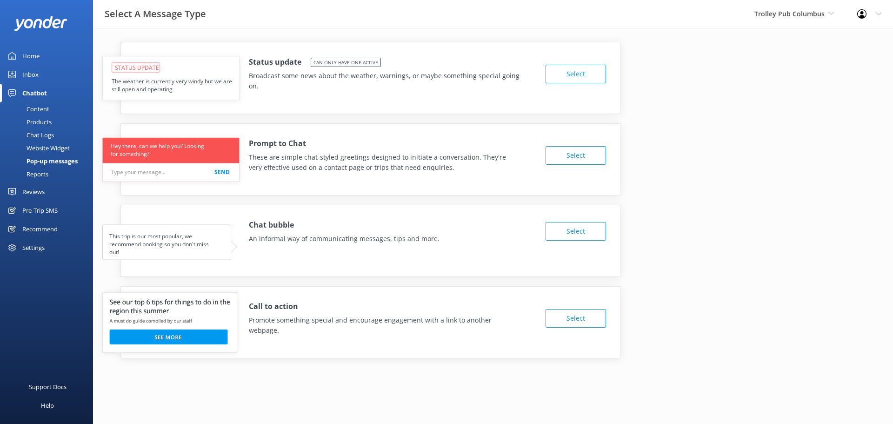
click at [575, 160] on button "Select" at bounding box center [576, 155] width 60 height 19
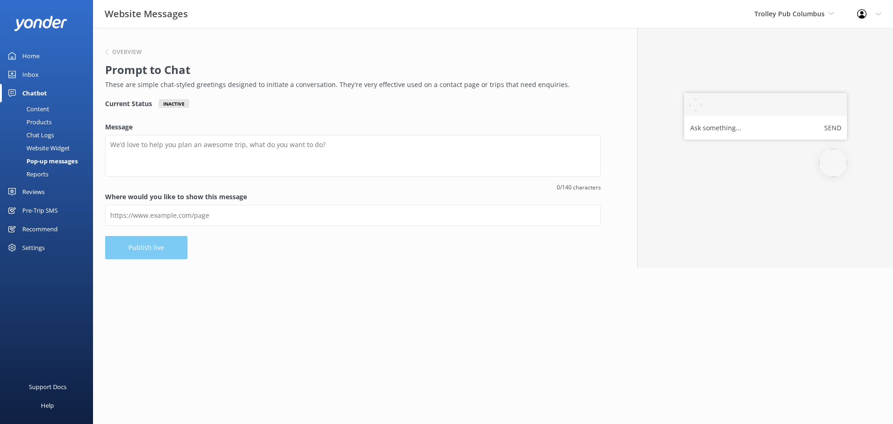
click at [118, 56] on div "Overview" at bounding box center [350, 53] width 491 height 12
click at [120, 49] on h6 "Overview" at bounding box center [127, 52] width 30 height 6
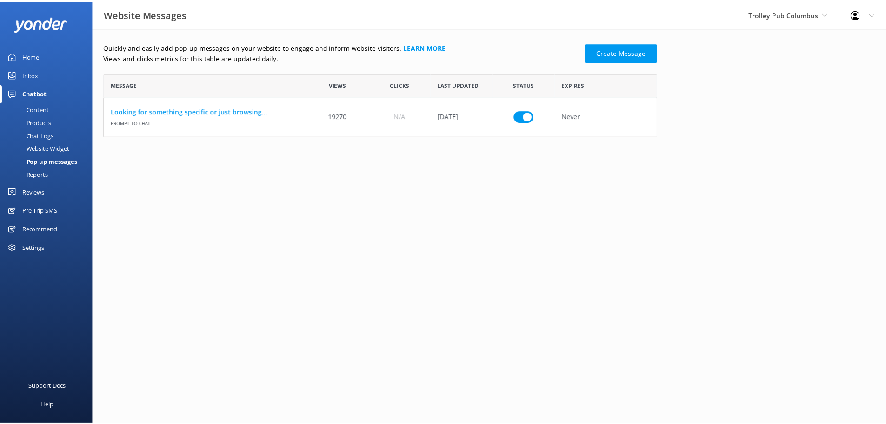
scroll to position [56, 551]
click at [625, 51] on link "Create Message" at bounding box center [625, 52] width 73 height 19
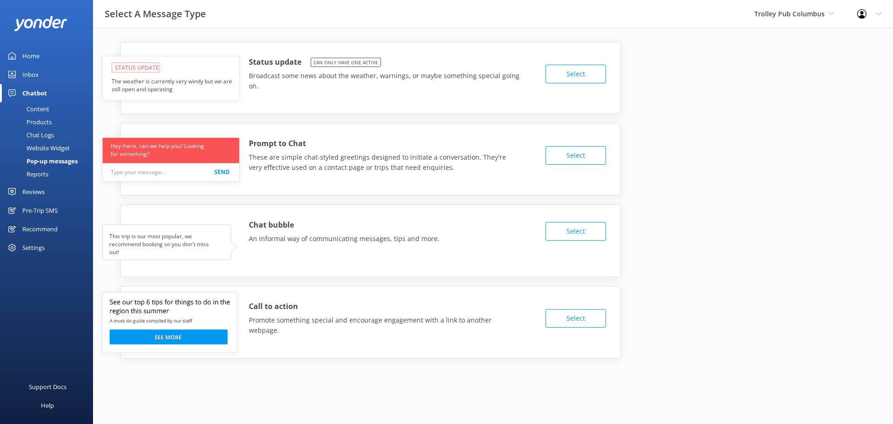
click at [580, 309] on button "Select" at bounding box center [576, 318] width 60 height 19
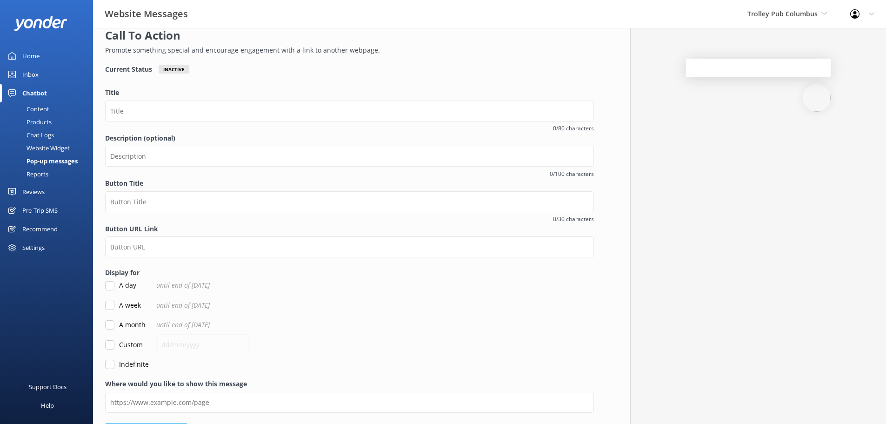
scroll to position [35, 0]
click at [789, 14] on span "Trolley Pub Columbus" at bounding box center [782, 13] width 70 height 9
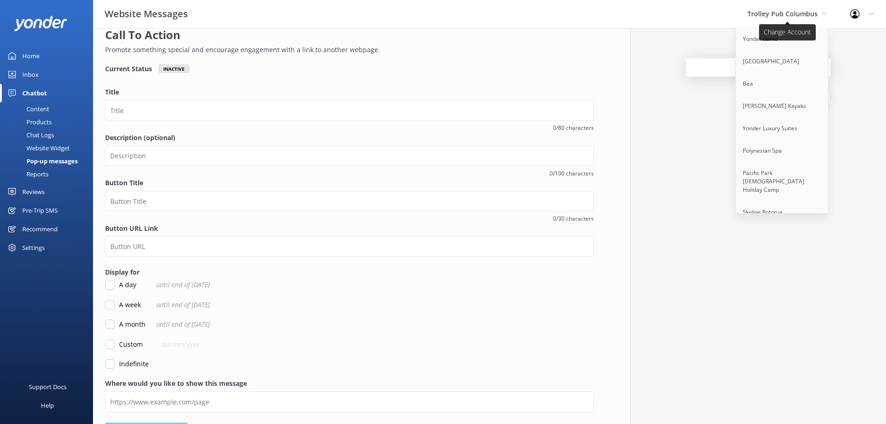
scroll to position [4015, 0]
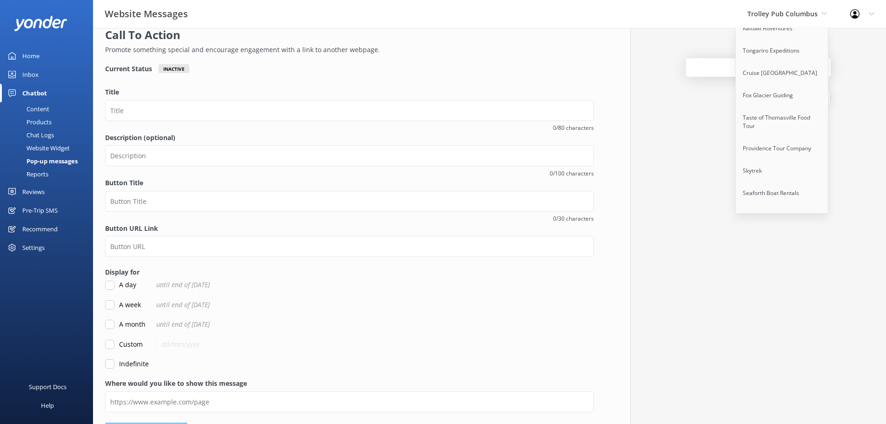
click at [789, 227] on link "Quarry Park Adventures" at bounding box center [782, 238] width 93 height 22
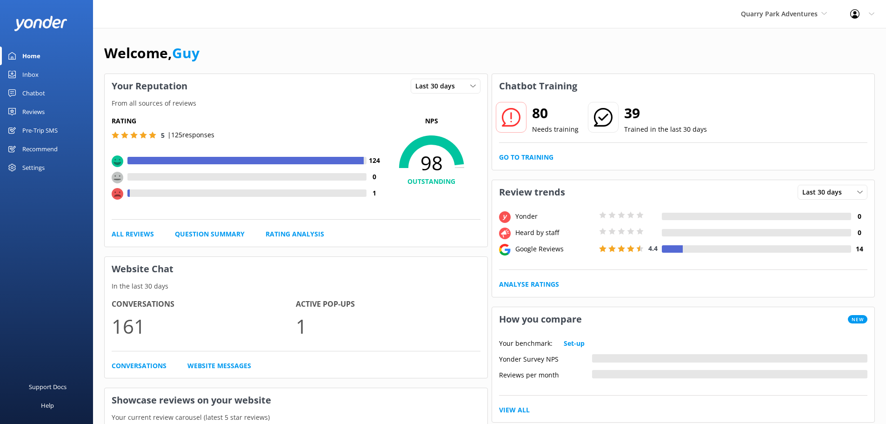
click at [41, 160] on div "Settings" at bounding box center [33, 167] width 22 height 19
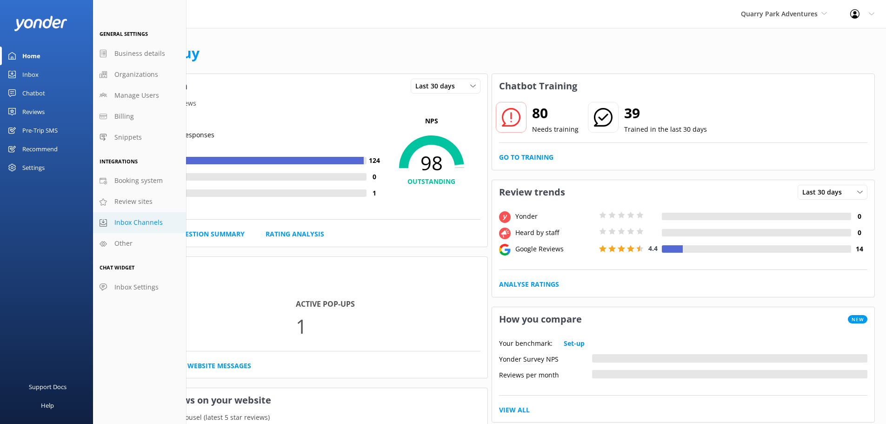
click at [136, 220] on span "Inbox Channels" at bounding box center [138, 222] width 48 height 10
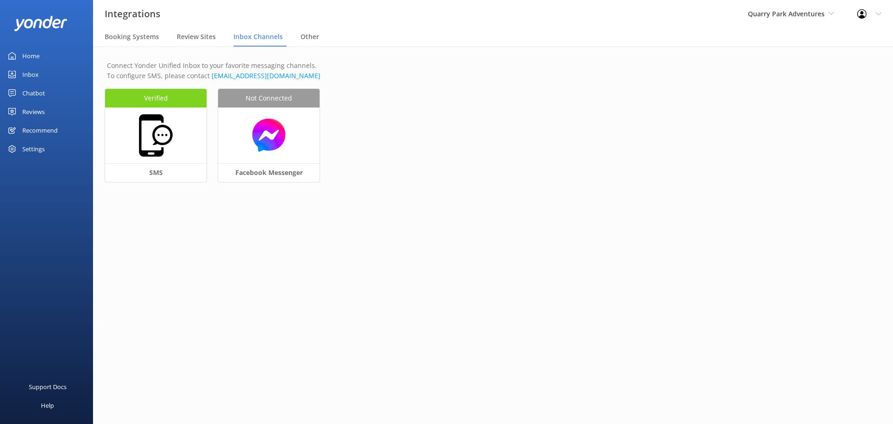
click at [47, 196] on div "Home Inbox Chatbot Content Products Chat Logs Website Widget Pop-up messages Re…" at bounding box center [46, 106] width 93 height 212
